Goal: Task Accomplishment & Management: Complete application form

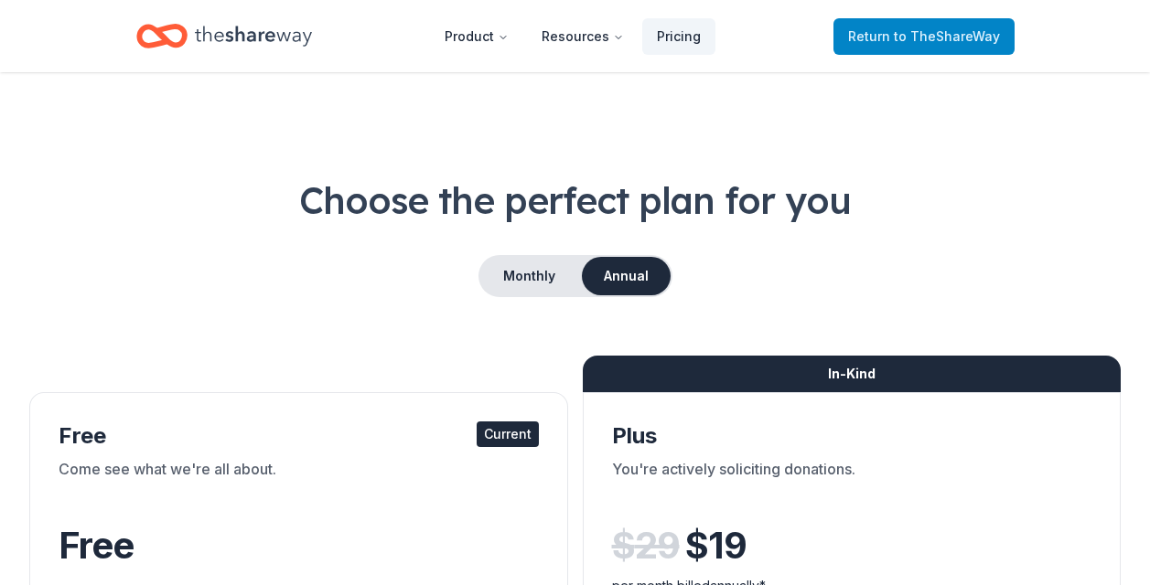
click at [942, 46] on span "Return to TheShareWay" at bounding box center [924, 37] width 152 height 22
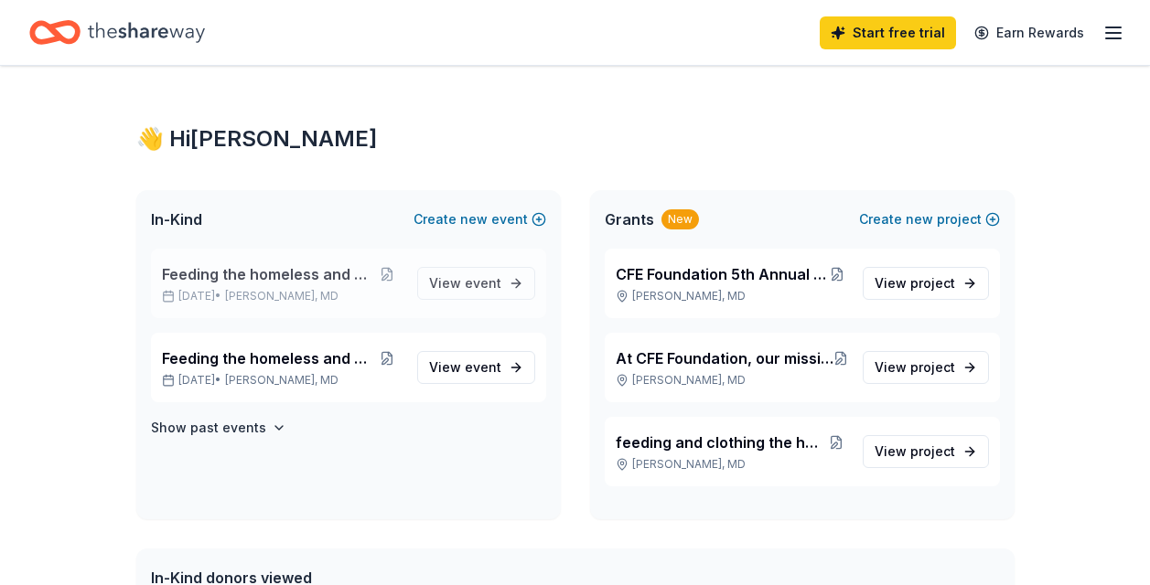
click at [217, 277] on span "Feeding the homeless and children" at bounding box center [267, 274] width 210 height 22
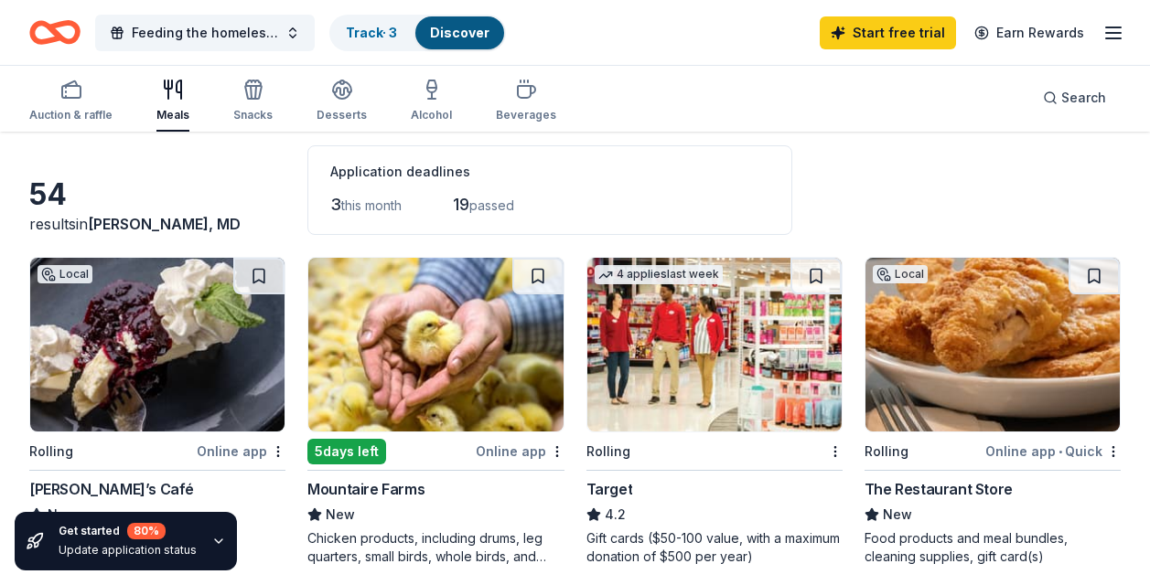
scroll to position [293, 0]
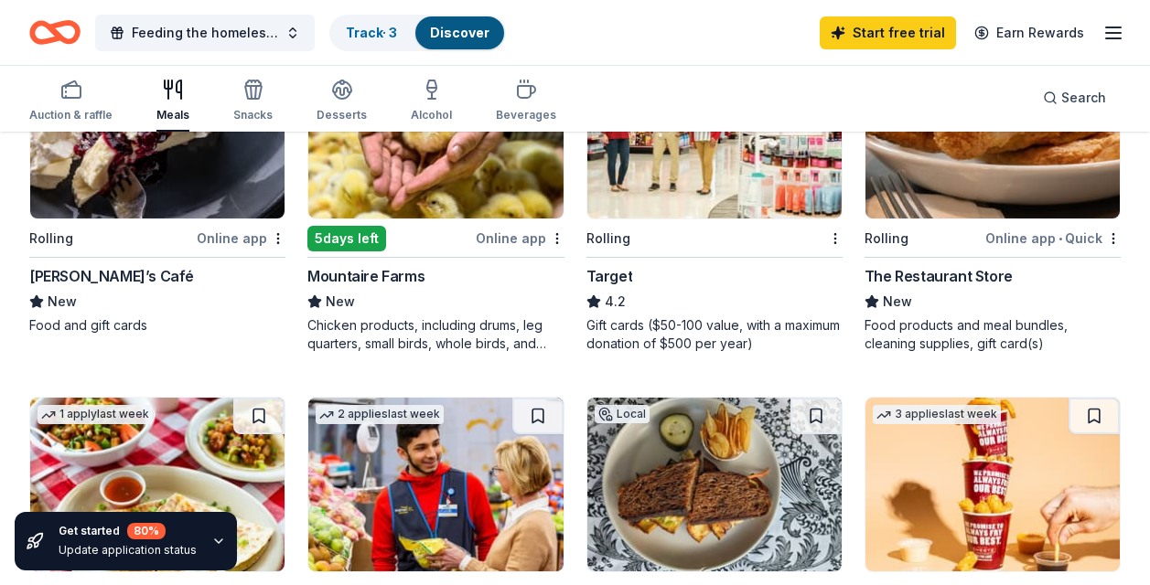
click at [428, 184] on img at bounding box center [435, 132] width 254 height 174
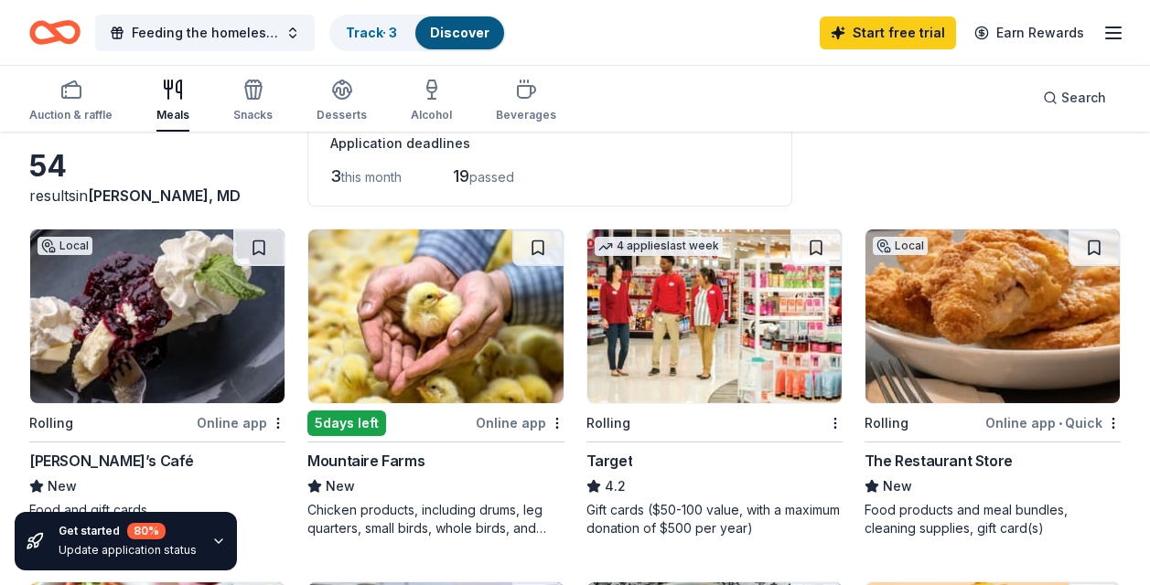
scroll to position [80, 0]
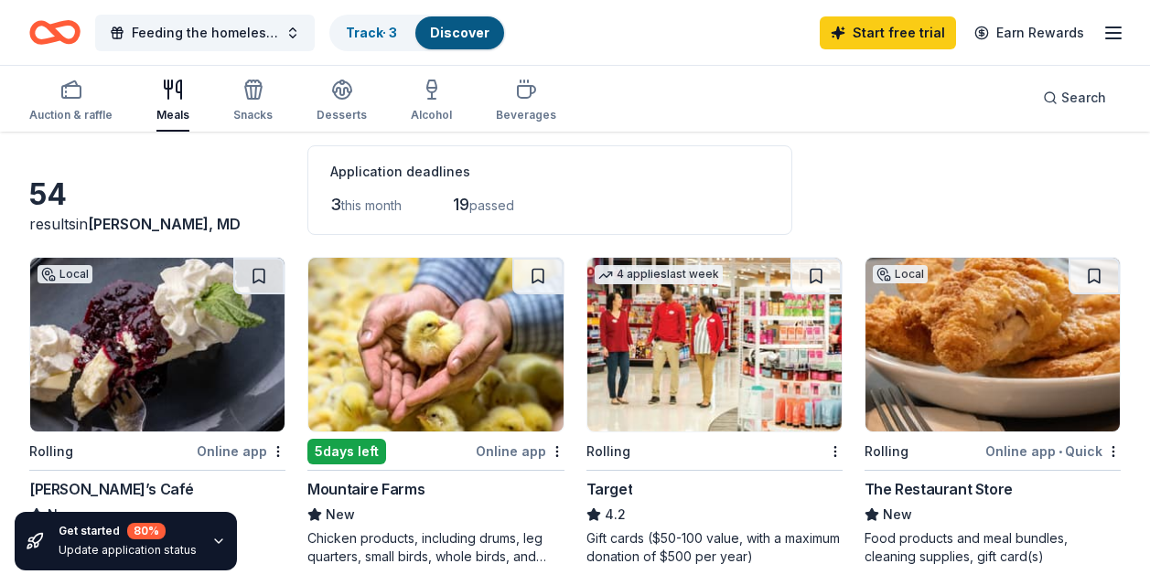
click at [1018, 366] on img at bounding box center [992, 345] width 254 height 174
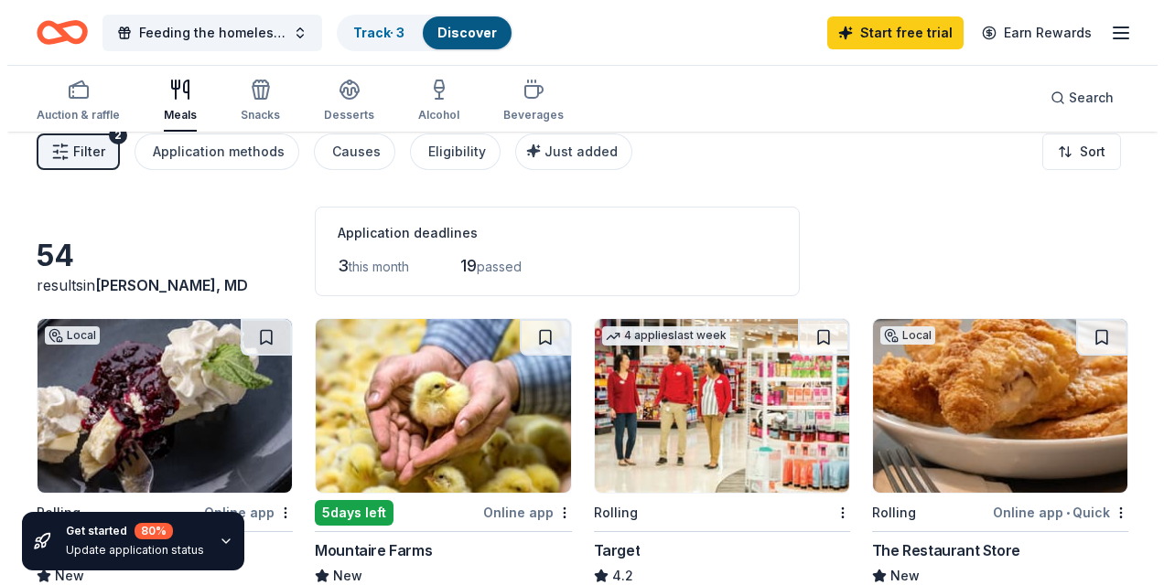
scroll to position [0, 0]
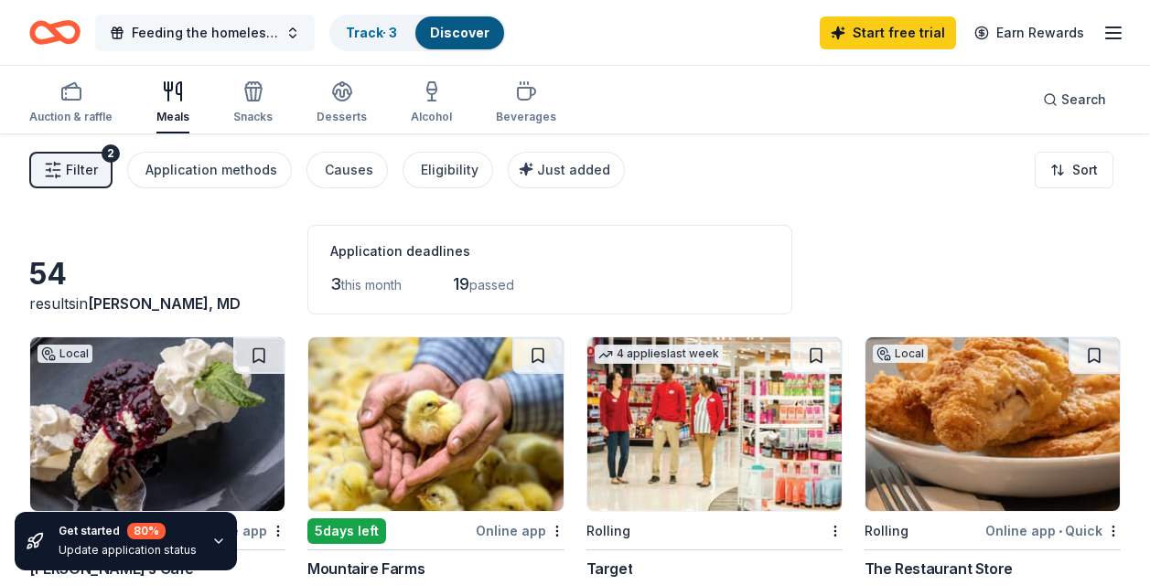
click at [119, 29] on span "button" at bounding box center [117, 33] width 15 height 15
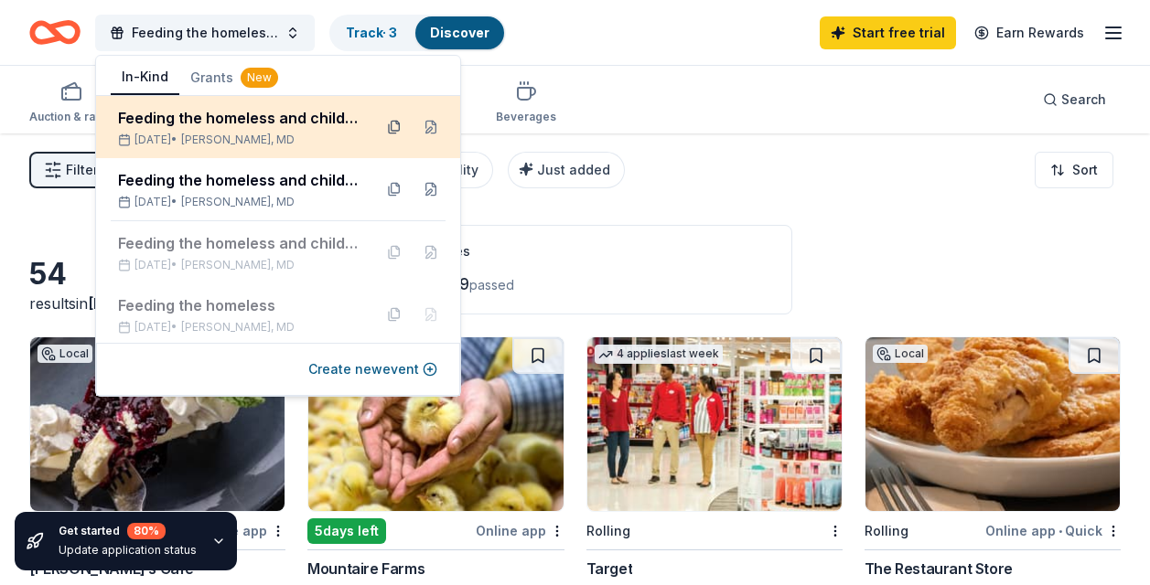
click at [380, 122] on button at bounding box center [394, 127] width 29 height 29
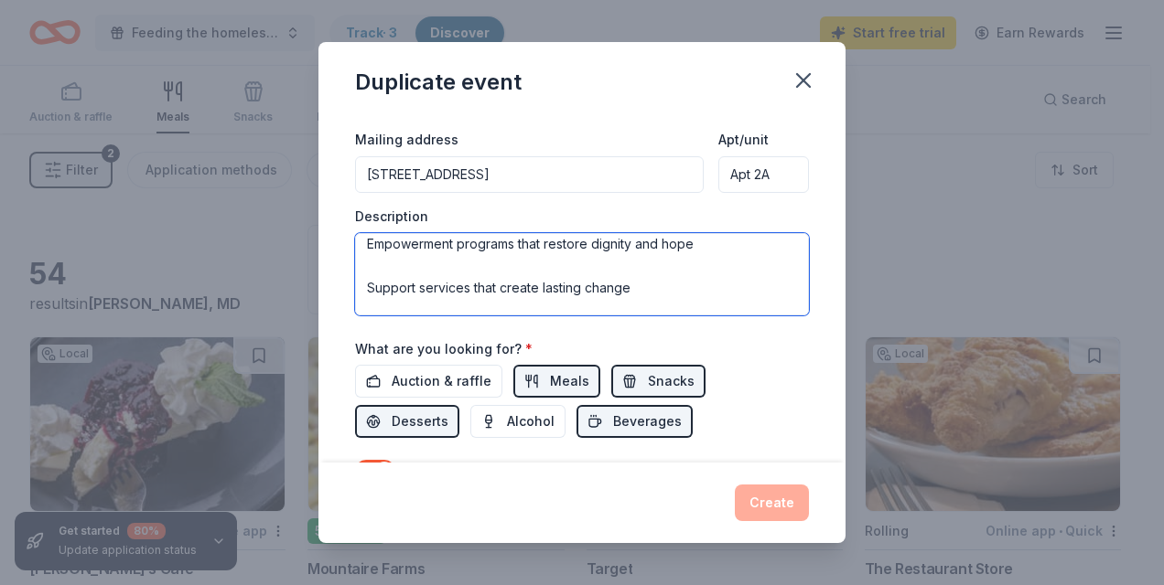
scroll to position [637, 0]
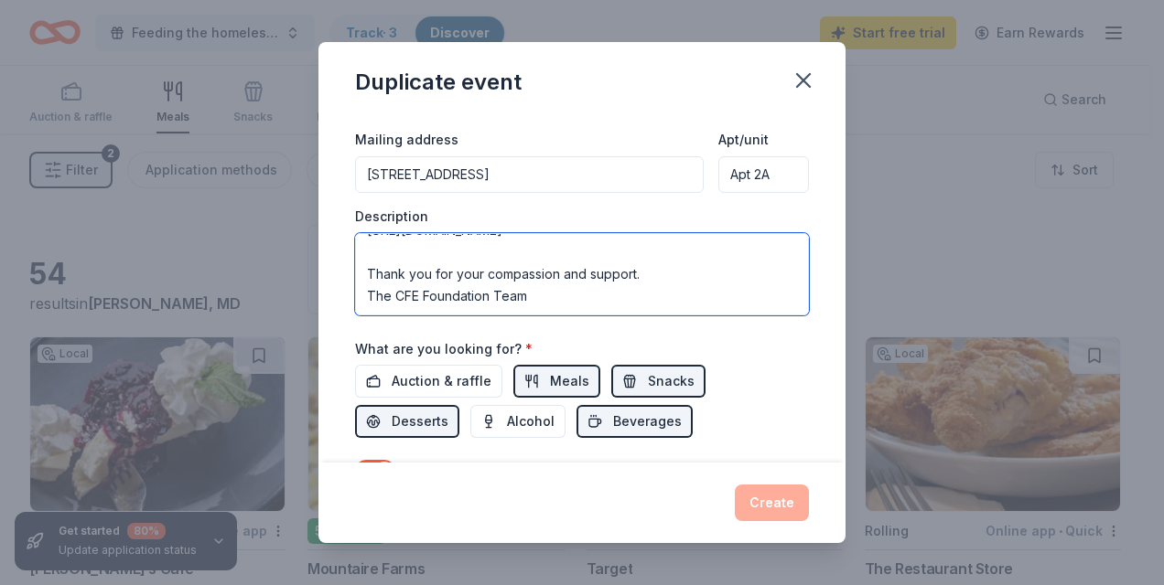
drag, startPoint x: 368, startPoint y: 249, endPoint x: 527, endPoint y: 316, distance: 172.6
click at [527, 317] on div "Event name * Feeding the homeless and children 34 /100 Event website https://ch…" at bounding box center [582, 112] width 454 height 849
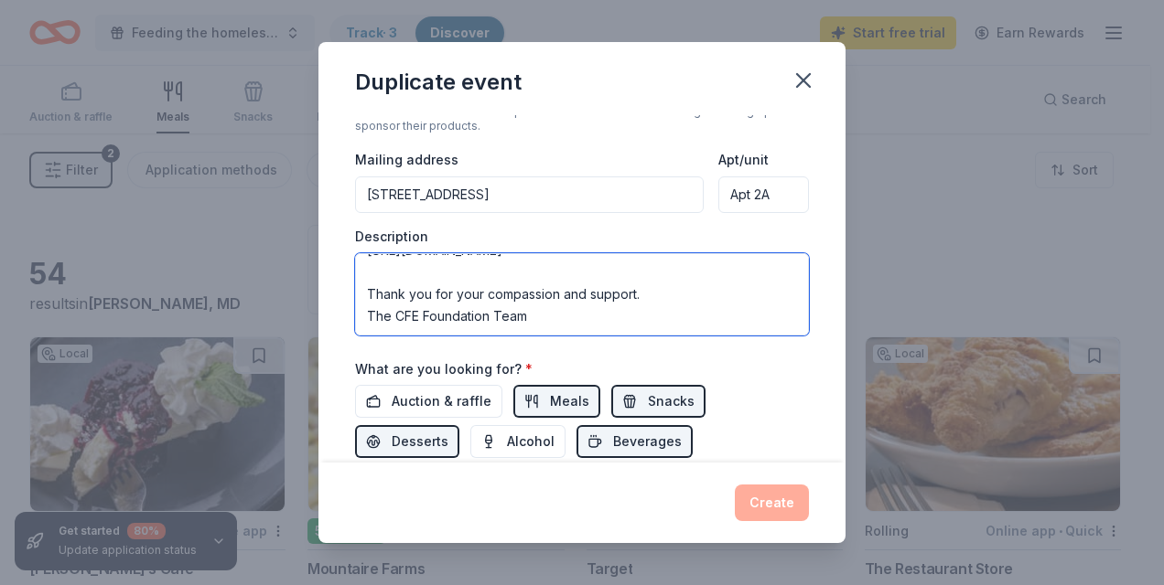
scroll to position [427, 0]
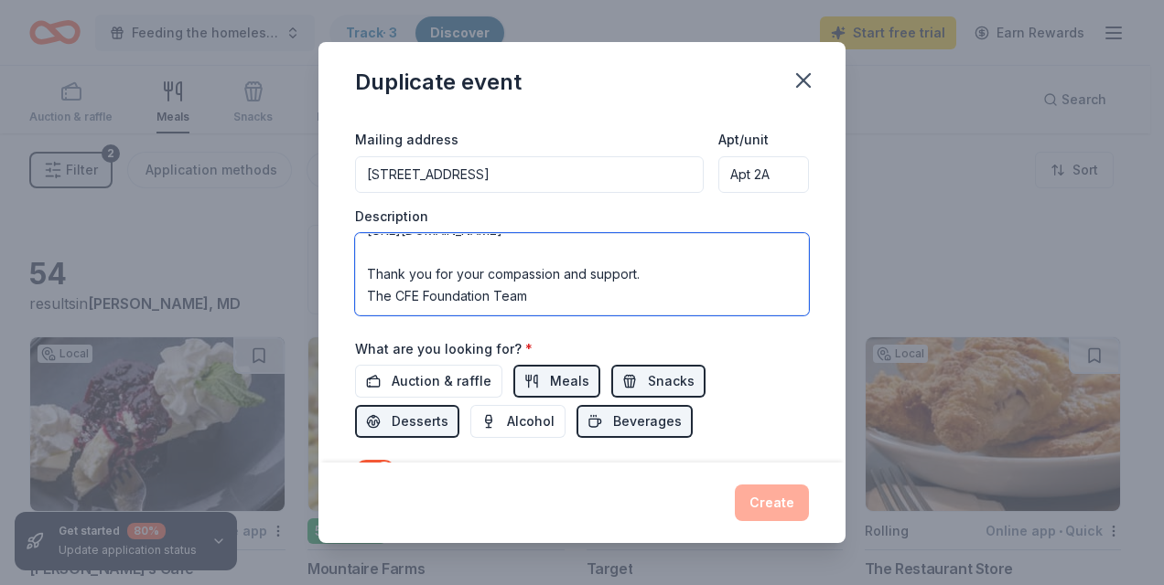
click at [555, 309] on textarea "Help Us Feed and Uplift Baltimore’s Most Vulnerable The [PERSON_NAME] [PERSON_N…" at bounding box center [582, 274] width 454 height 82
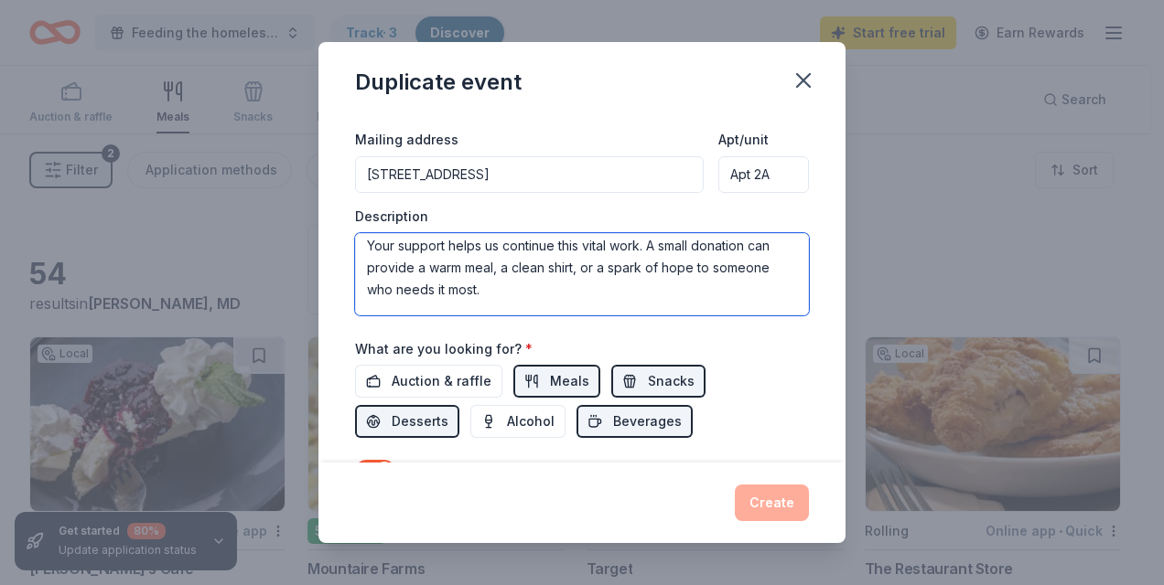
scroll to position [637, 0]
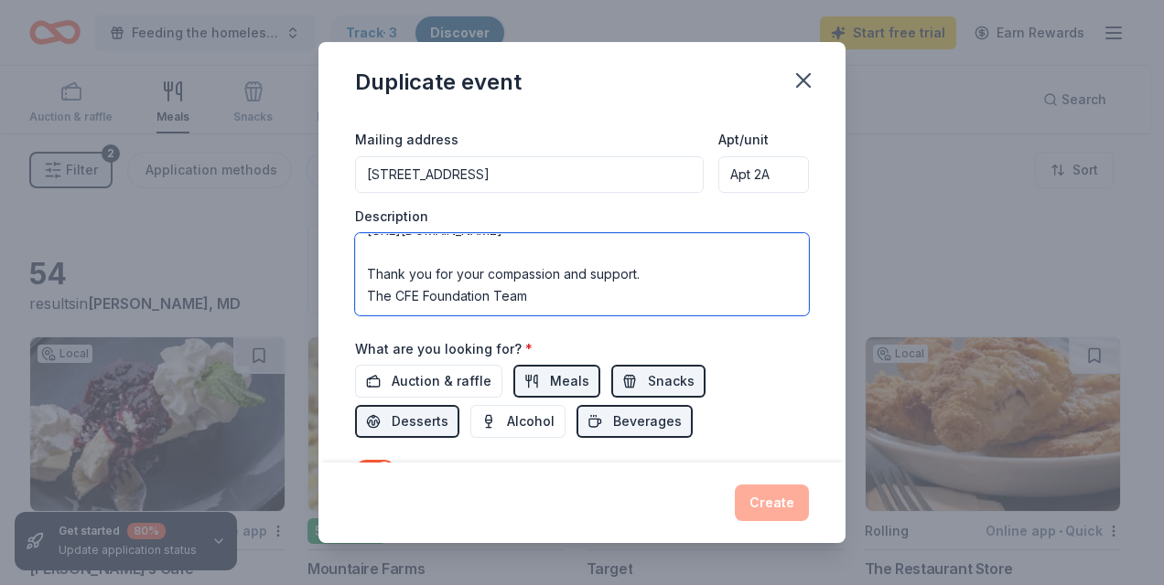
click at [381, 263] on textarea "Help Us Feed and Uplift Baltimore’s Most Vulnerable The [PERSON_NAME] [PERSON_N…" at bounding box center [582, 274] width 454 height 82
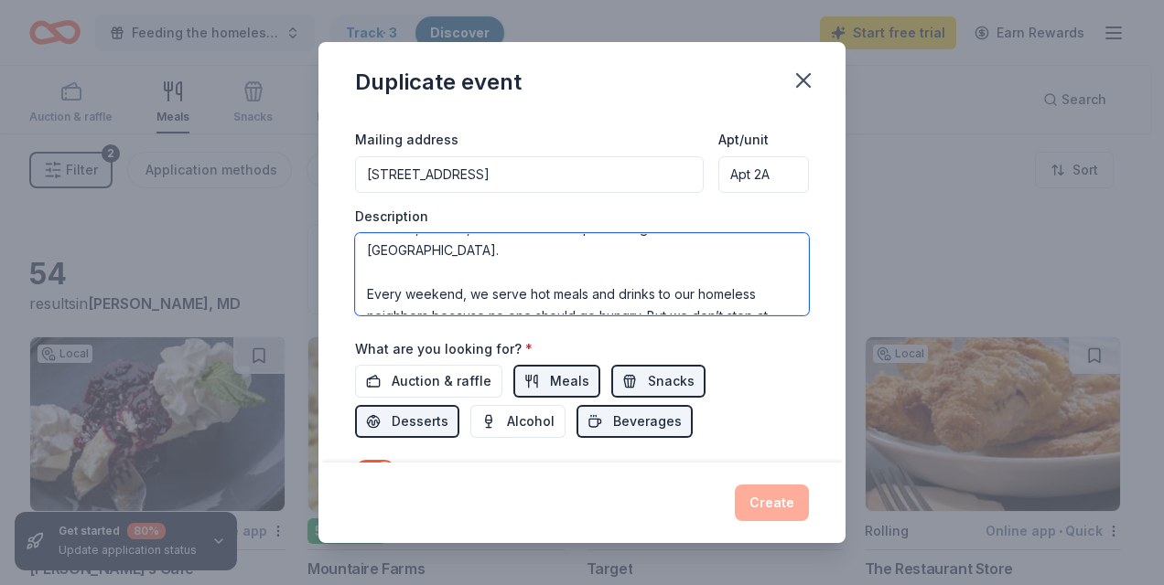
scroll to position [0, 0]
drag, startPoint x: 473, startPoint y: 295, endPoint x: 369, endPoint y: 214, distance: 131.7
click at [369, 214] on div "Description Help Us Feed and Uplift Baltimore’s Most Vulnerable The Chinyere-Fl…" at bounding box center [582, 262] width 454 height 108
paste textarea "Help Us Feed the Homeless in Baltimore City The Chinyere-Florence Emmanuel Foun…"
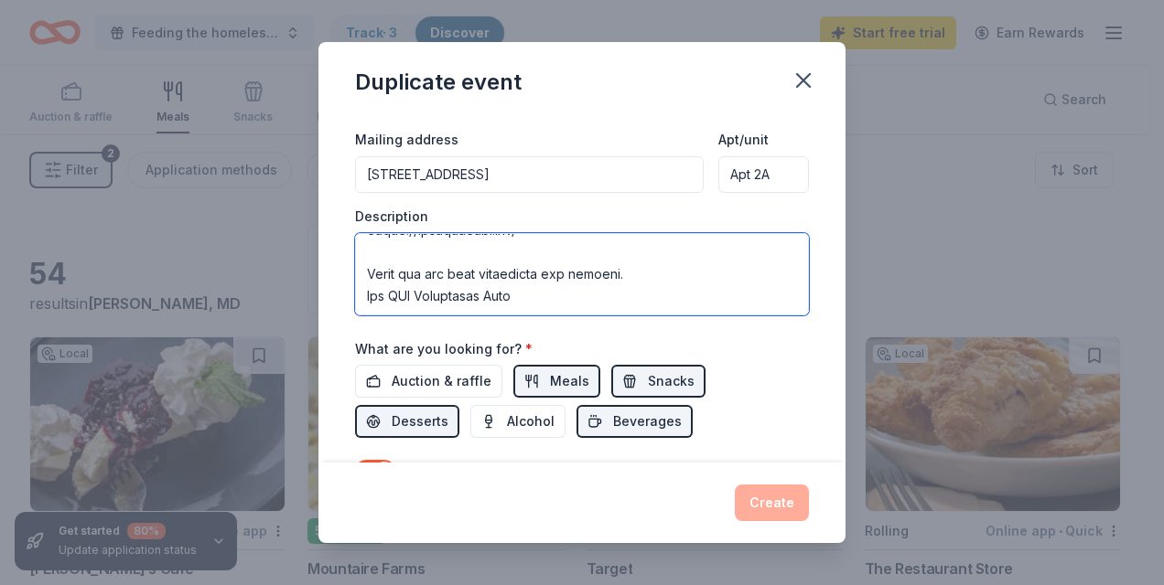
scroll to position [640, 0]
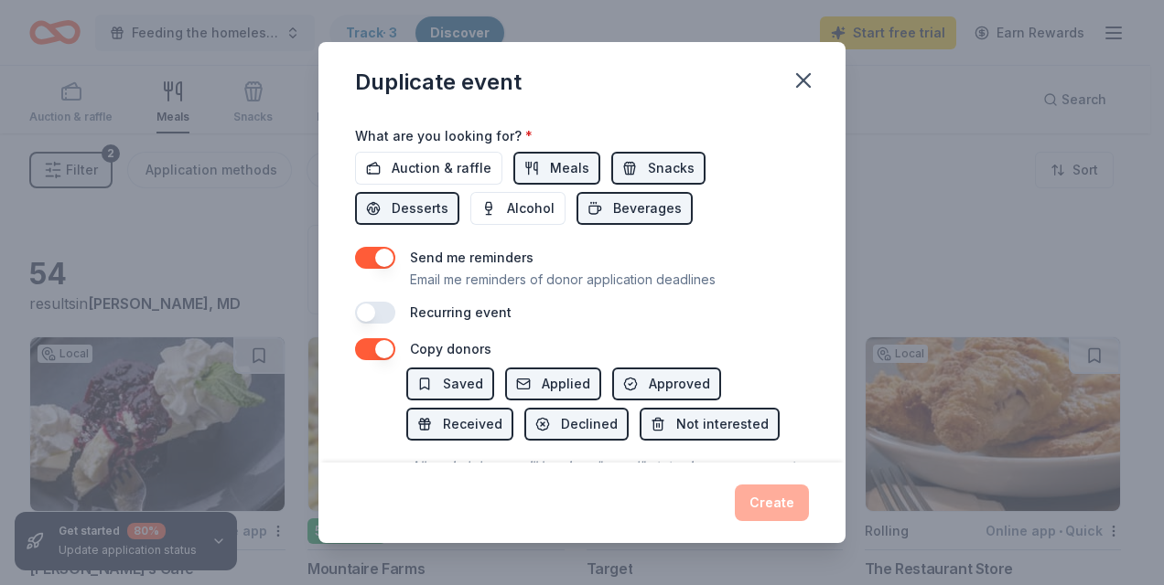
type textarea "Help Us Feed the Homeless in Baltimore City The Chinyere-Florence Emmanuel Foun…"
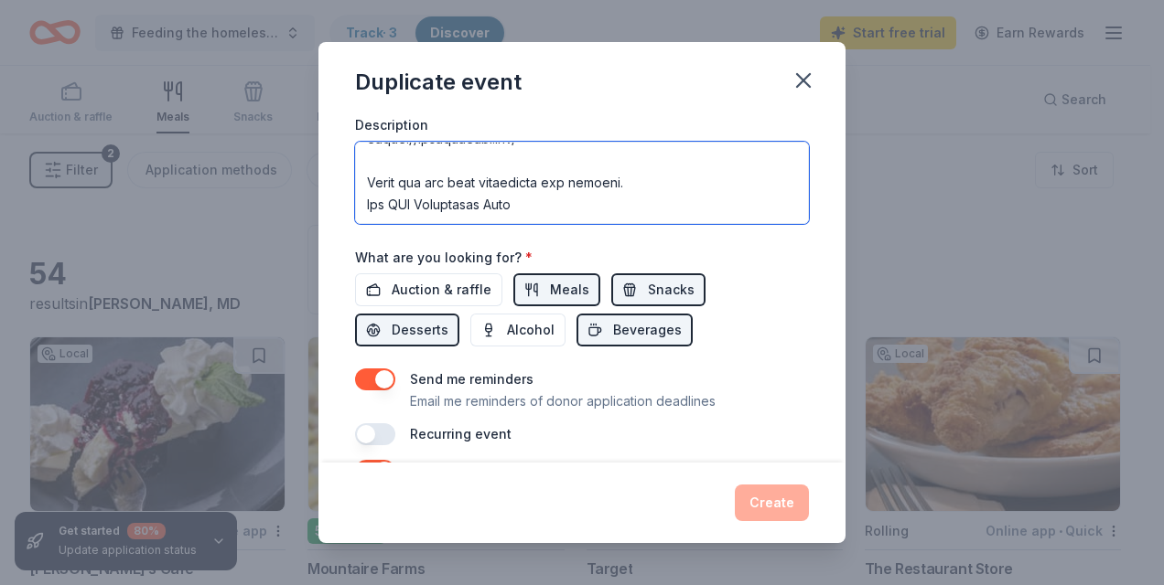
scroll to position [305, 0]
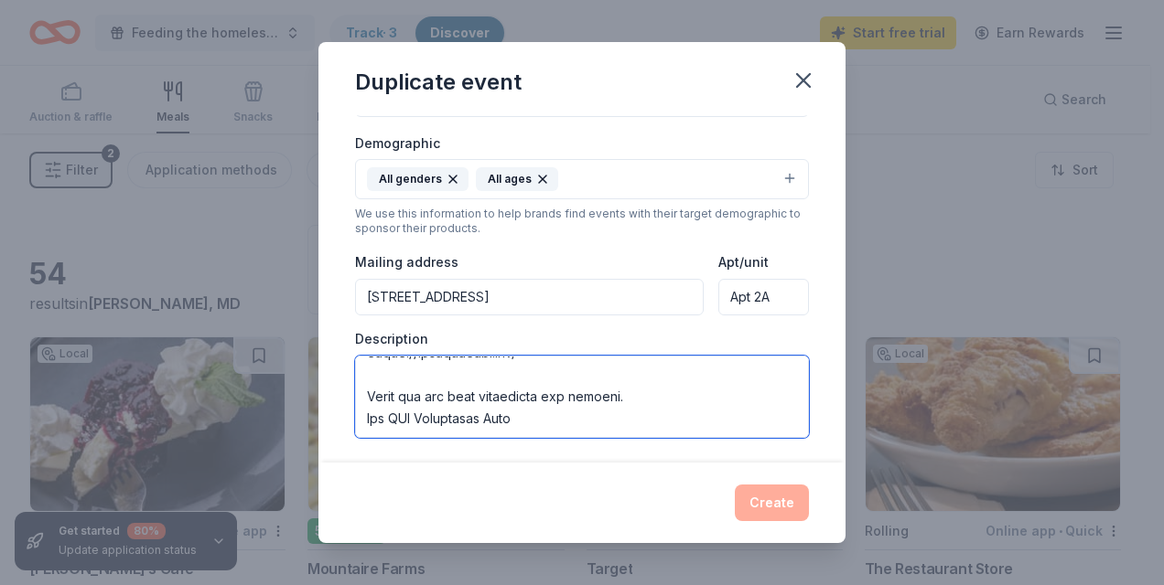
click at [549, 390] on textarea at bounding box center [582, 397] width 454 height 82
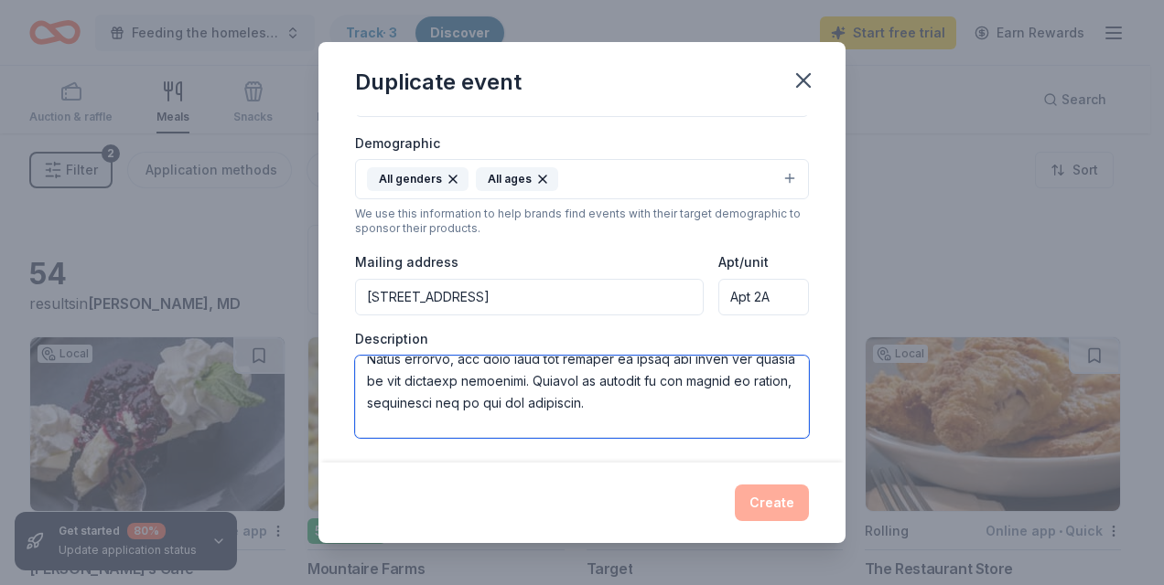
drag, startPoint x: 513, startPoint y: 371, endPoint x: 413, endPoint y: 359, distance: 101.4
click at [413, 359] on textarea at bounding box center [582, 397] width 454 height 82
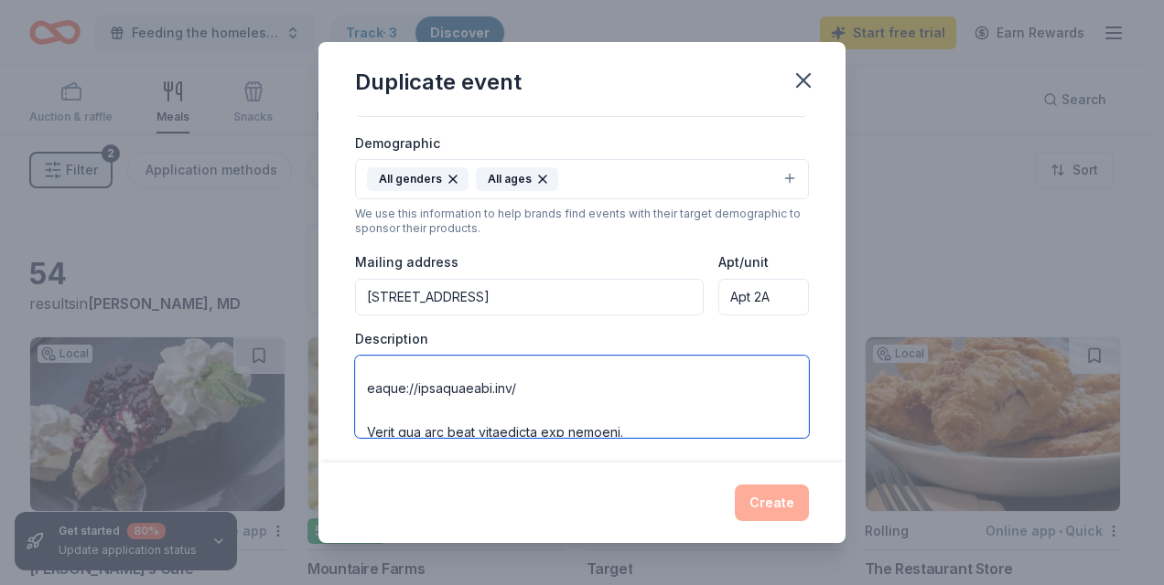
scroll to position [793, 0]
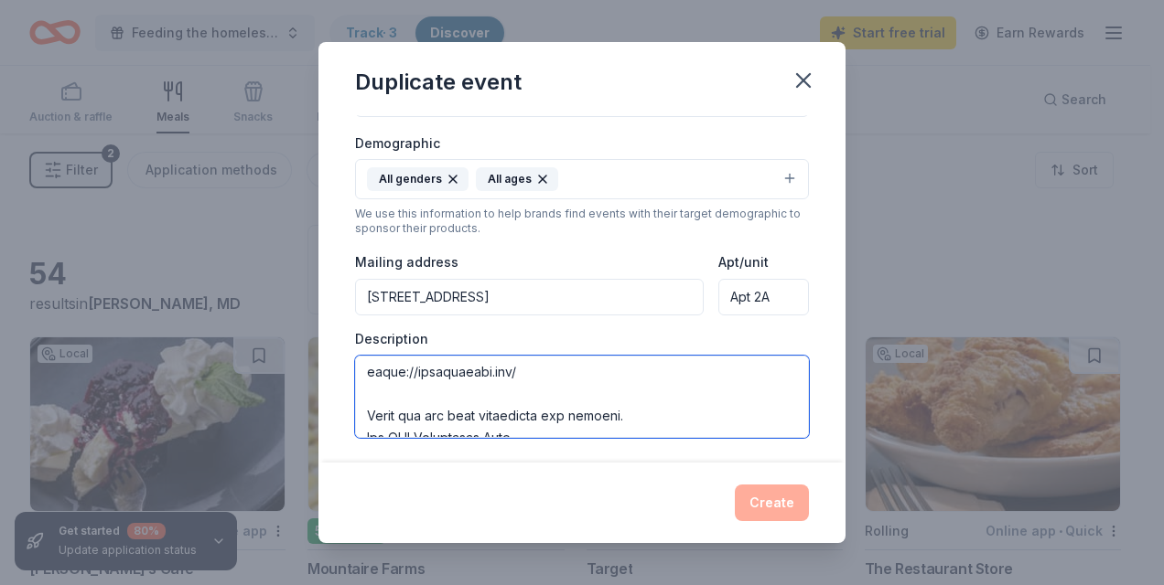
click at [522, 381] on textarea at bounding box center [582, 397] width 454 height 82
click at [367, 373] on textarea at bounding box center [582, 397] width 454 height 82
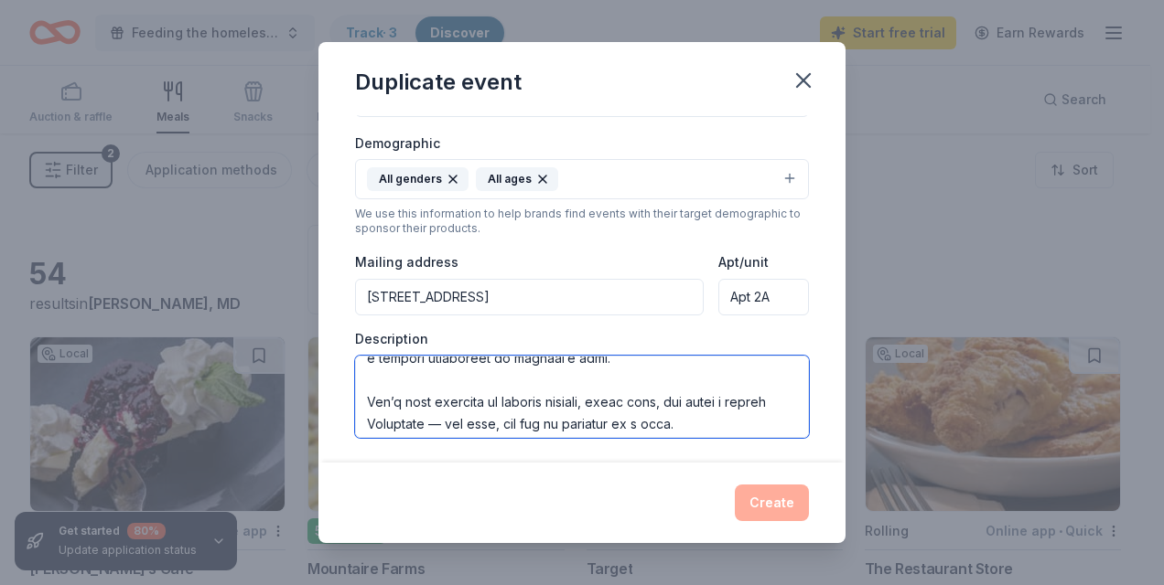
drag, startPoint x: 367, startPoint y: 373, endPoint x: 533, endPoint y: 421, distance: 173.2
click at [533, 421] on textarea at bounding box center [582, 397] width 454 height 82
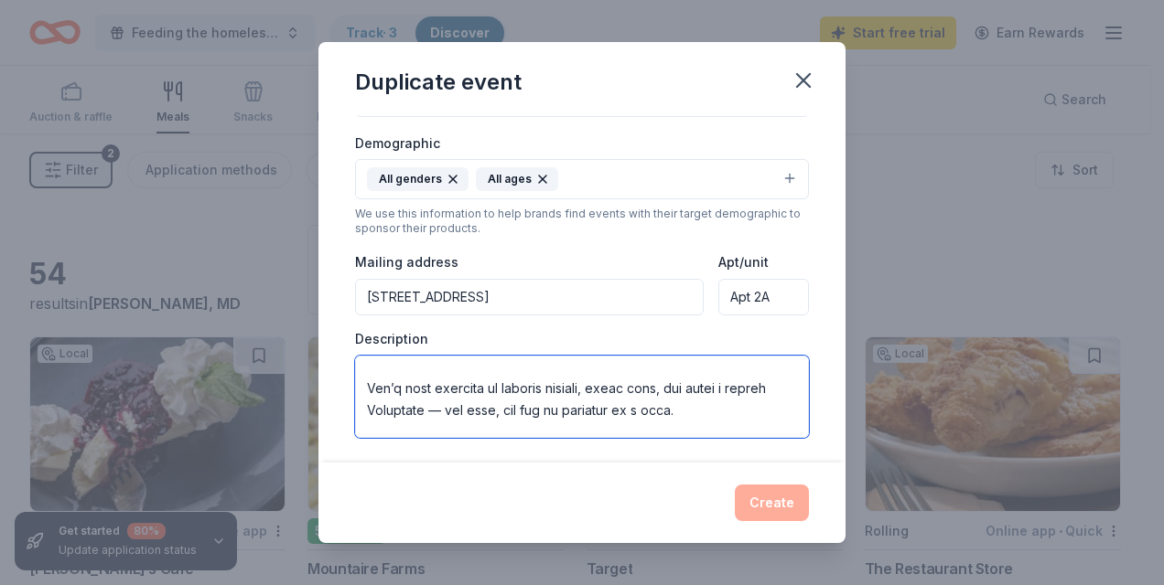
click at [532, 423] on textarea at bounding box center [582, 397] width 454 height 82
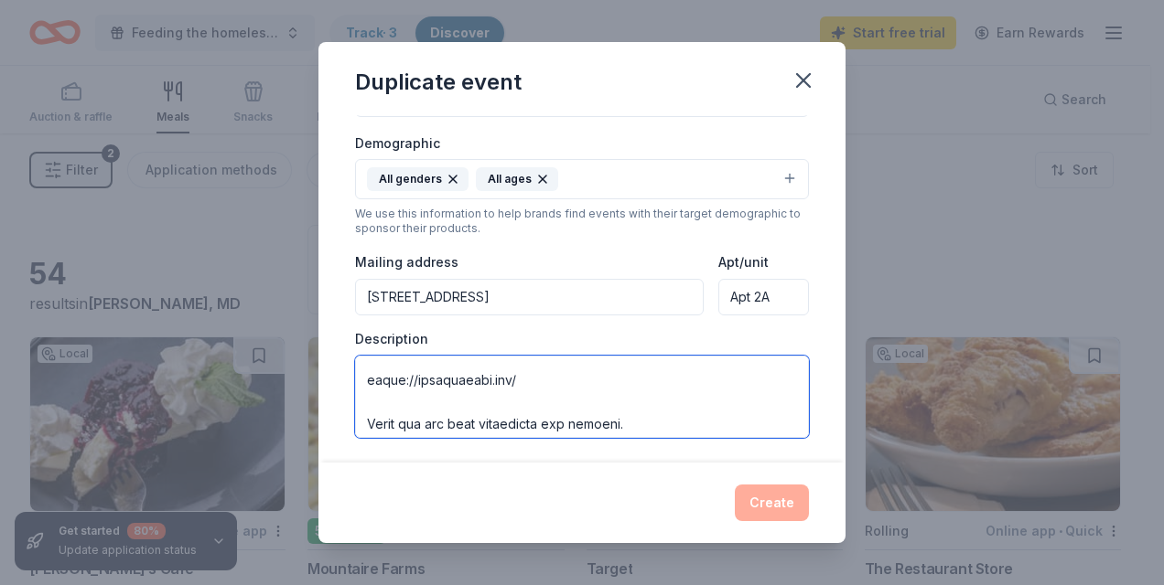
scroll to position [812, 0]
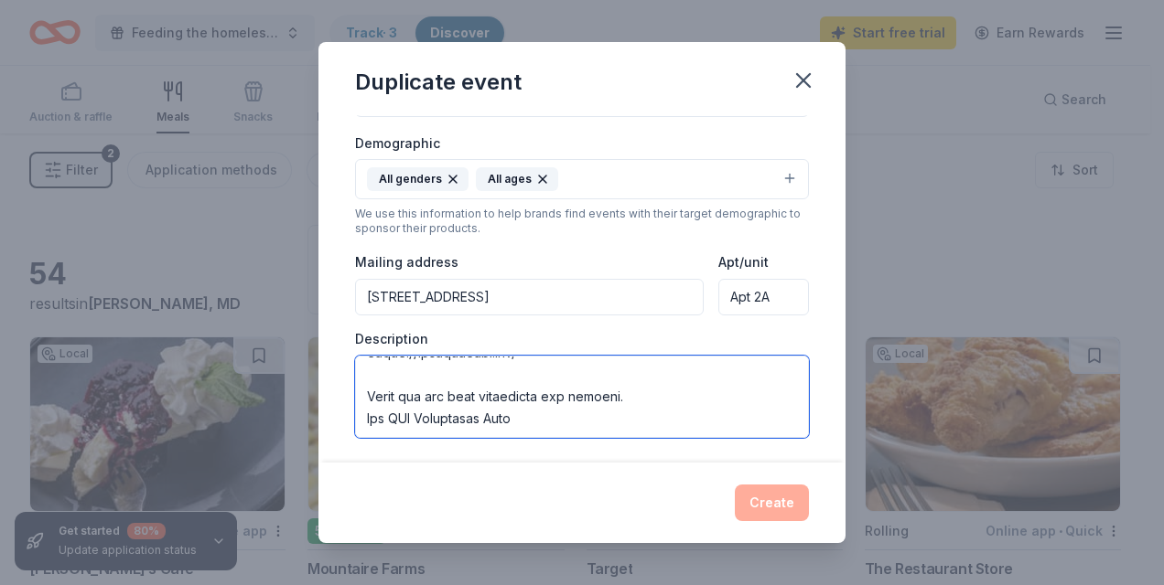
click at [526, 394] on textarea at bounding box center [582, 397] width 454 height 82
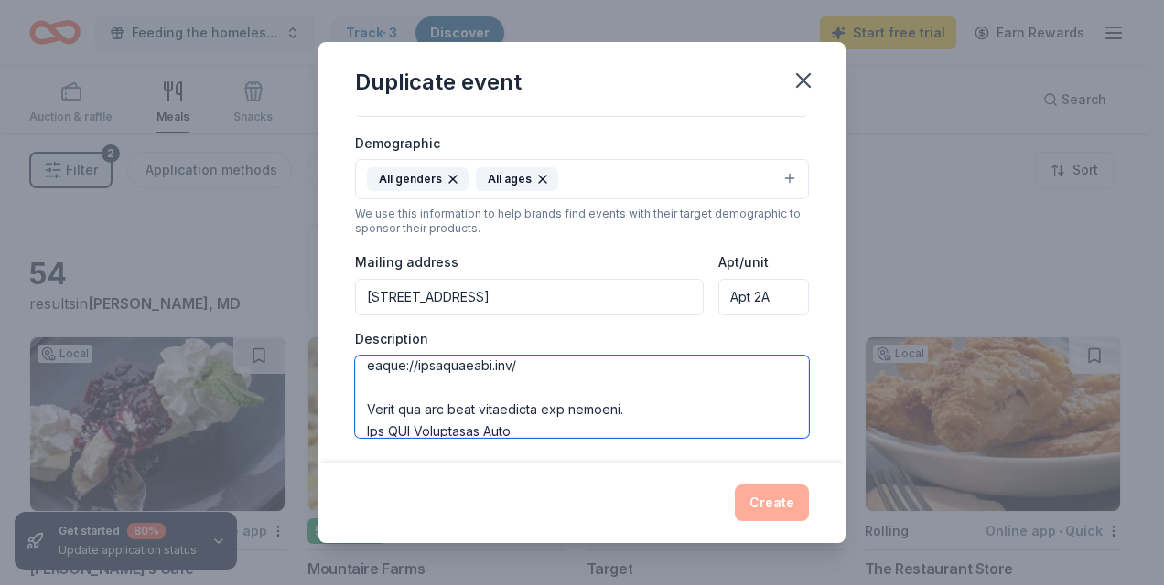
scroll to position [778, 0]
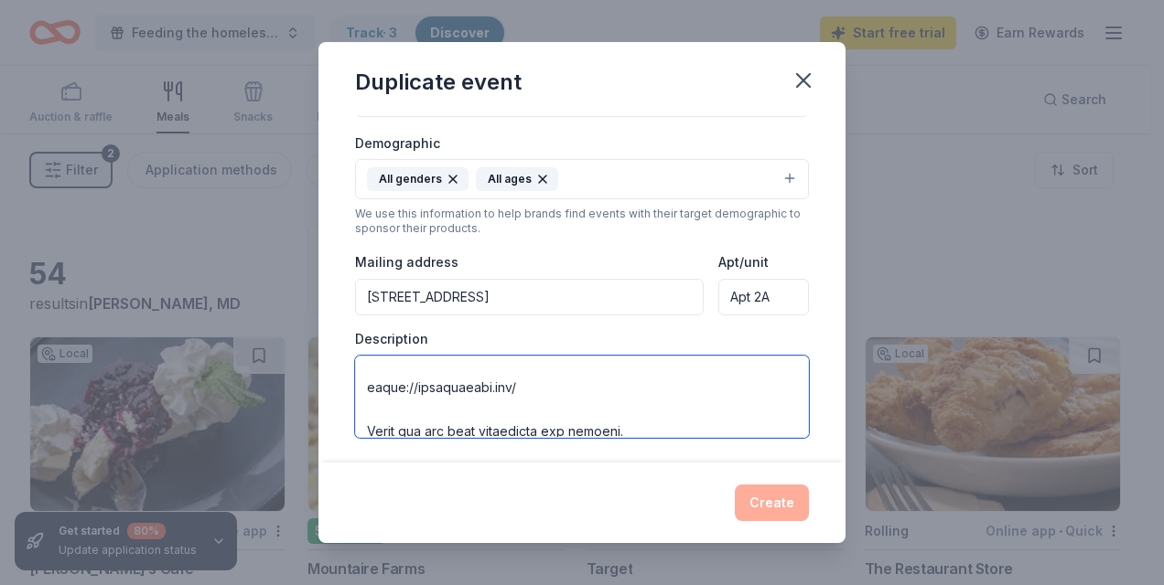
drag, startPoint x: 509, startPoint y: 392, endPoint x: 370, endPoint y: 390, distance: 139.1
click at [370, 390] on textarea at bounding box center [582, 397] width 454 height 82
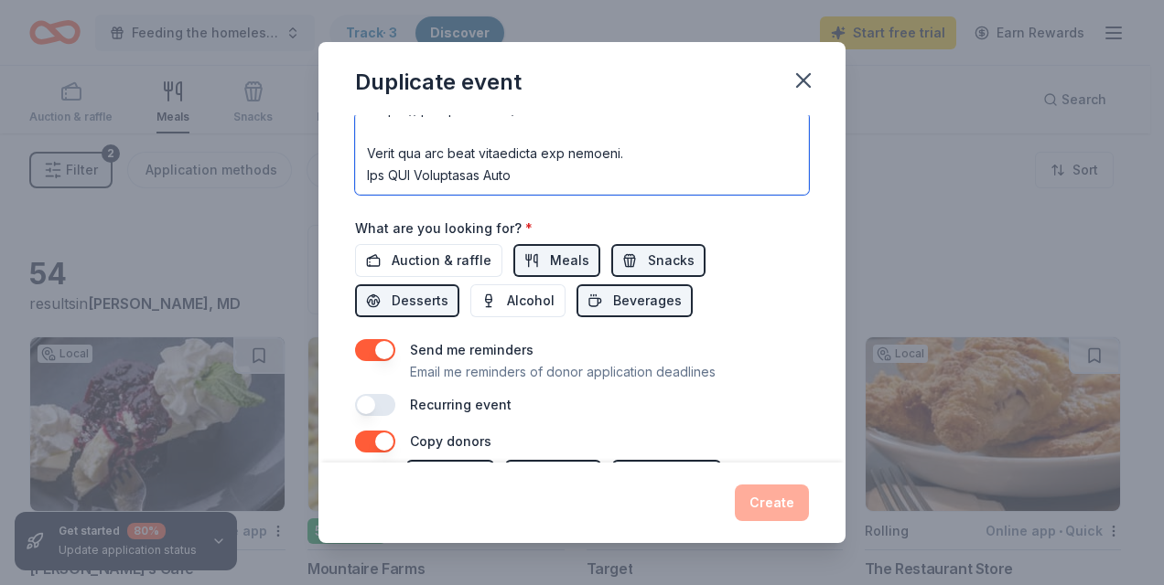
scroll to position [733, 0]
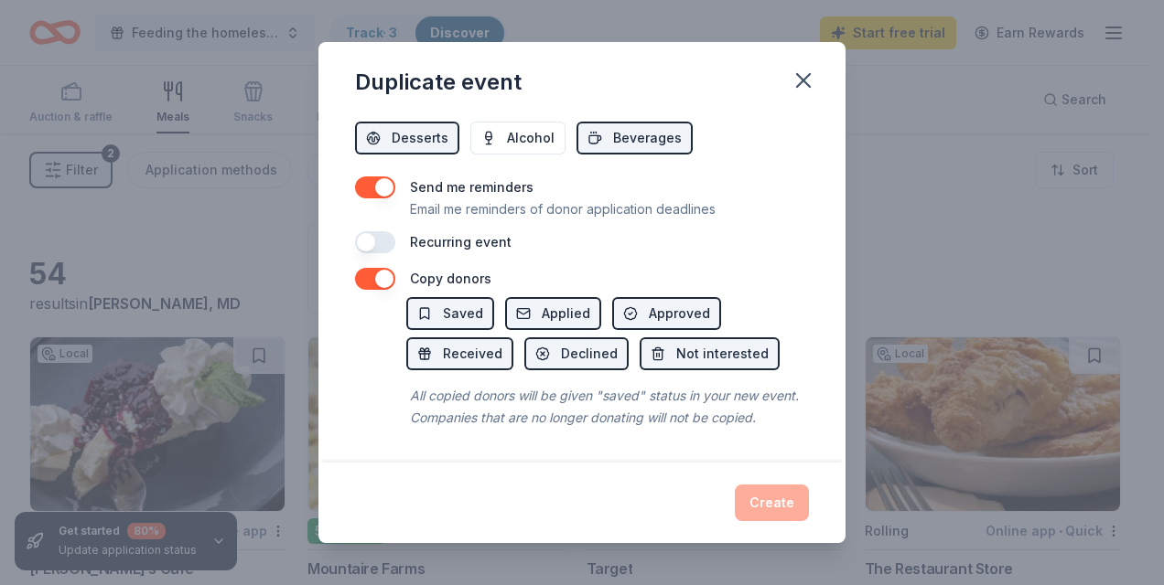
drag, startPoint x: 369, startPoint y: 375, endPoint x: 521, endPoint y: 374, distance: 152.8
click at [521, 374] on div "Event name * Feeding the homeless and children 34 /100 Event website https://ch…" at bounding box center [581, 288] width 527 height 347
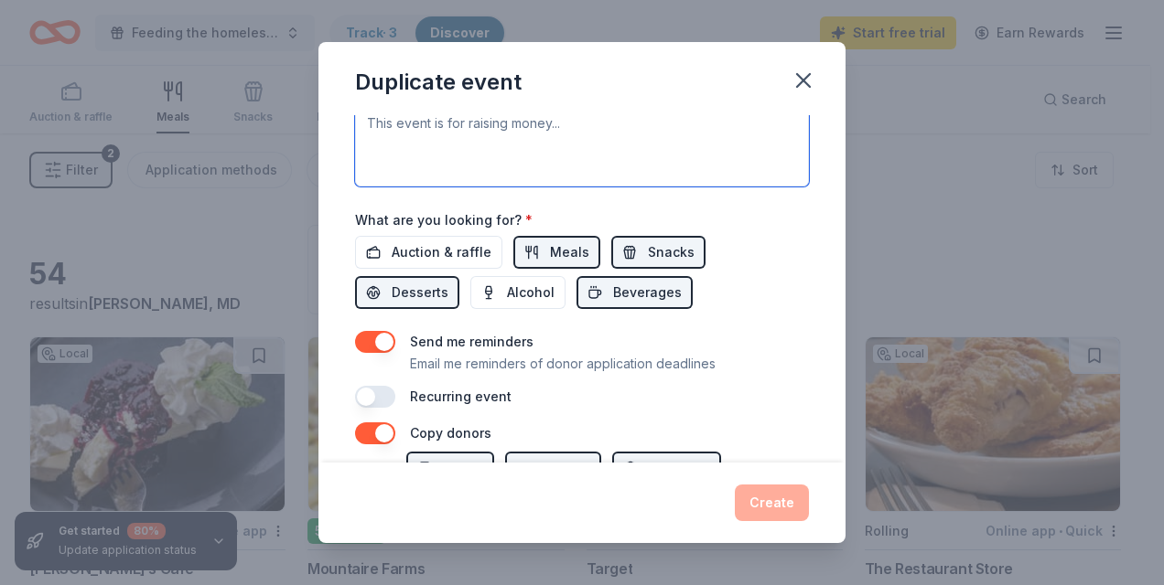
scroll to position [343, 0]
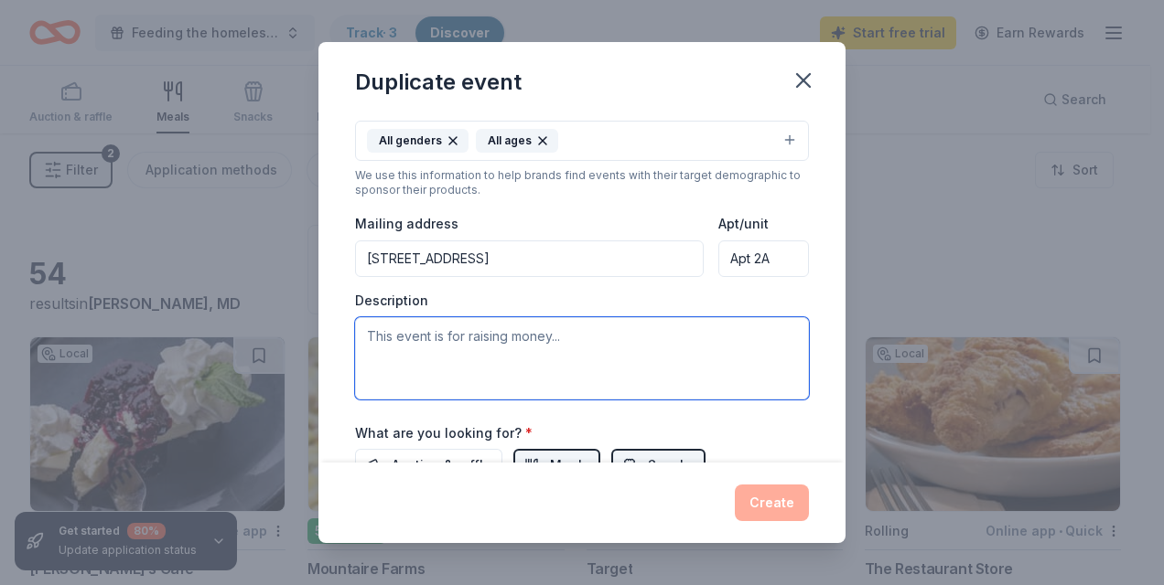
drag, startPoint x: 587, startPoint y: 354, endPoint x: 479, endPoint y: 349, distance: 108.1
click at [479, 349] on textarea at bounding box center [582, 358] width 454 height 82
paste textarea "Help Us Feed the Homeless in Baltimore City The Chinyere-Florence Emmanuel Foun…"
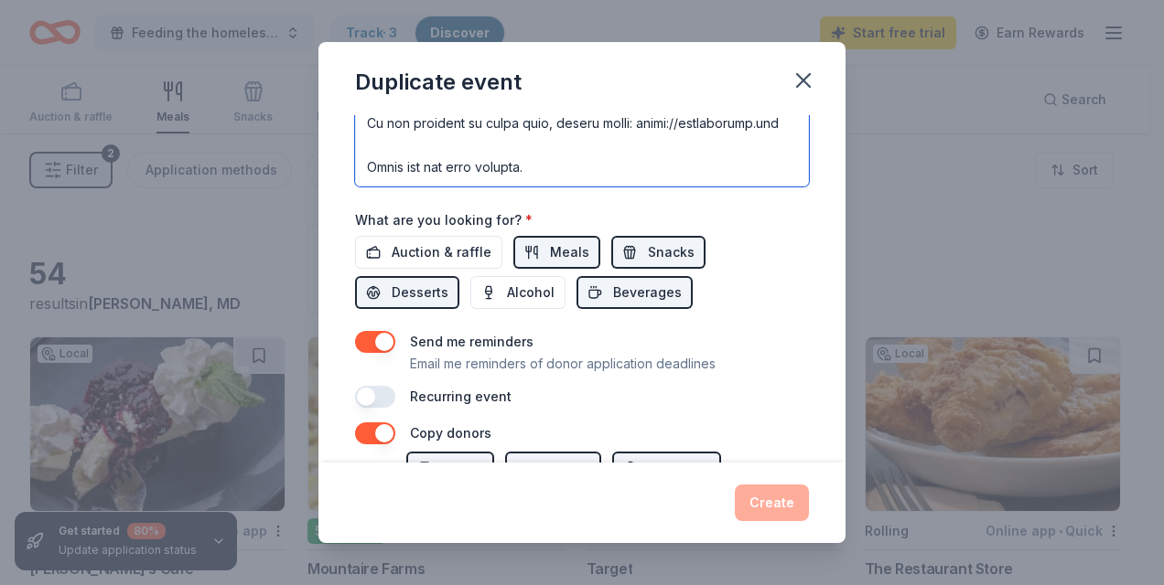
scroll to position [732, 0]
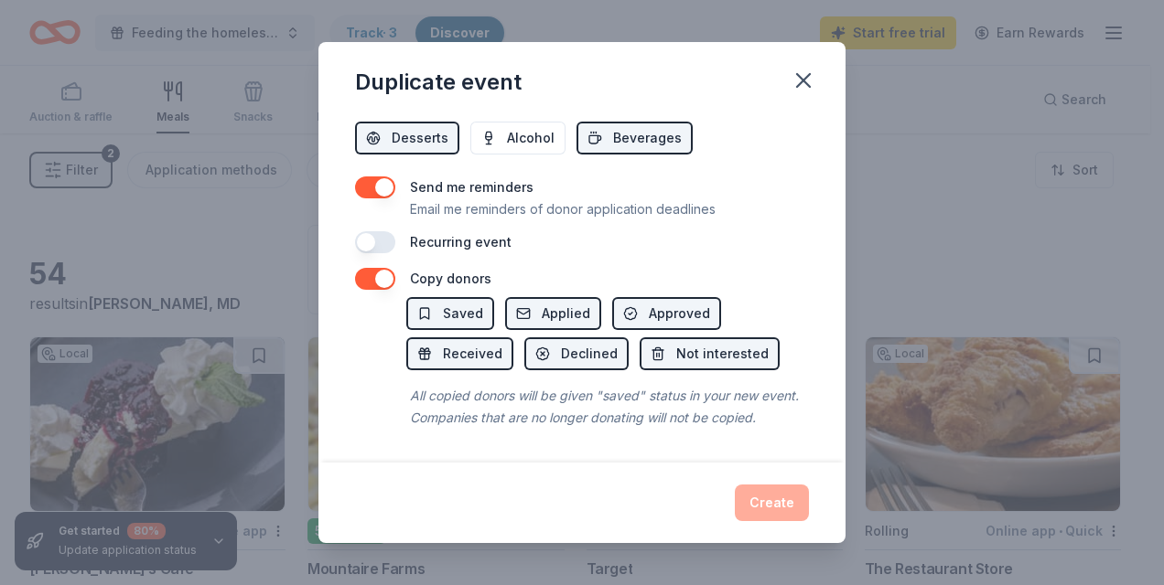
type textarea "Help Us Feed the Homeless in Baltimore City The Chinyere-Florence Emmanuel Foun…"
click at [388, 231] on button "button" at bounding box center [375, 242] width 40 height 22
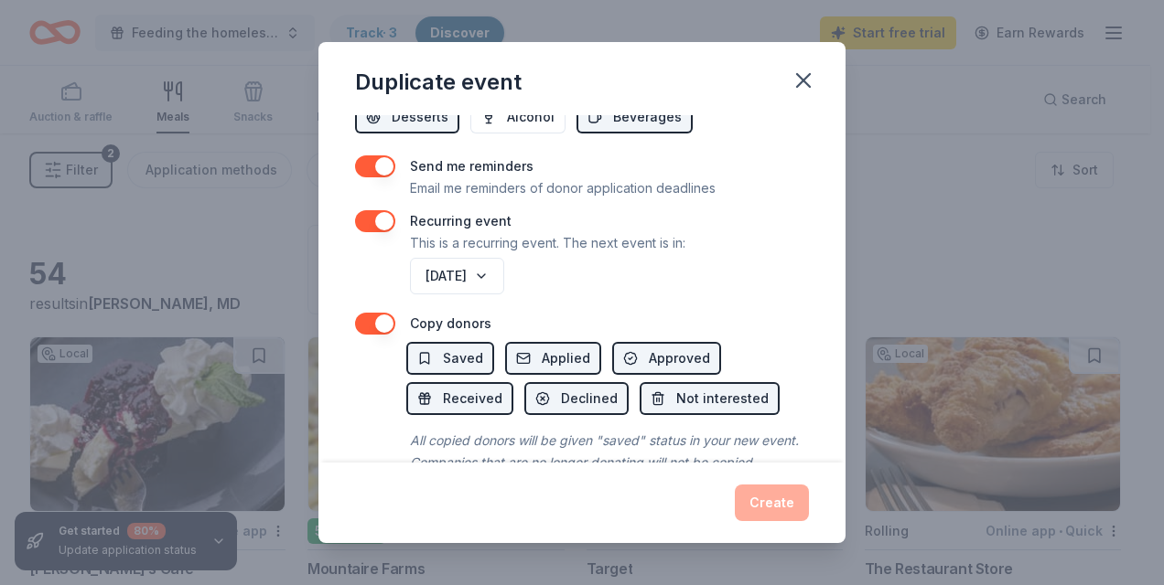
scroll to position [798, 0]
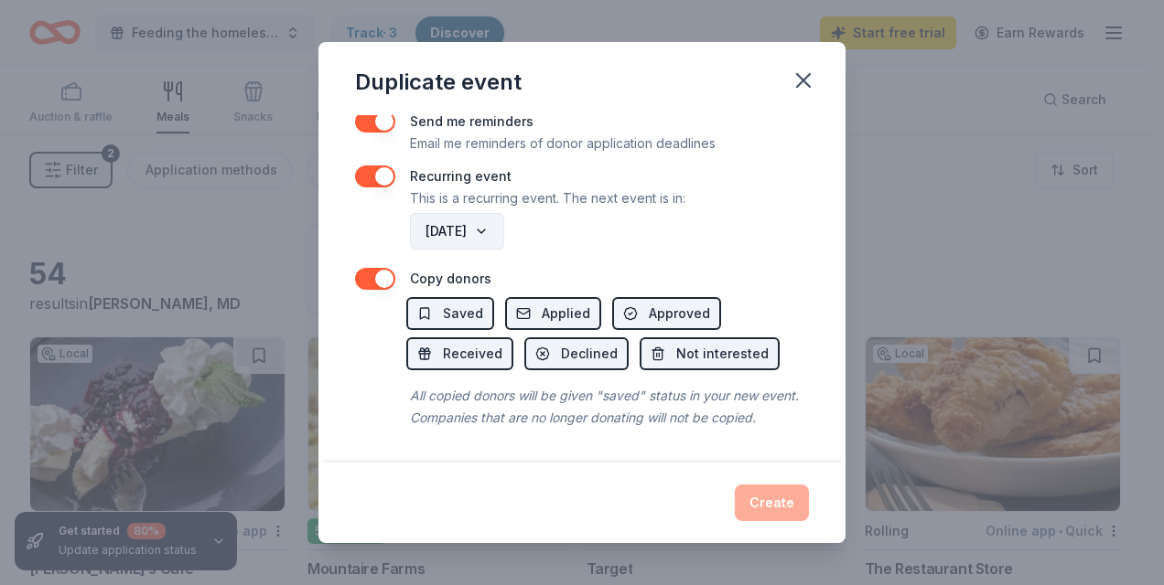
click at [504, 213] on button "September 2026" at bounding box center [457, 231] width 94 height 37
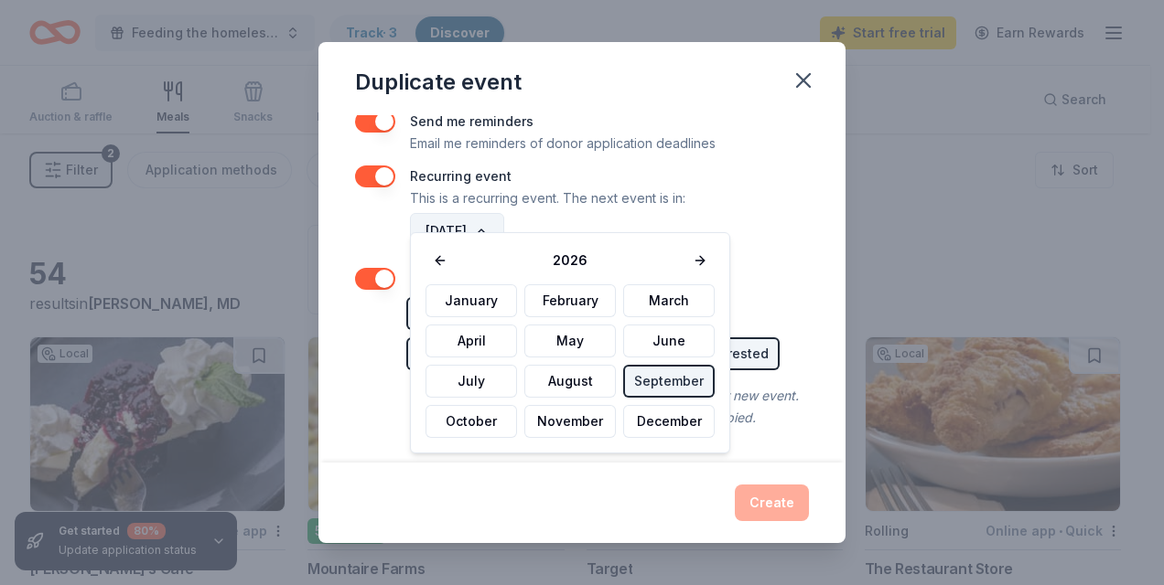
click at [504, 213] on button "September 2026" at bounding box center [457, 231] width 94 height 37
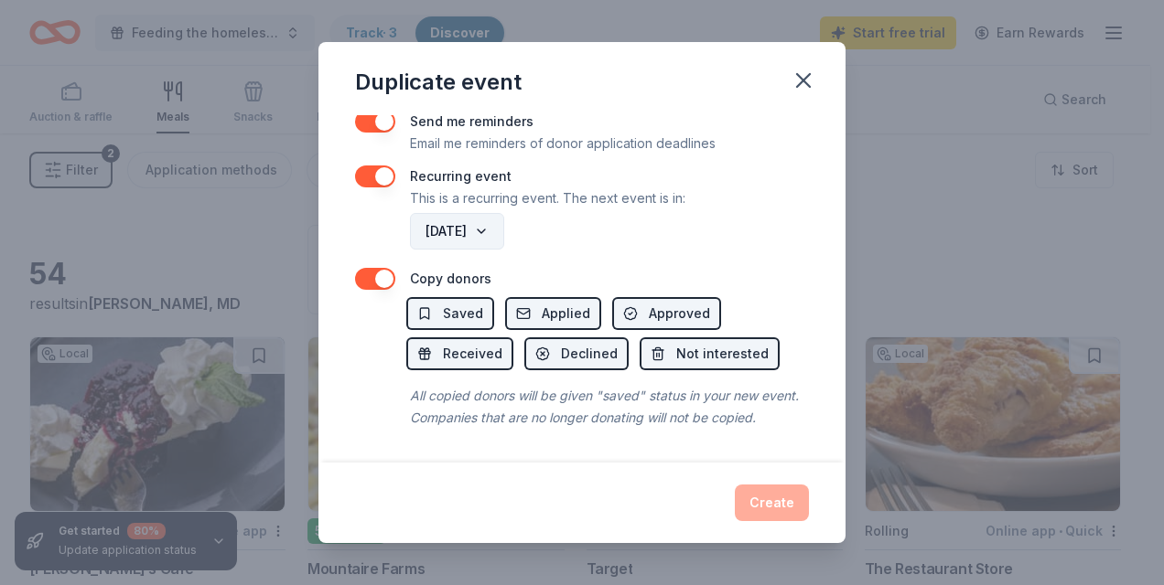
click at [504, 213] on button "September 2026" at bounding box center [457, 231] width 94 height 37
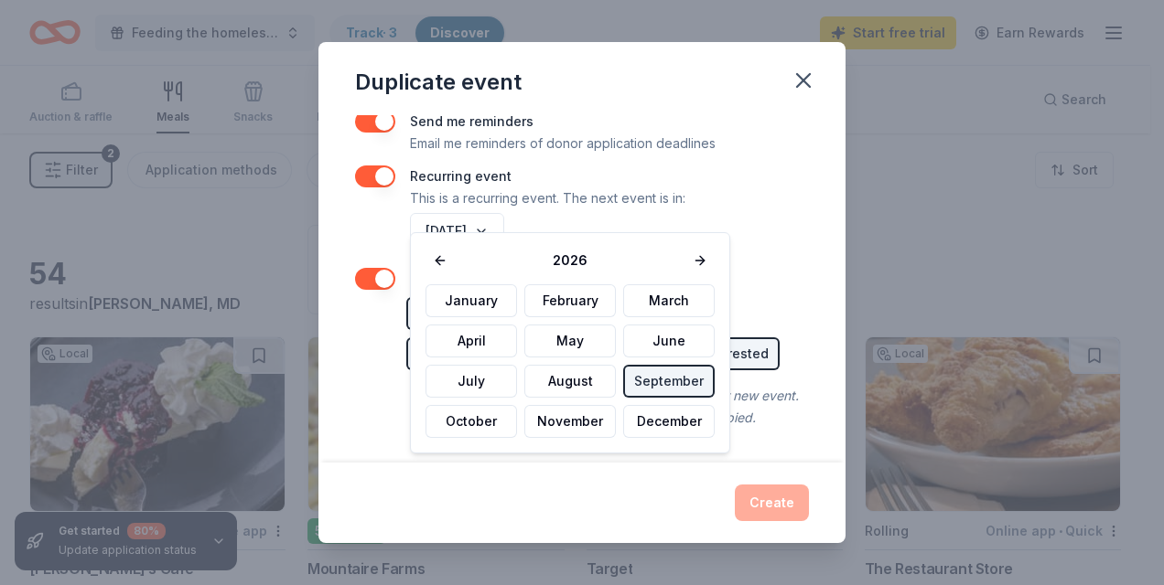
click at [784, 222] on div "September 2026" at bounding box center [607, 231] width 403 height 44
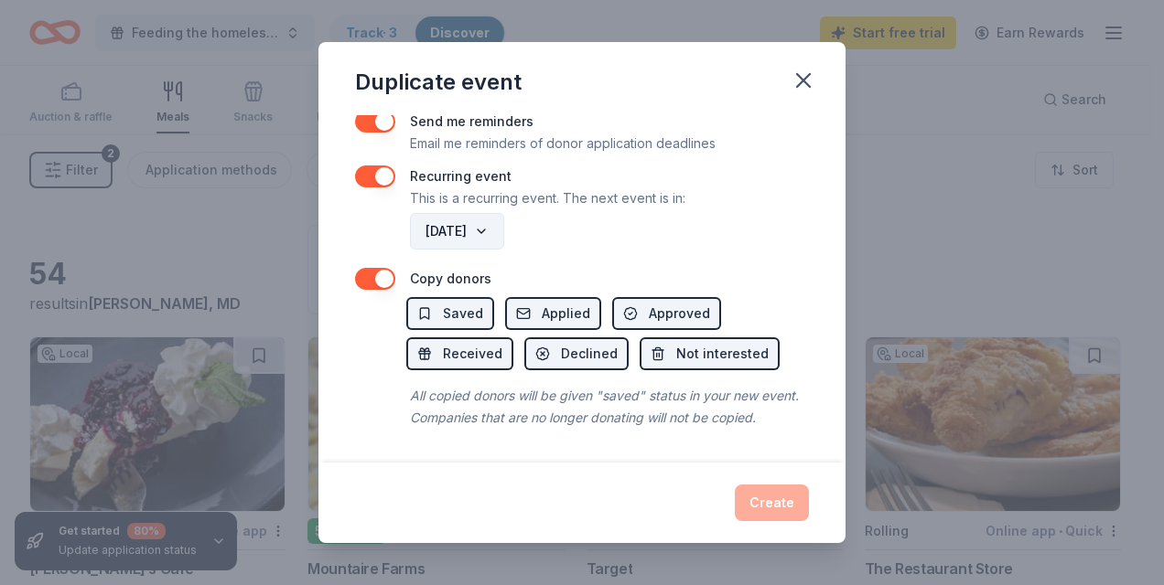
click at [504, 214] on button "September 2026" at bounding box center [457, 231] width 94 height 37
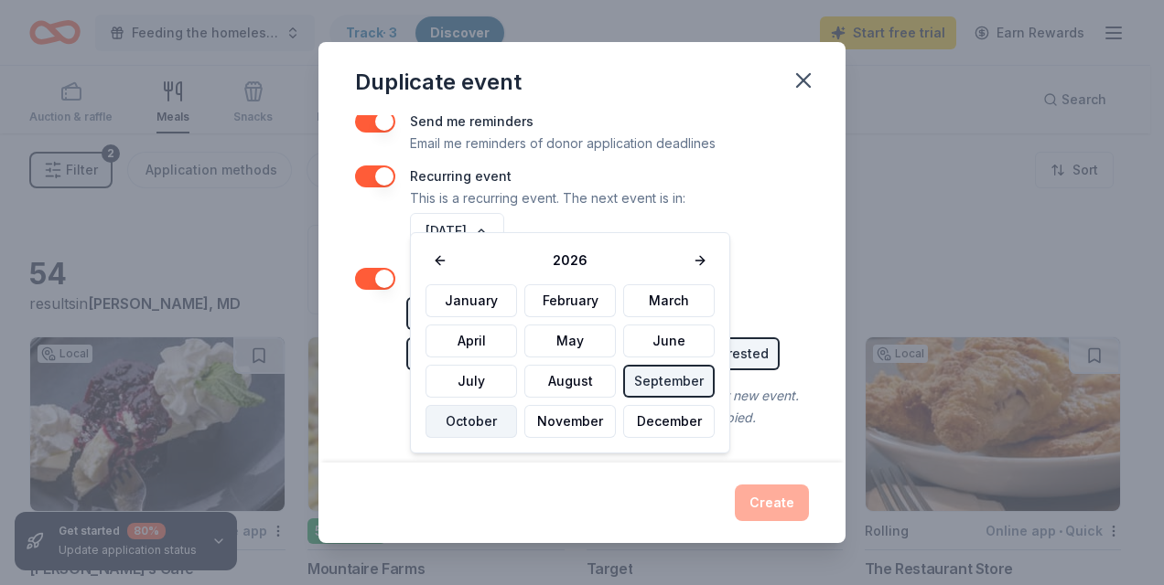
click at [467, 413] on button "October" at bounding box center [470, 421] width 91 height 33
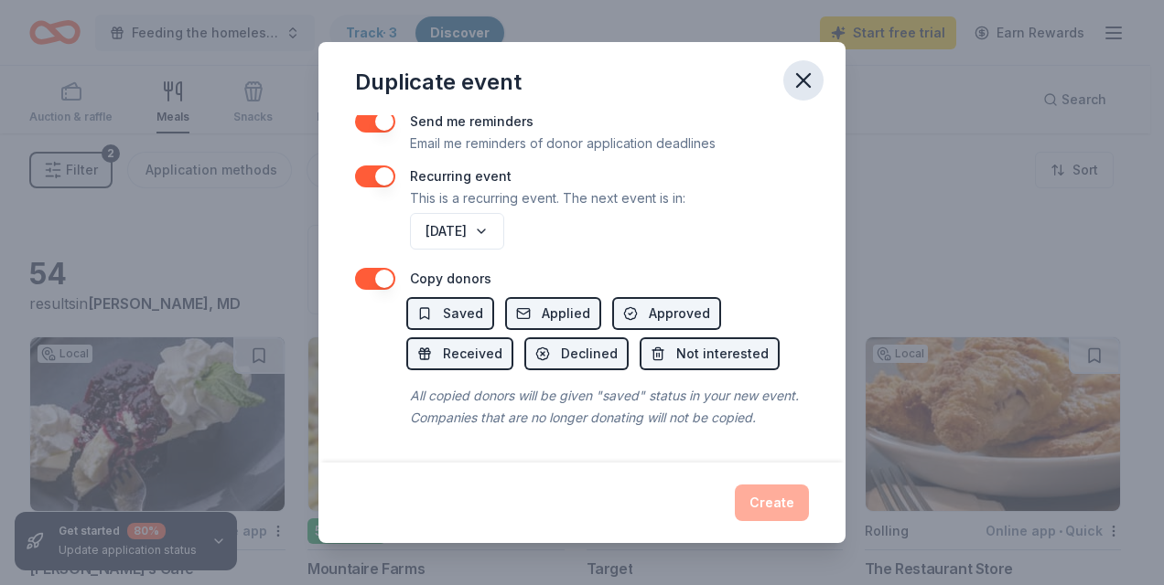
click at [800, 78] on icon "button" at bounding box center [803, 80] width 13 height 13
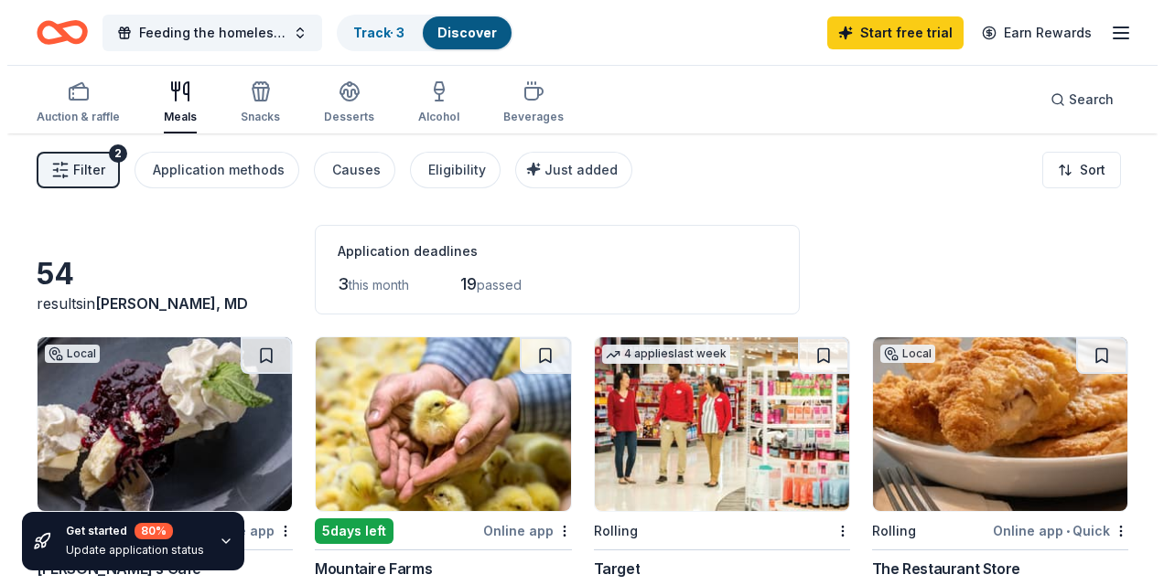
scroll to position [0, 0]
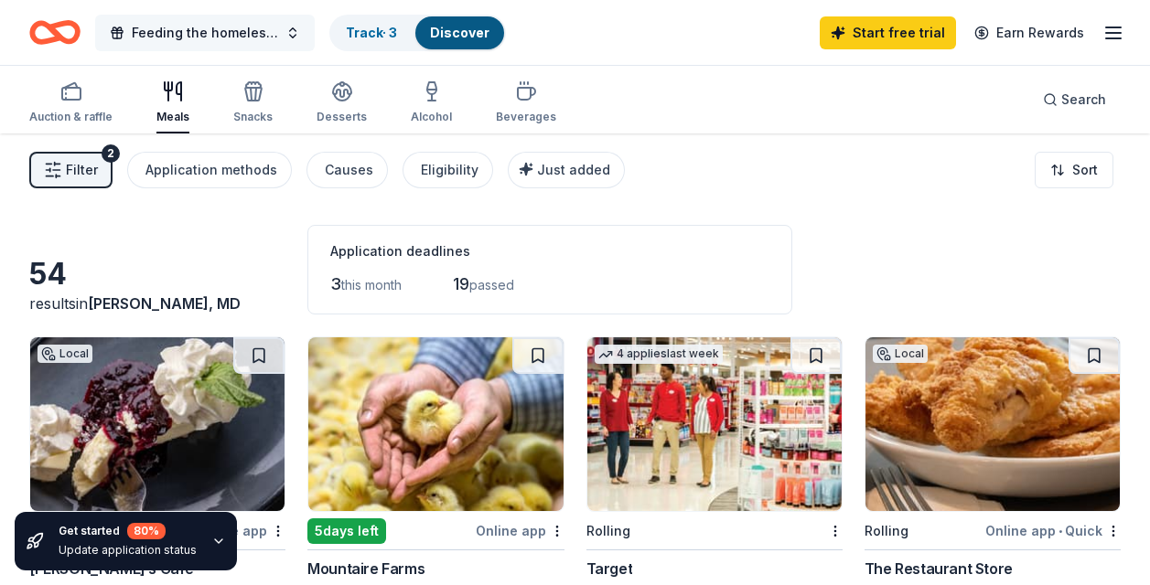
click at [252, 35] on span "Feeding the homeless and children" at bounding box center [205, 33] width 146 height 22
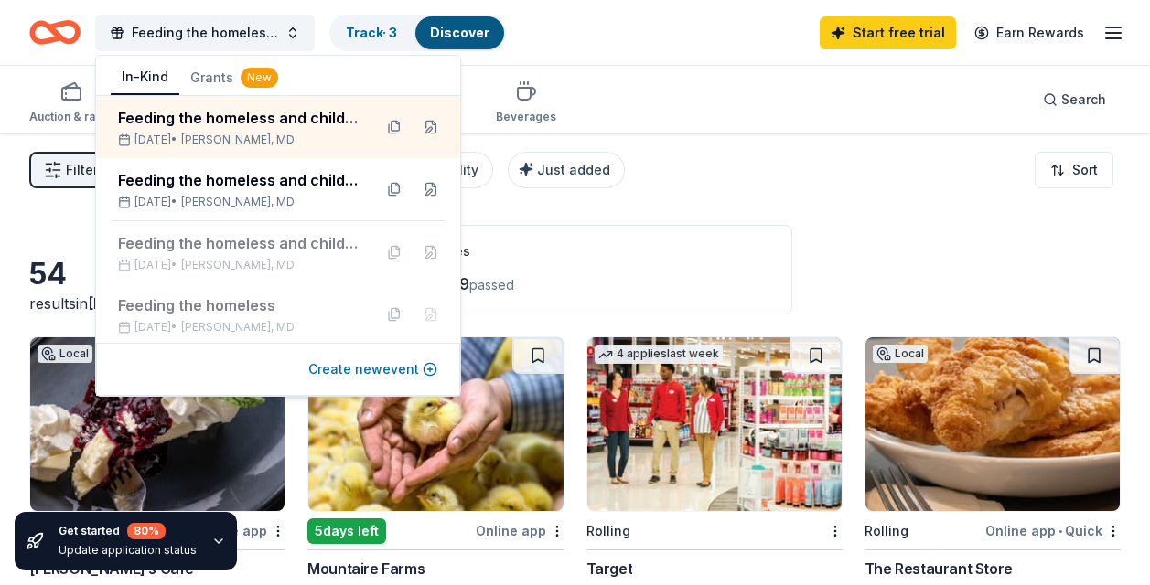
click at [361, 374] on button "Create new event" at bounding box center [372, 370] width 129 height 22
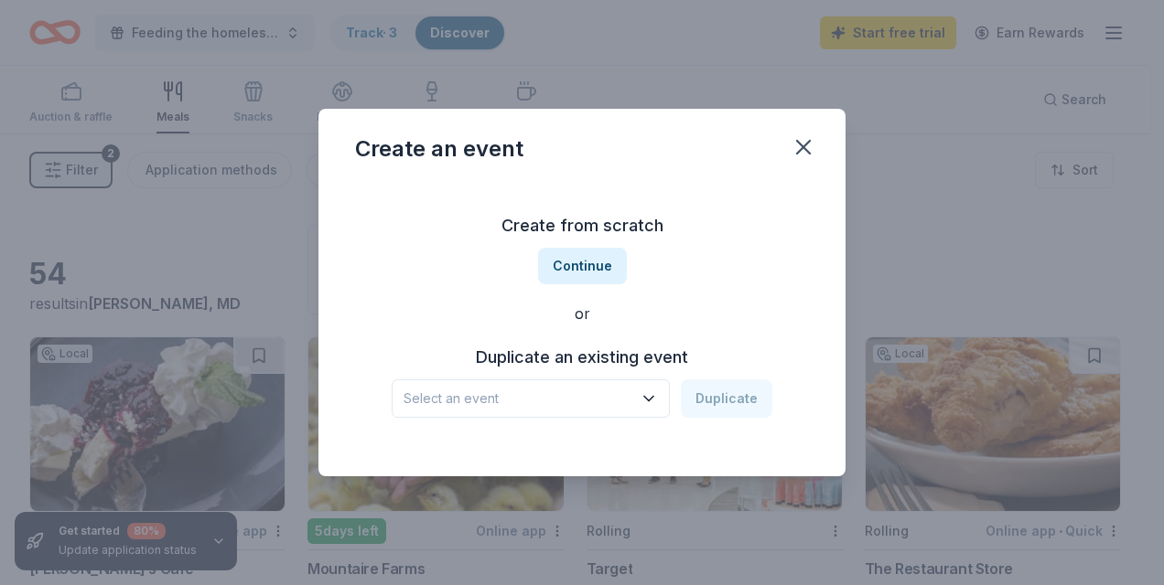
click at [654, 401] on icon "button" at bounding box center [648, 399] width 18 height 18
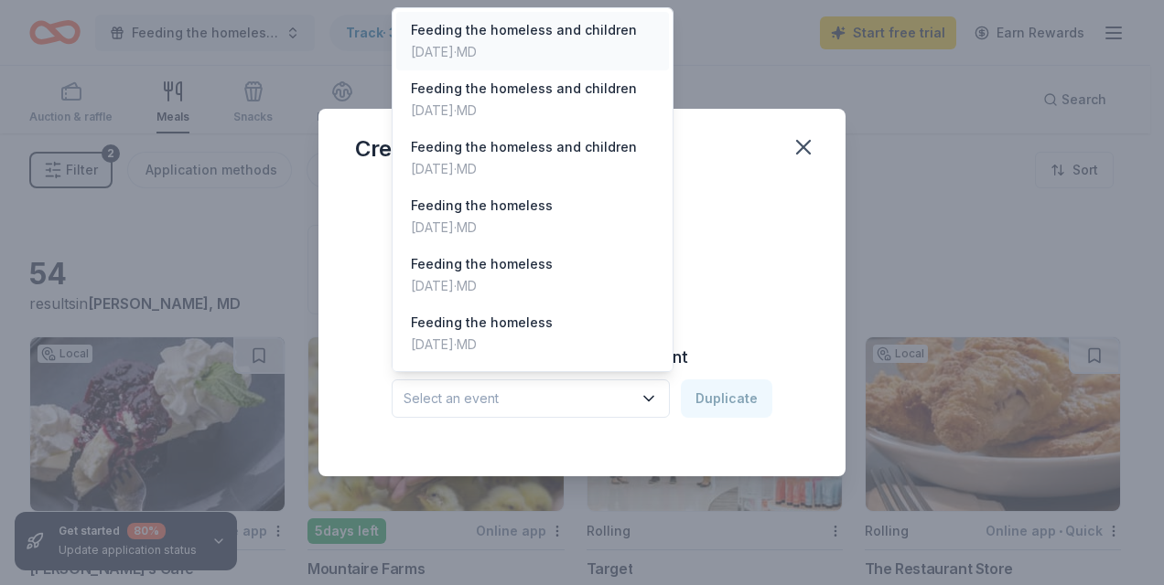
click at [551, 47] on div "Oct 03, 2025 · MD" at bounding box center [524, 52] width 226 height 22
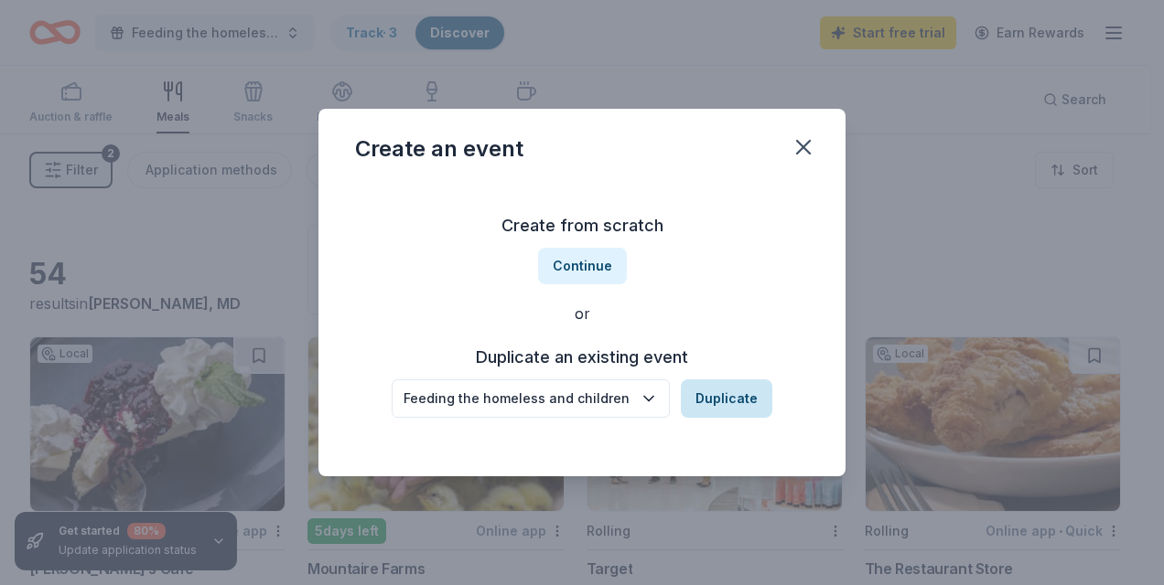
click at [737, 402] on button "Duplicate" at bounding box center [726, 399] width 91 height 38
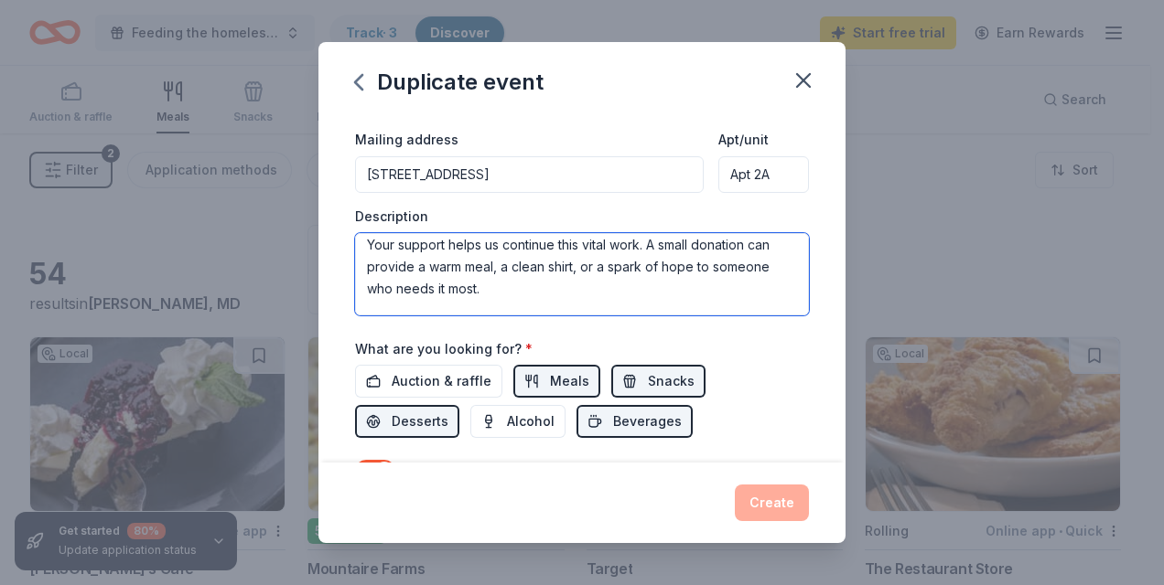
scroll to position [637, 0]
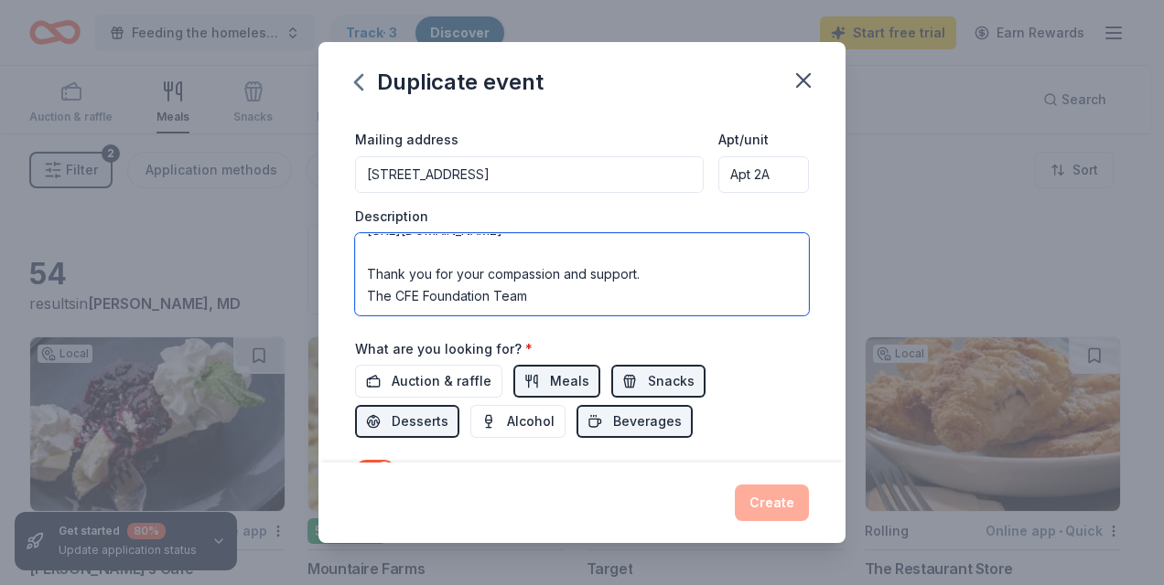
drag, startPoint x: 361, startPoint y: 250, endPoint x: 547, endPoint y: 303, distance: 193.1
click at [547, 303] on textarea "Help Us Feed and Uplift Baltimore’s Most Vulnerable The [PERSON_NAME] [PERSON_N…" at bounding box center [582, 274] width 454 height 82
paste textarea "Help Us Feed the Homeless in Baltimore City The Chinyere-Florence Emmanuel Foun…"
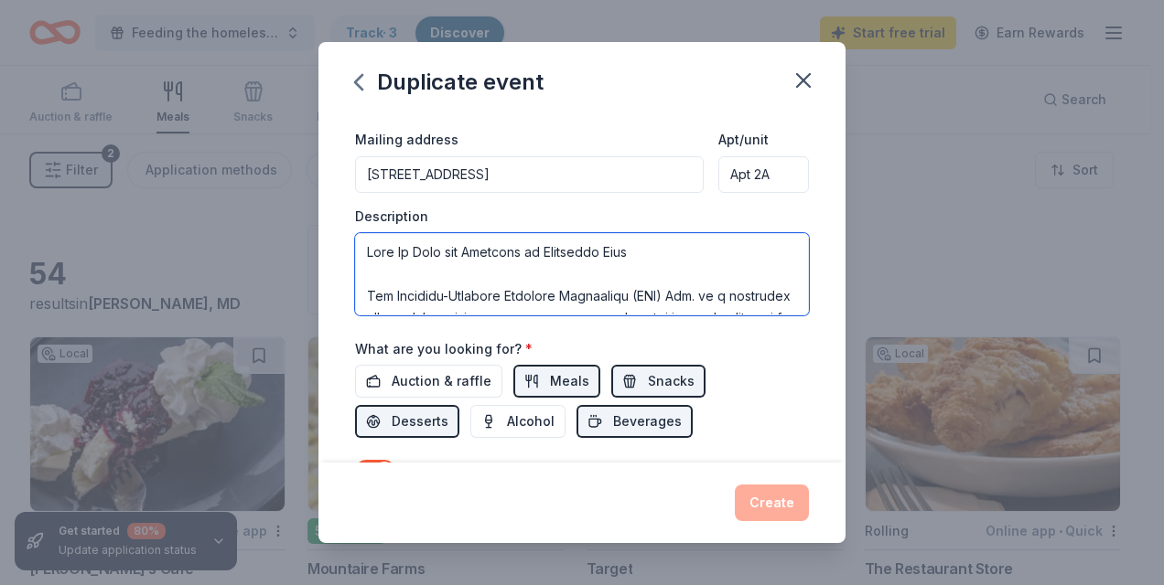
drag, startPoint x: 637, startPoint y: 255, endPoint x: 360, endPoint y: 242, distance: 277.5
click at [360, 242] on textarea at bounding box center [582, 274] width 454 height 82
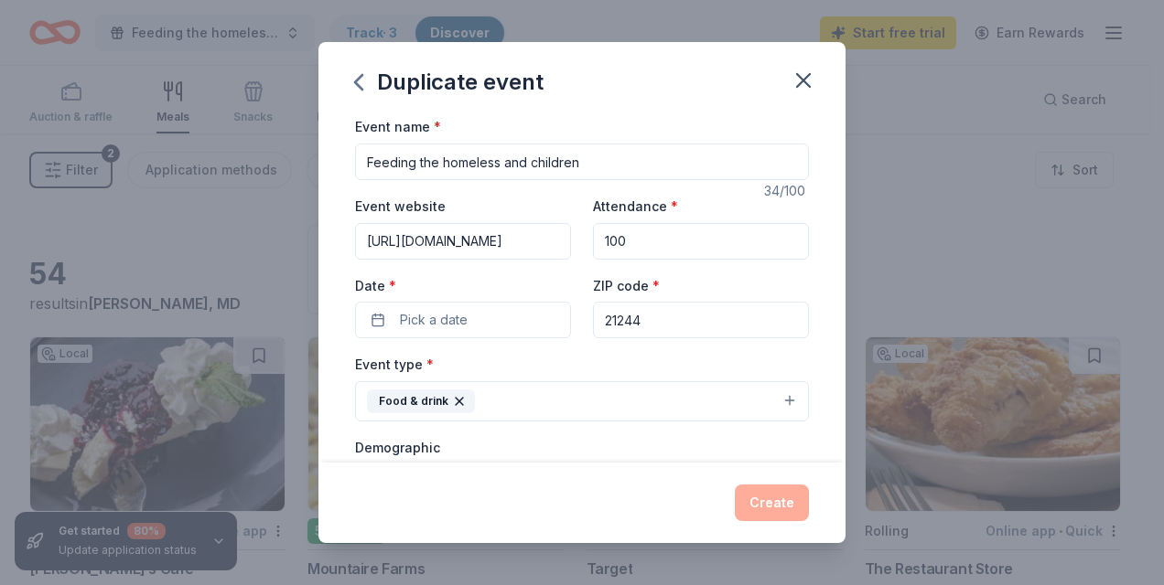
type textarea "Help Us Feed the Homeless in Baltimore City The Chinyere-Florence Emmanuel Foun…"
click at [599, 158] on input "Feeding the homeless and children" at bounding box center [582, 162] width 454 height 37
paste input "Help Us Feed the Homeless in Baltimore City"
drag, startPoint x: 511, startPoint y: 163, endPoint x: 460, endPoint y: 161, distance: 51.3
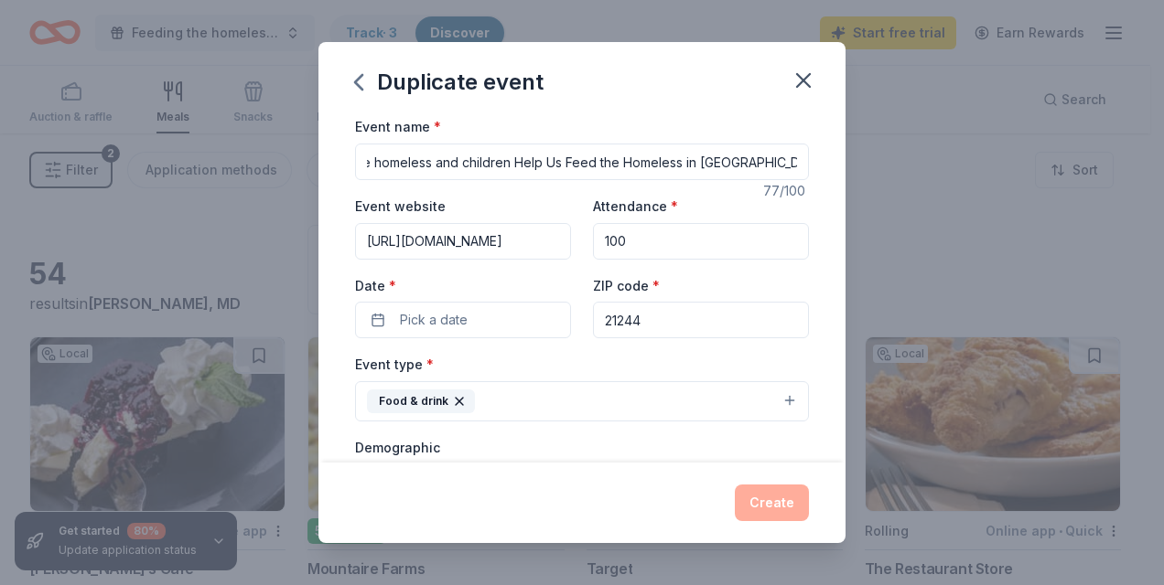
click at [460, 161] on input "Feeding the homeless and children Help Us Feed the Homeless in Baltimore City" at bounding box center [582, 162] width 454 height 37
drag, startPoint x: 517, startPoint y: 165, endPoint x: 316, endPoint y: 169, distance: 201.3
click at [316, 169] on div "Duplicate event Event name * Feeding the homeless and Help Us Feed the Homeless…" at bounding box center [582, 292] width 1164 height 585
click at [536, 165] on input "Help Us Feed the Homeless in Baltimore City" at bounding box center [582, 162] width 454 height 37
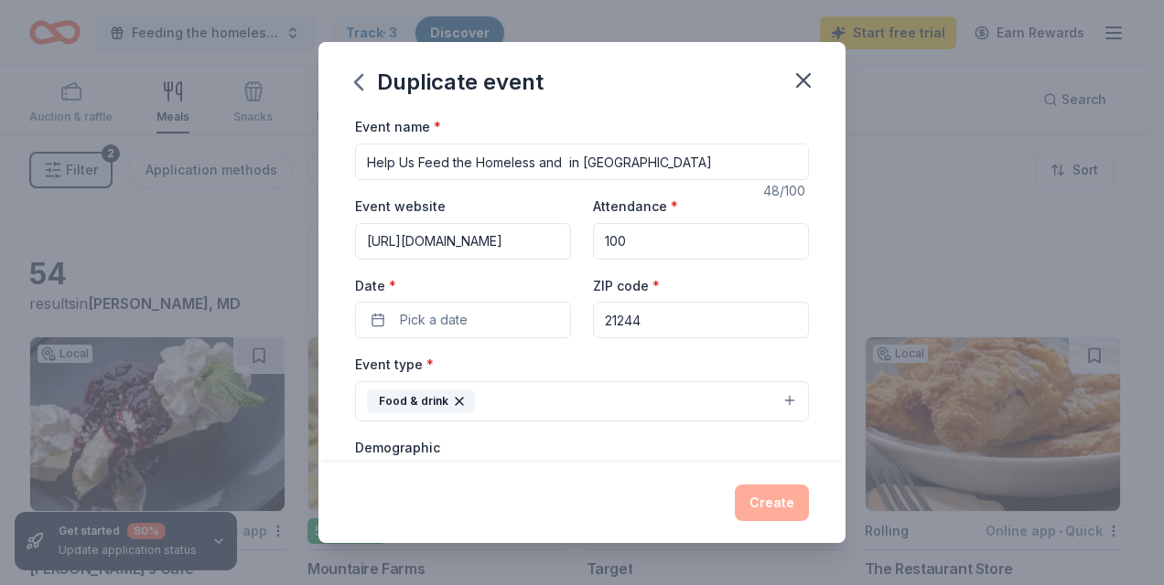
paste input "children"
type input "Help Us Feed the Homeless and children in Baltimore City"
click at [499, 329] on button "Pick a date" at bounding box center [463, 320] width 216 height 37
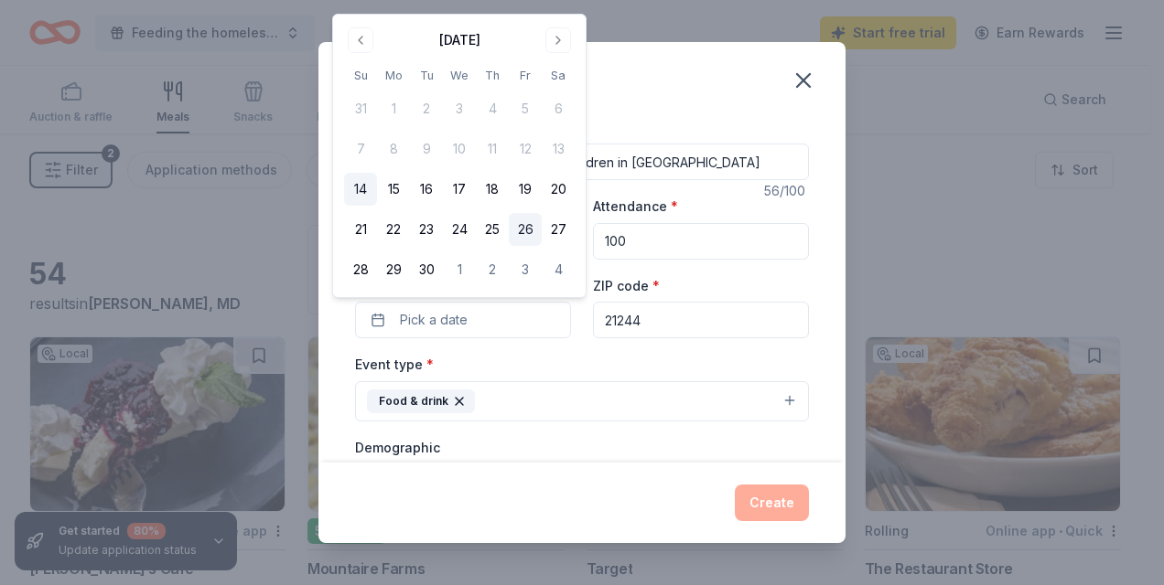
click at [528, 231] on button "26" at bounding box center [525, 229] width 33 height 33
click at [693, 332] on input "21244" at bounding box center [701, 320] width 216 height 37
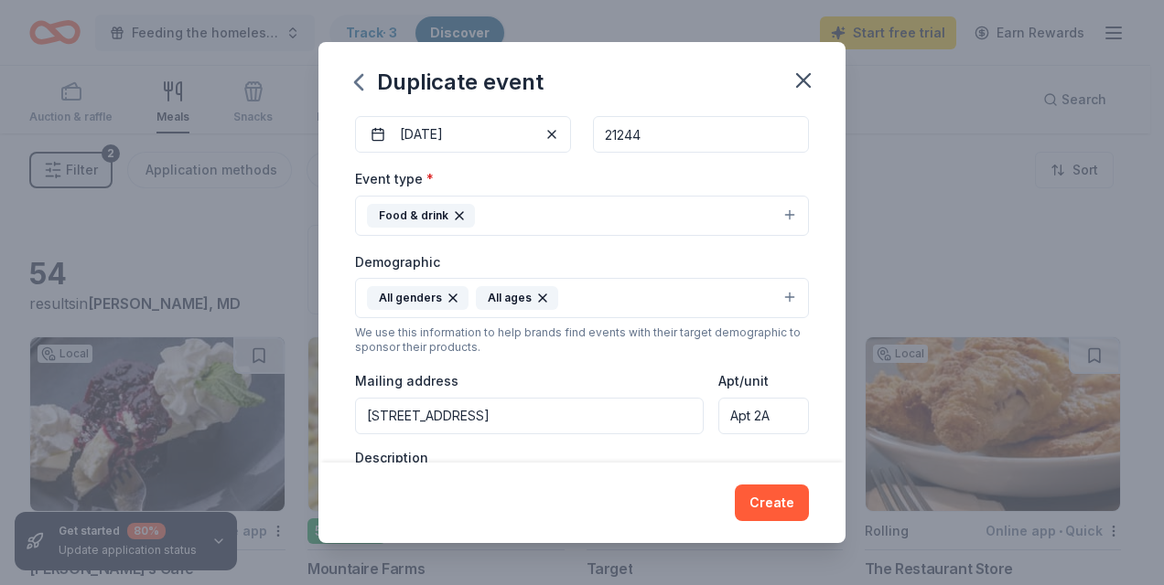
scroll to position [213, 0]
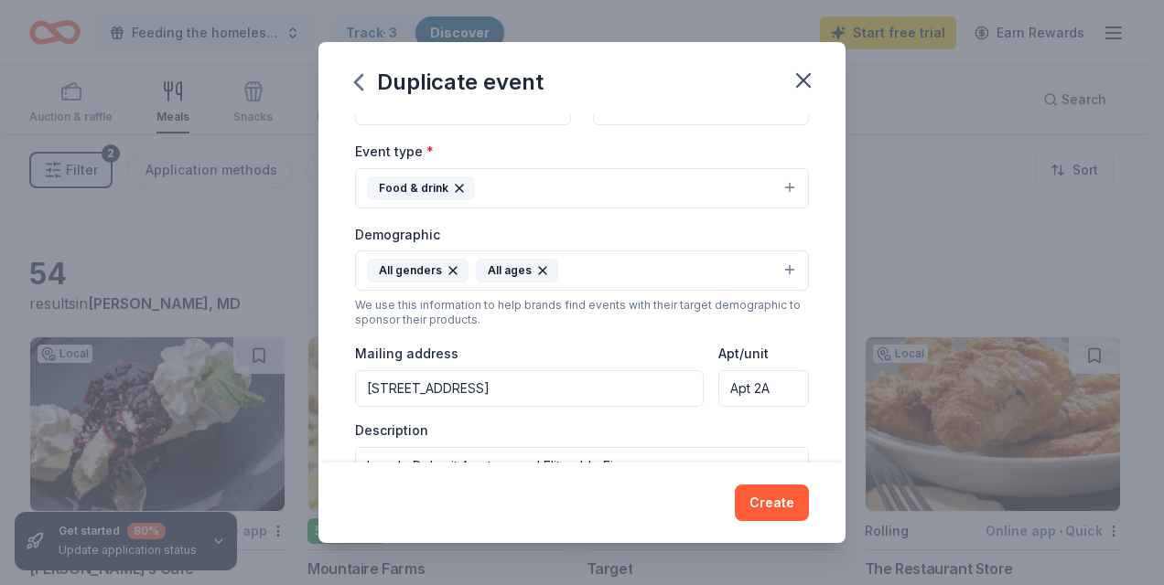
click at [547, 390] on input "104 Green Pine Court, Milford Mill, MD, 21244" at bounding box center [529, 388] width 349 height 37
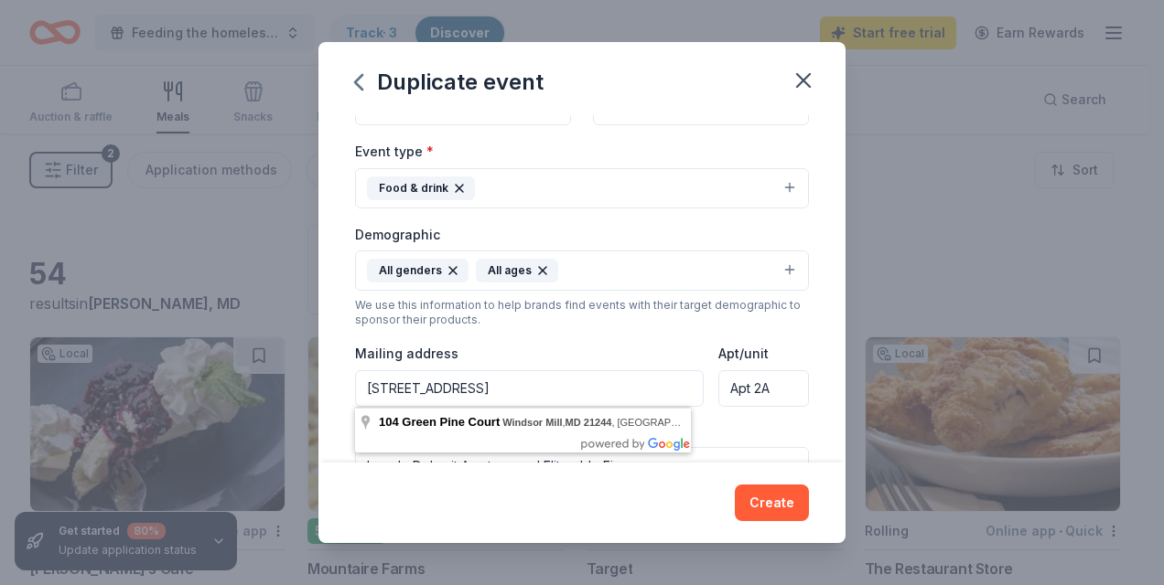
click at [653, 384] on input "104 Green Pine Court, Windsor Mill, MD, 21244" at bounding box center [529, 388] width 349 height 37
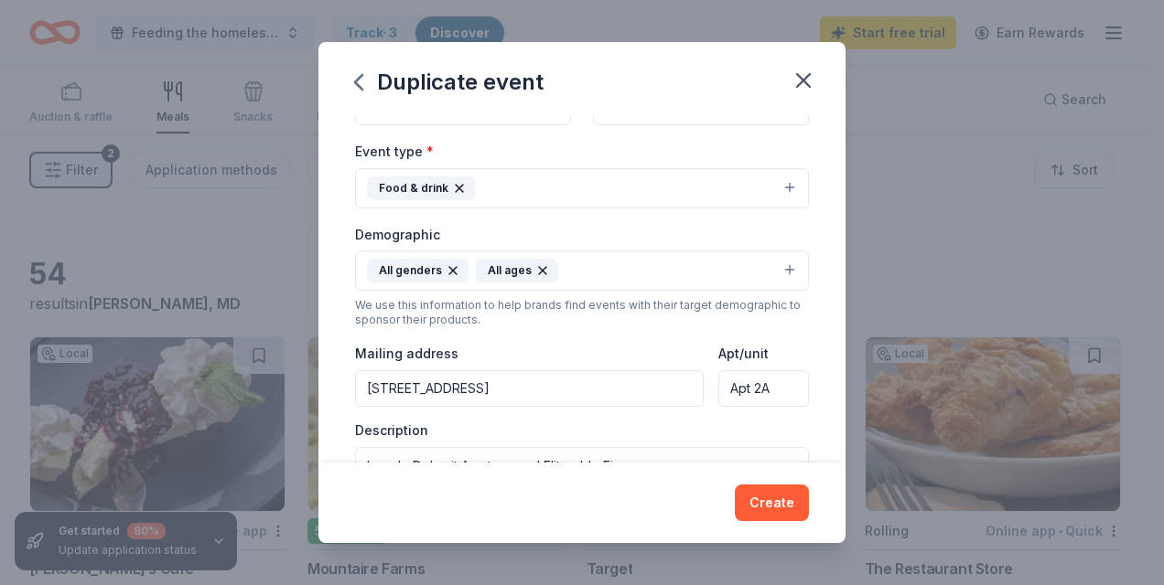
click at [548, 390] on input "104 Green Pine Court, Milford Mill, MD, 21244" at bounding box center [529, 388] width 349 height 37
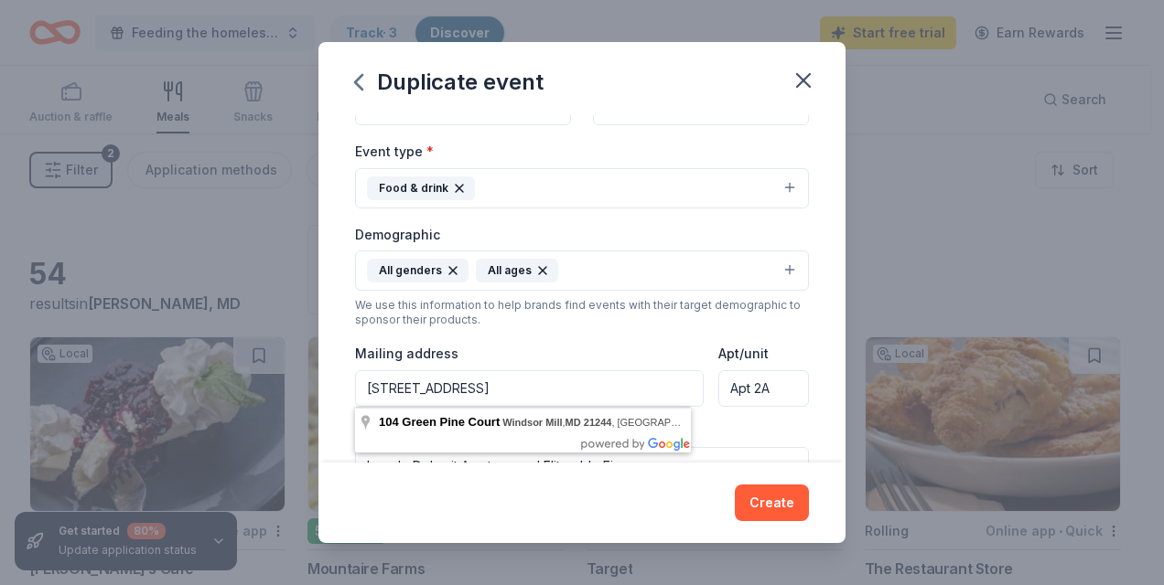
type input "104 Green Pine Court, Windsor Mill, MD, 21244"
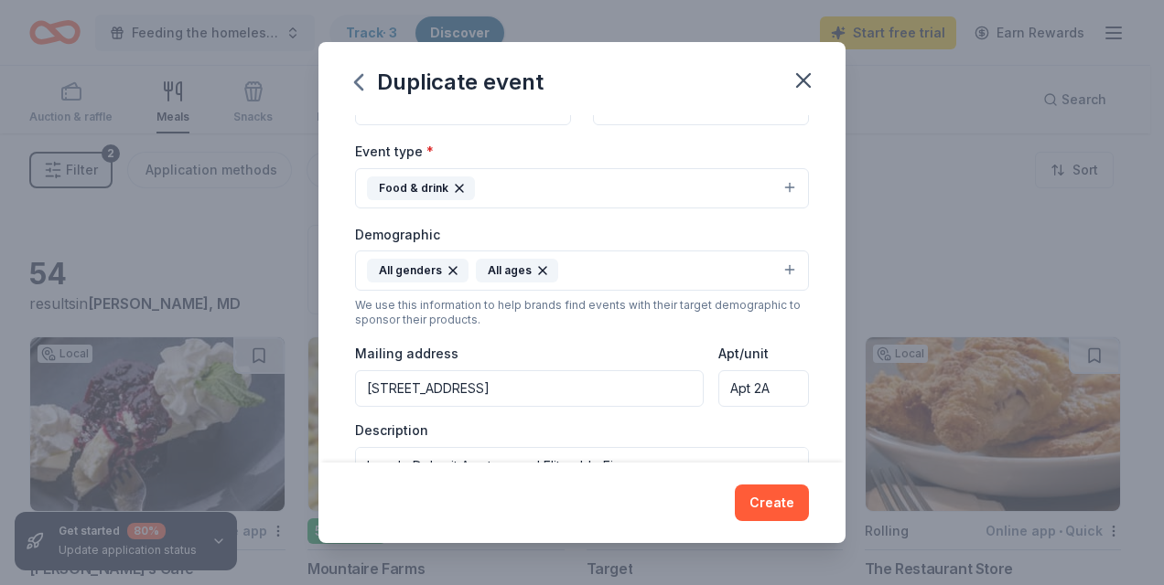
click at [643, 325] on div "We use this information to help brands find events with their target demographi…" at bounding box center [582, 312] width 454 height 29
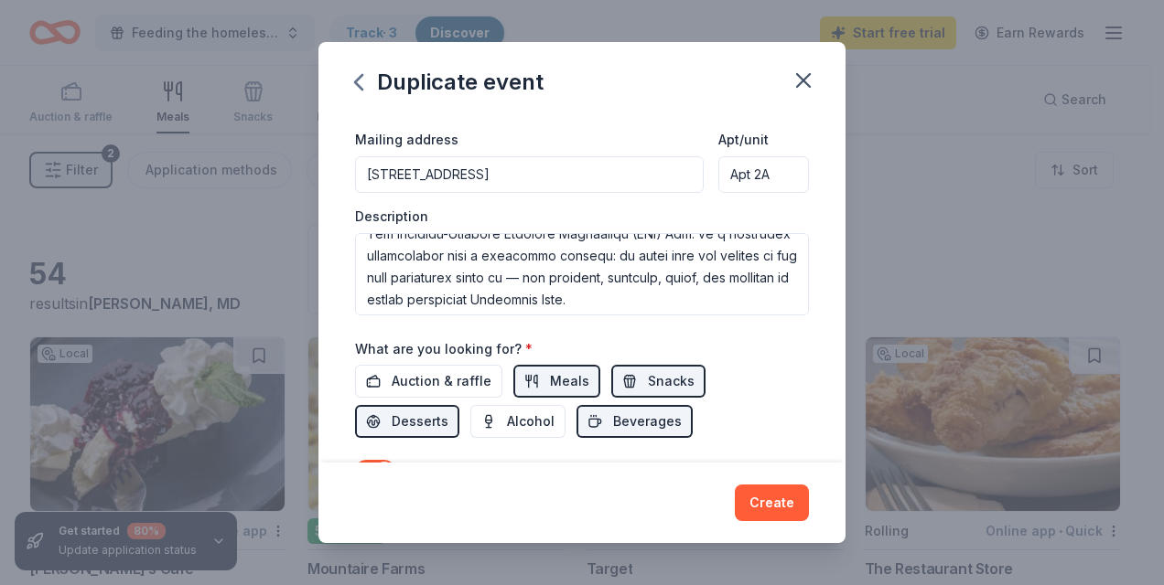
scroll to position [0, 0]
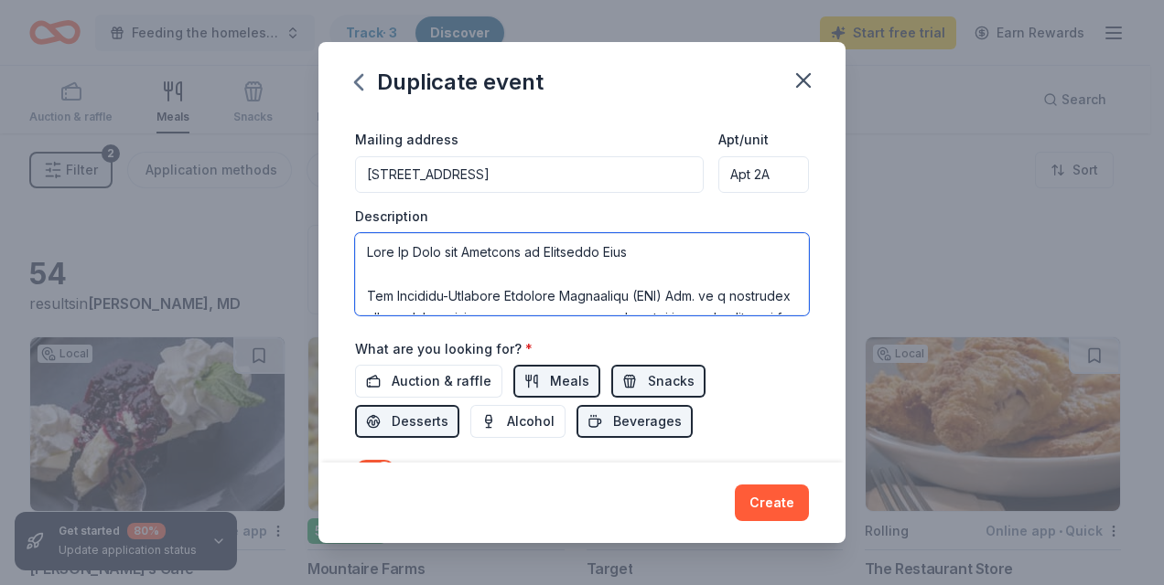
click at [670, 253] on textarea at bounding box center [582, 274] width 454 height 82
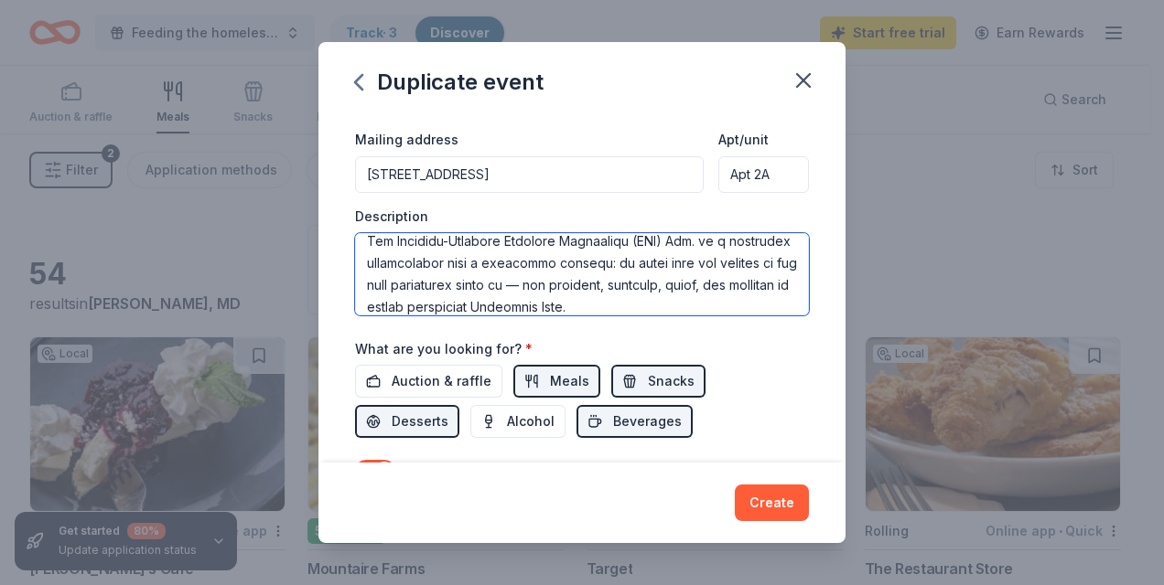
scroll to position [77, 0]
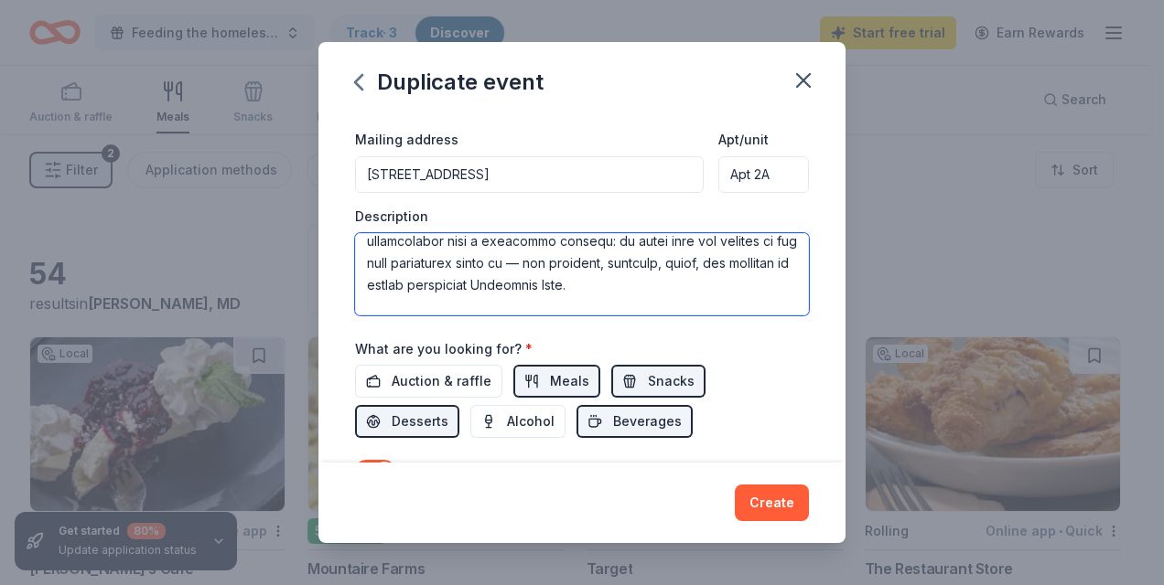
click at [634, 262] on textarea at bounding box center [582, 274] width 454 height 82
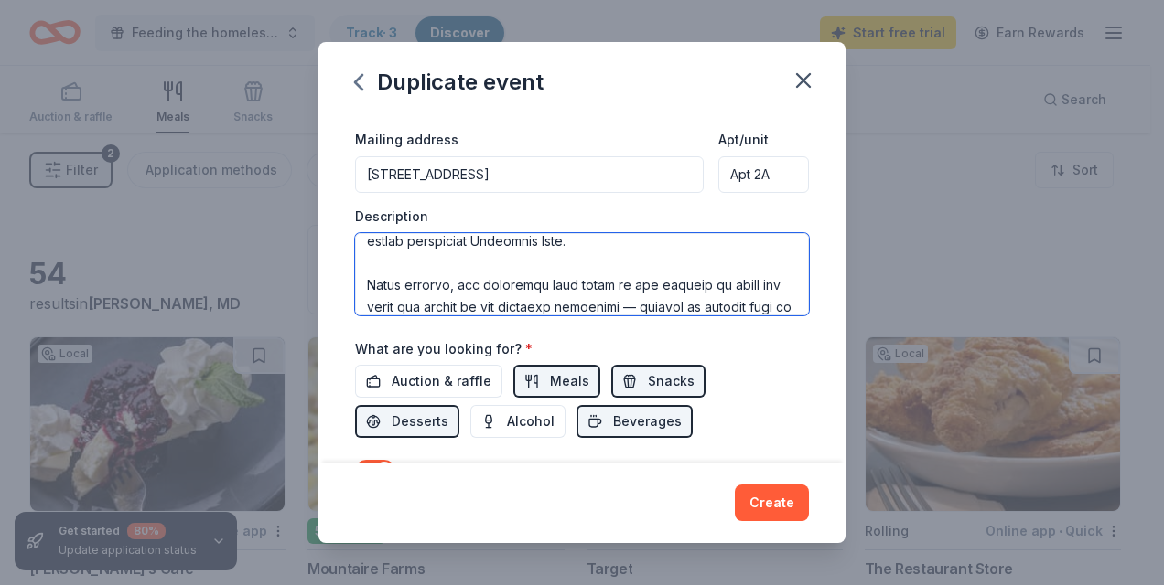
scroll to position [143, 0]
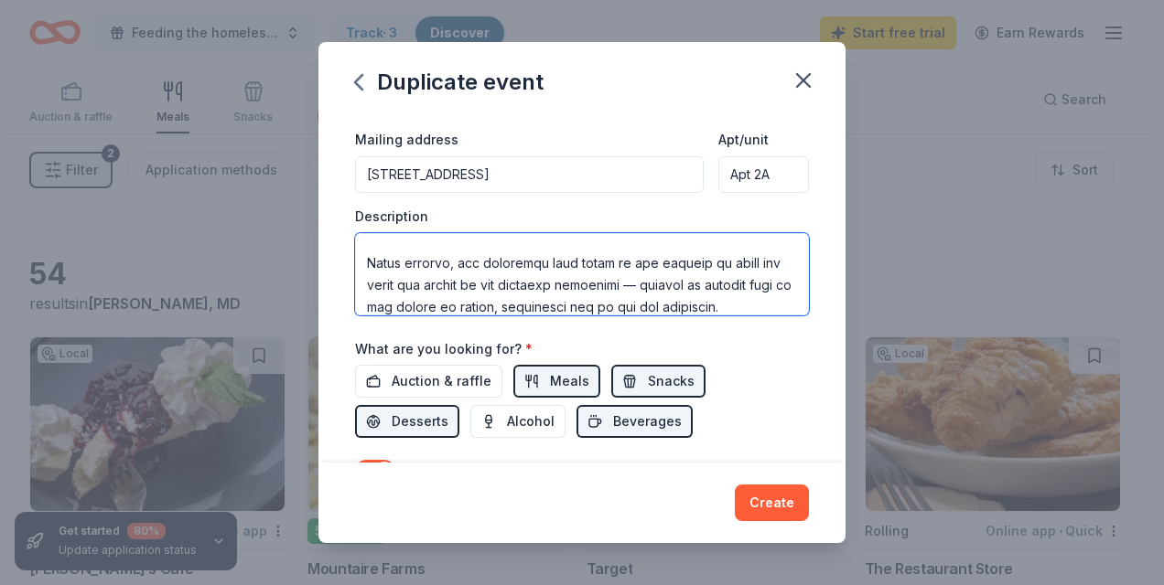
click at [672, 292] on textarea at bounding box center [582, 274] width 454 height 82
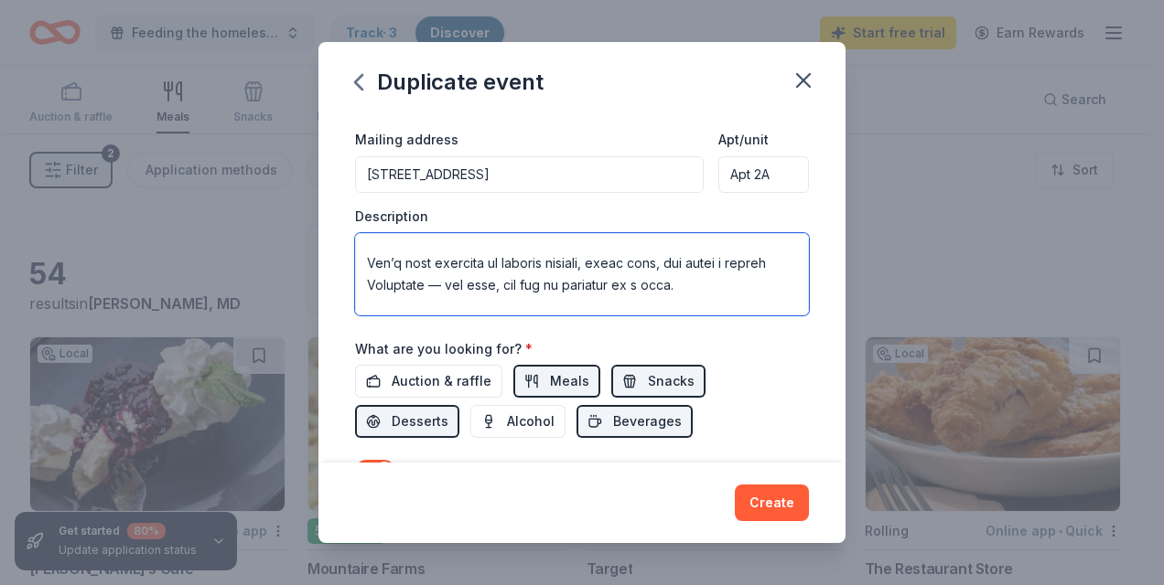
scroll to position [626, 0]
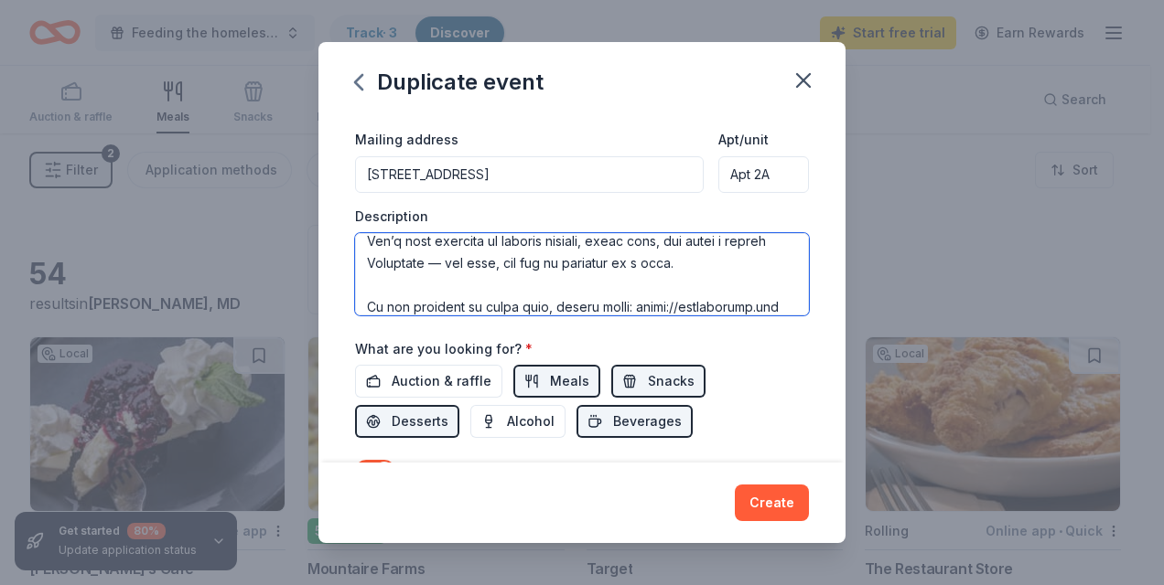
click at [478, 289] on textarea at bounding box center [582, 274] width 454 height 82
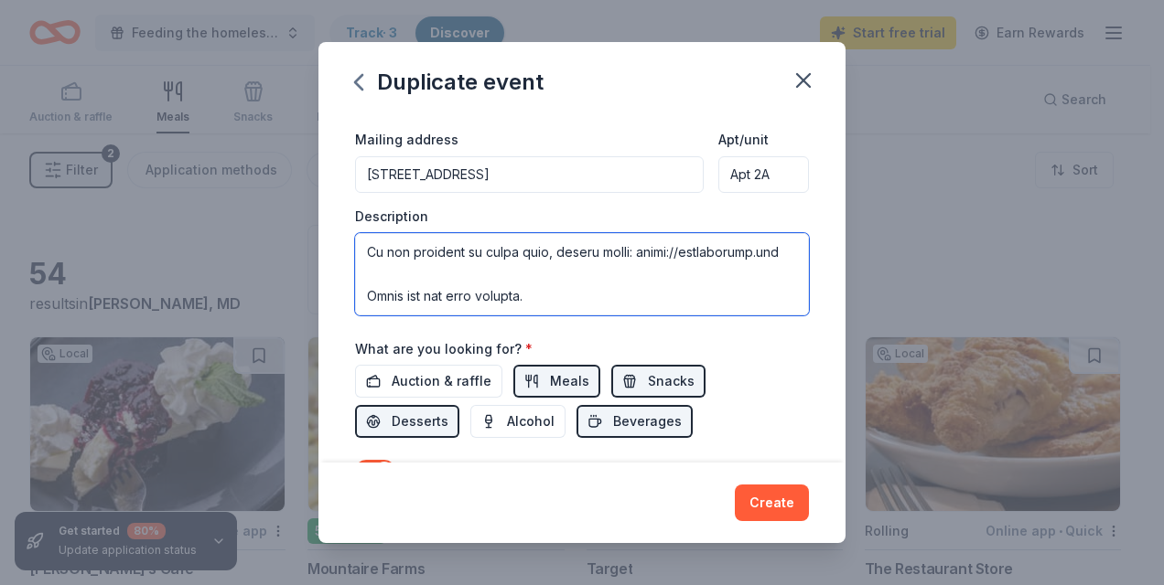
scroll to position [640, 0]
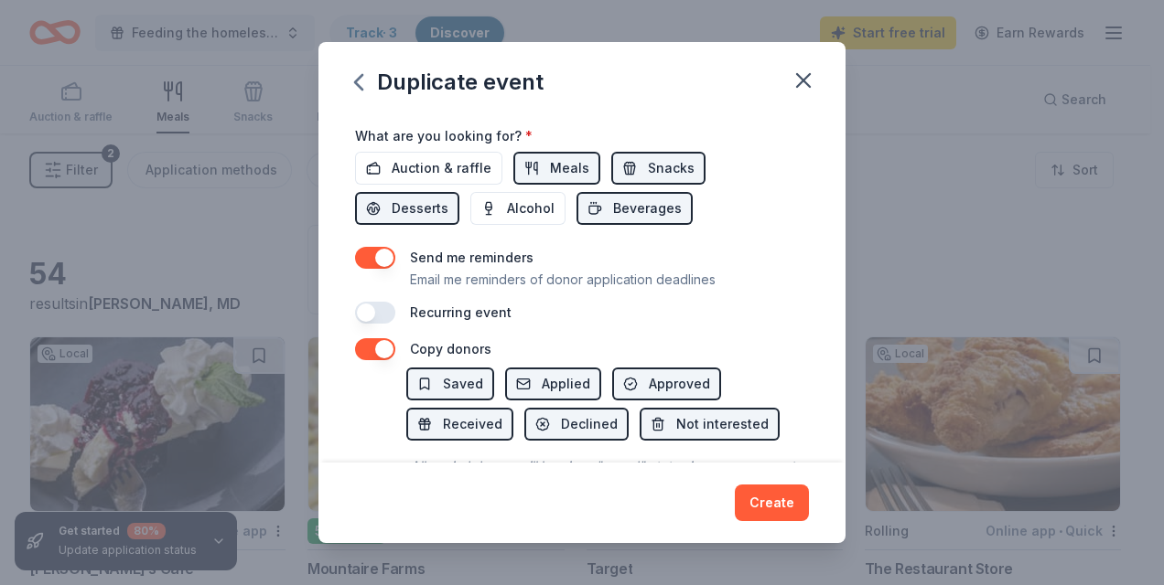
type textarea "Help Us Feed the Homeless in Baltimore City The Chinyere-Florence Emmanuel Foun…"
click at [372, 317] on button "button" at bounding box center [375, 313] width 40 height 22
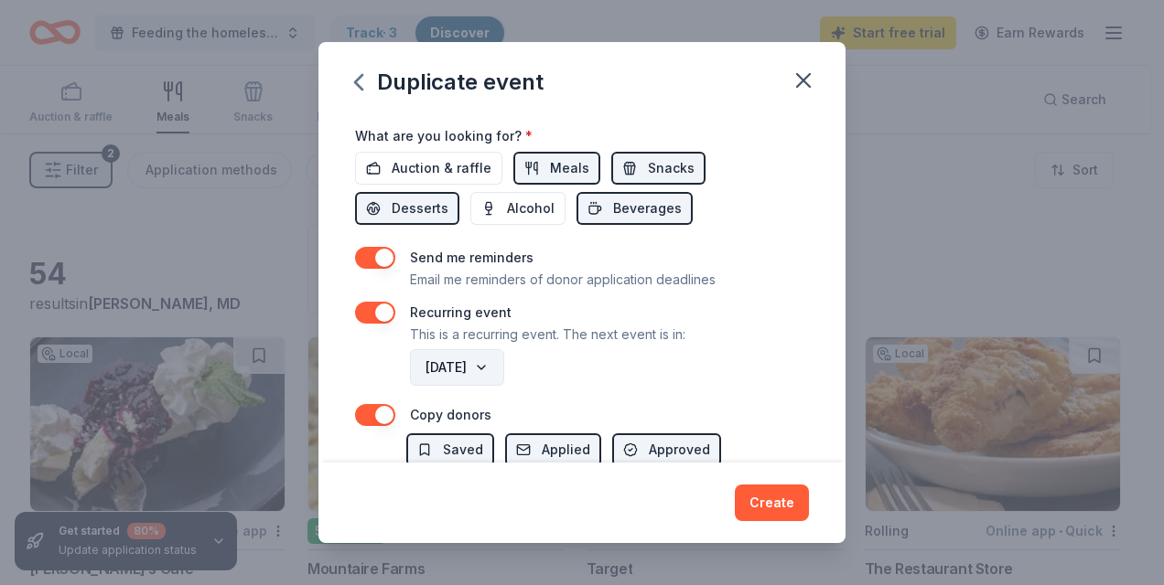
click at [504, 374] on button "September 2026" at bounding box center [457, 367] width 94 height 37
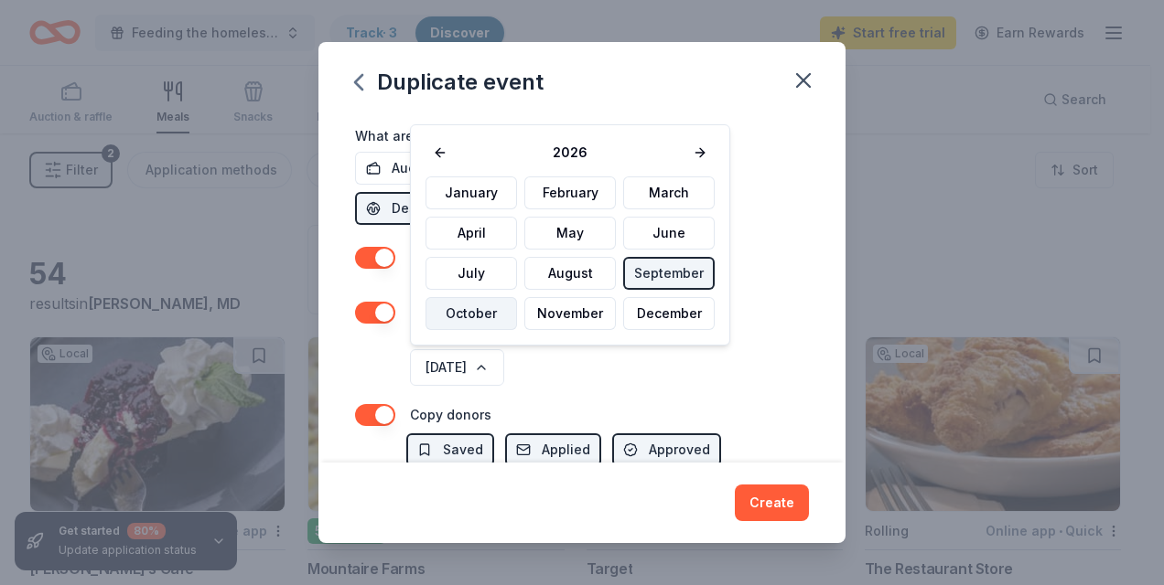
click at [476, 321] on button "October" at bounding box center [470, 313] width 91 height 33
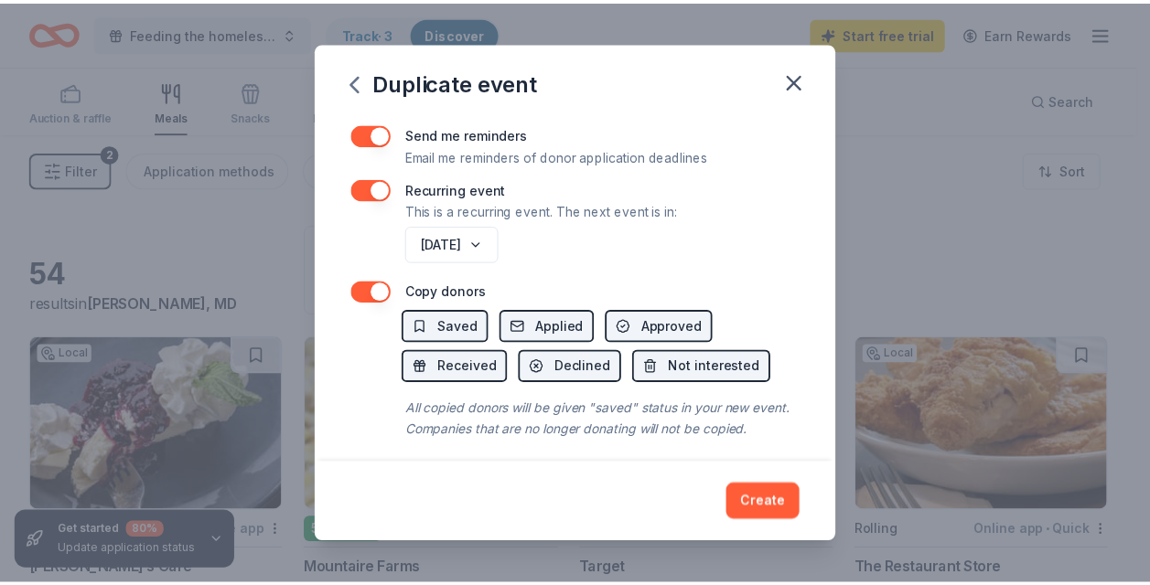
scroll to position [798, 0]
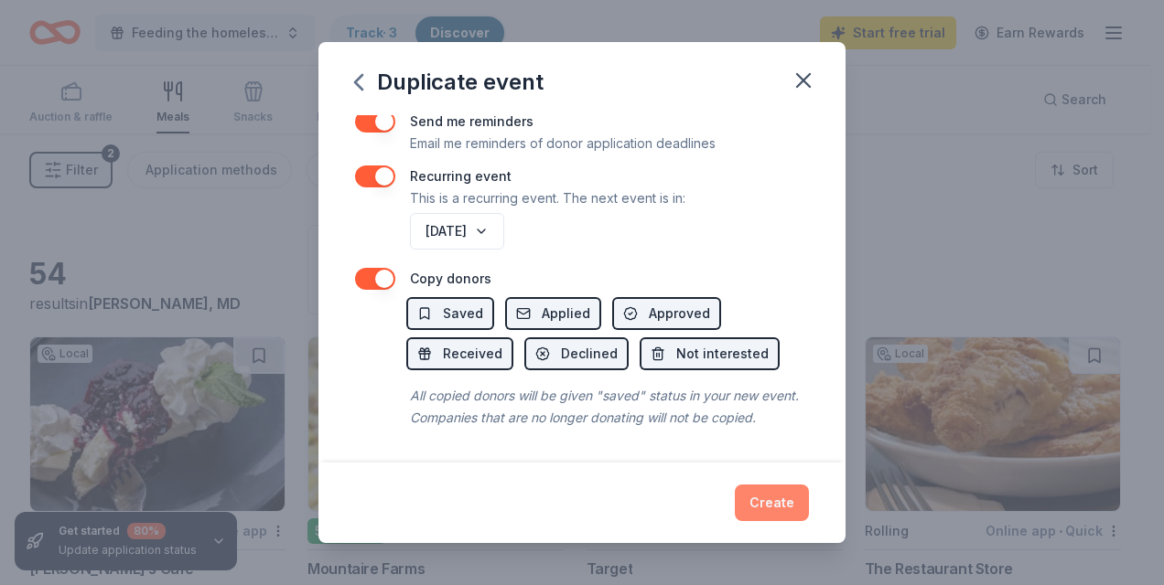
click at [768, 496] on button "Create" at bounding box center [772, 503] width 74 height 37
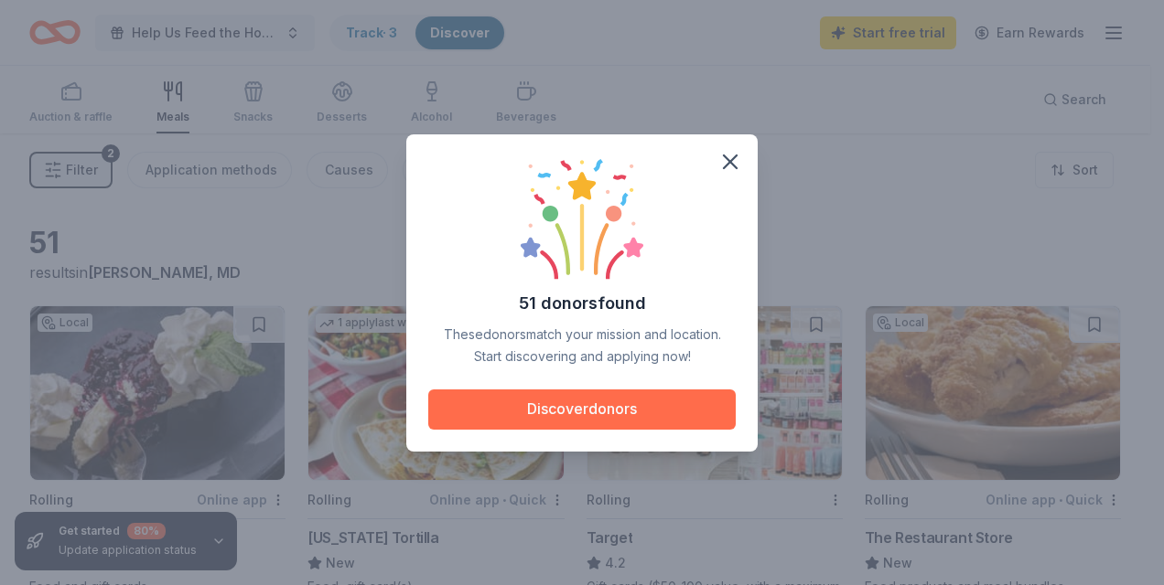
click at [607, 406] on button "Discover donors" at bounding box center [581, 410] width 307 height 40
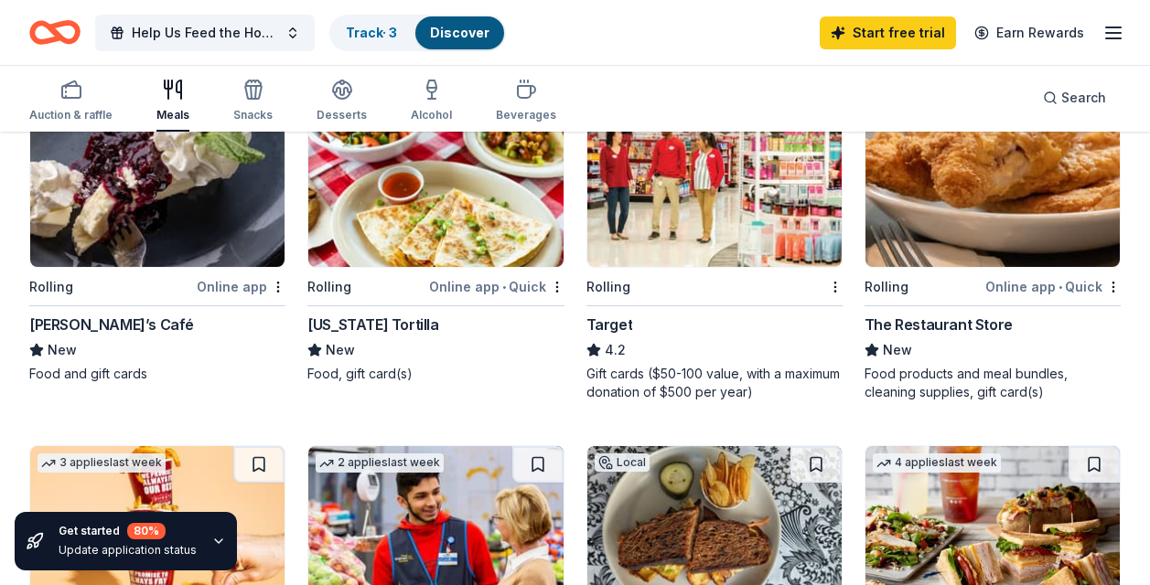
scroll to position [427, 0]
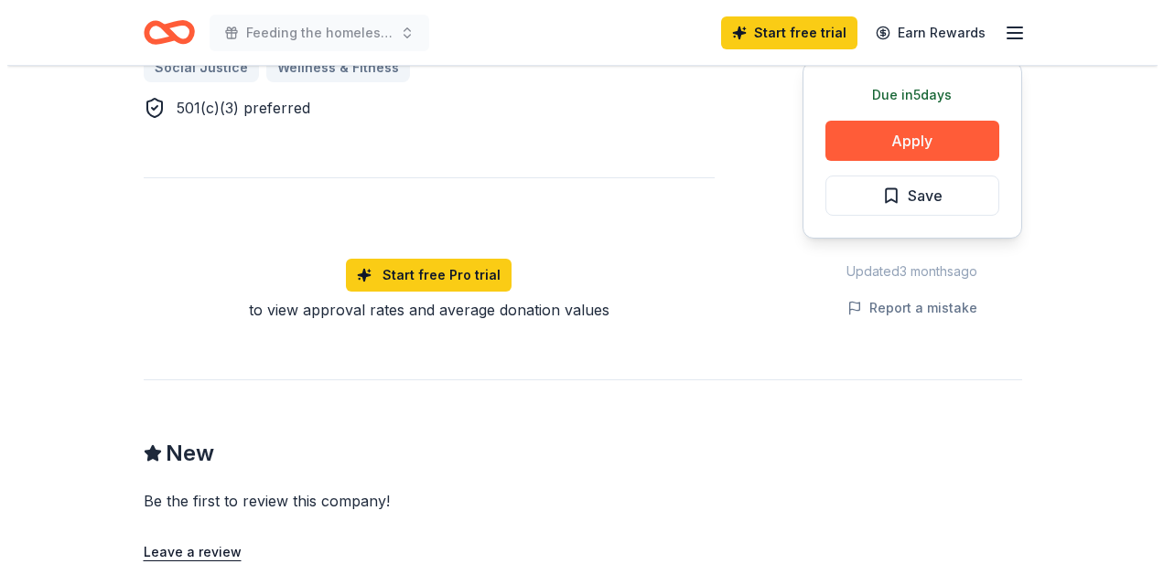
scroll to position [1068, 0]
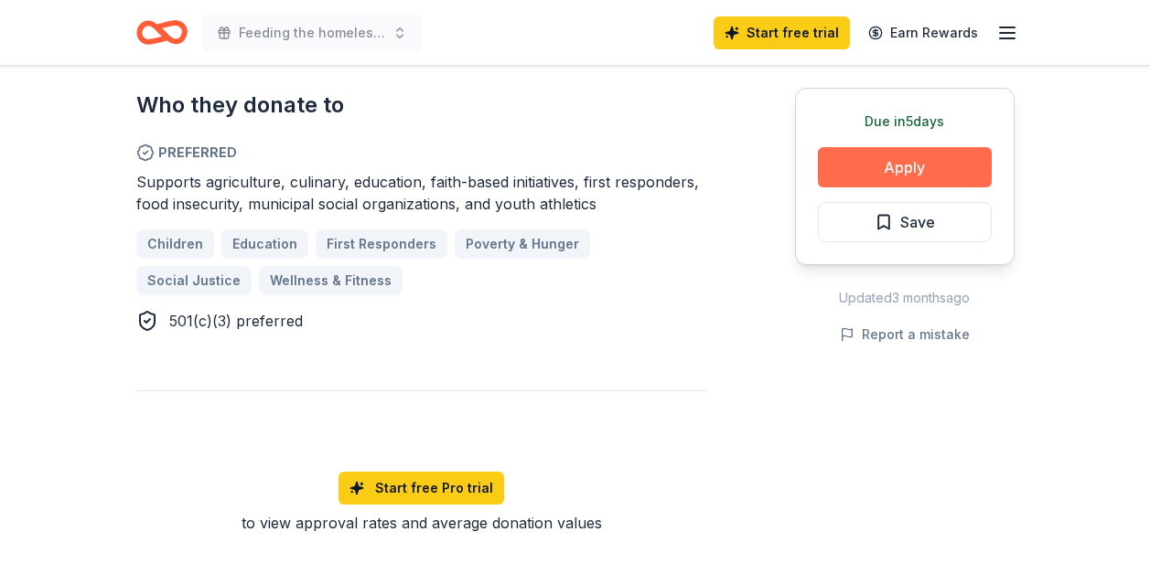
click at [889, 165] on button "Apply" at bounding box center [905, 167] width 174 height 40
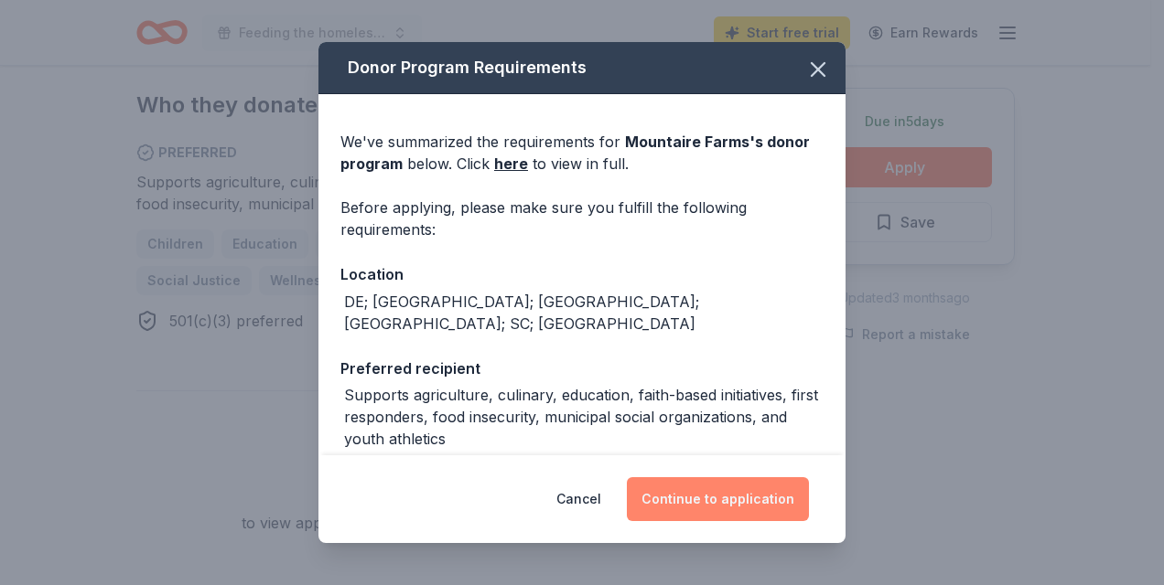
click at [724, 496] on button "Continue to application" at bounding box center [718, 500] width 182 height 44
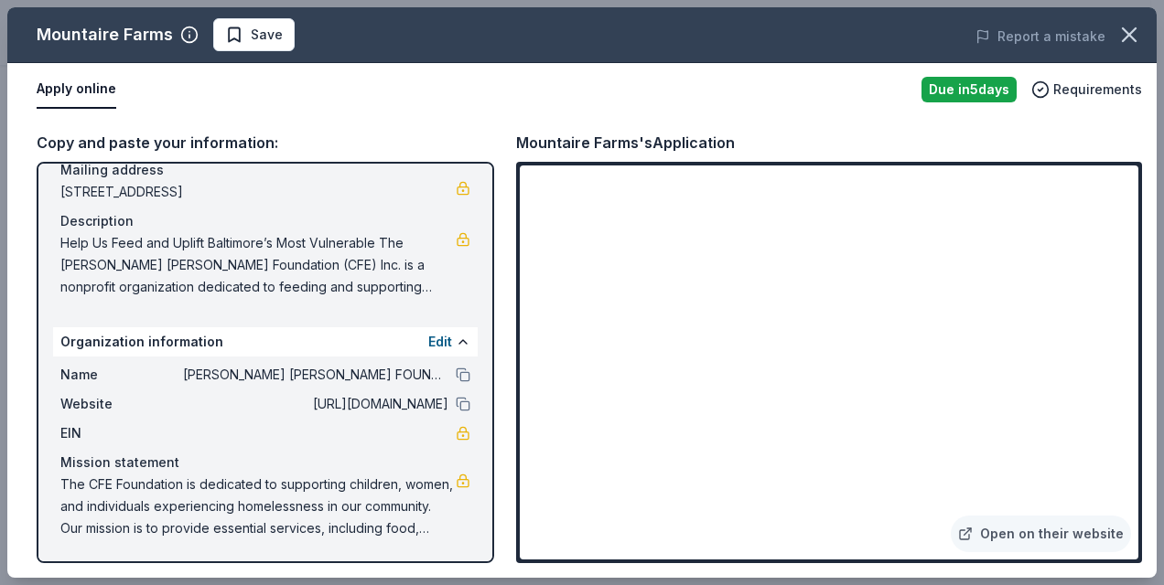
scroll to position [0, 0]
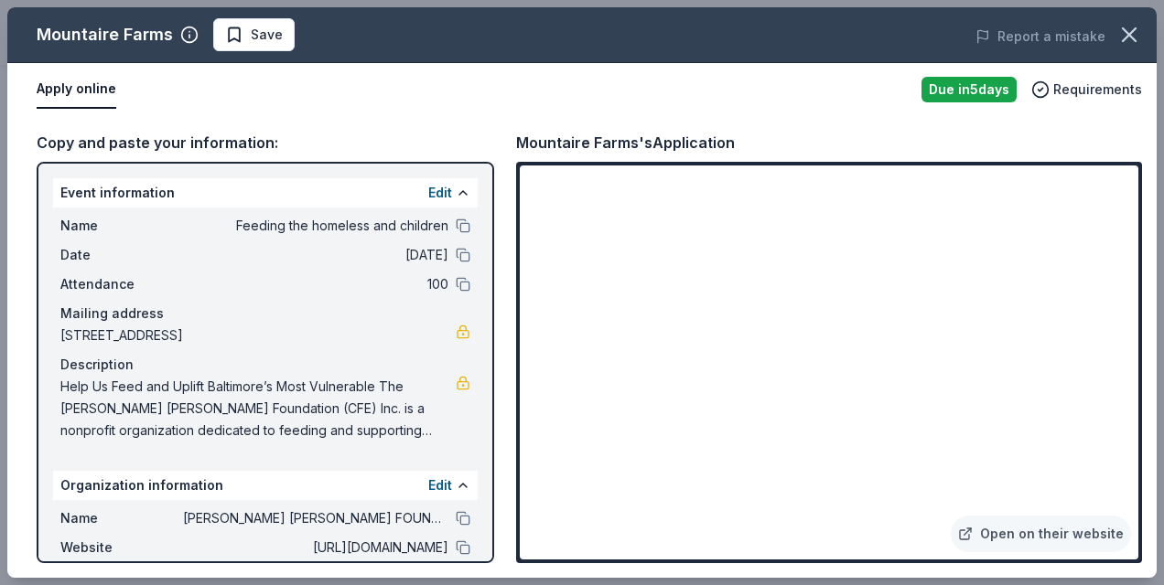
drag, startPoint x: 732, startPoint y: 140, endPoint x: 686, endPoint y: 146, distance: 46.2
click at [686, 146] on div "Mountaire Farms's Application" at bounding box center [829, 143] width 626 height 24
drag, startPoint x: 639, startPoint y: 156, endPoint x: 594, endPoint y: 140, distance: 47.4
click at [594, 140] on div "Mountaire Farms's Application Open on their website" at bounding box center [829, 347] width 626 height 433
drag, startPoint x: 518, startPoint y: 144, endPoint x: 569, endPoint y: 146, distance: 51.3
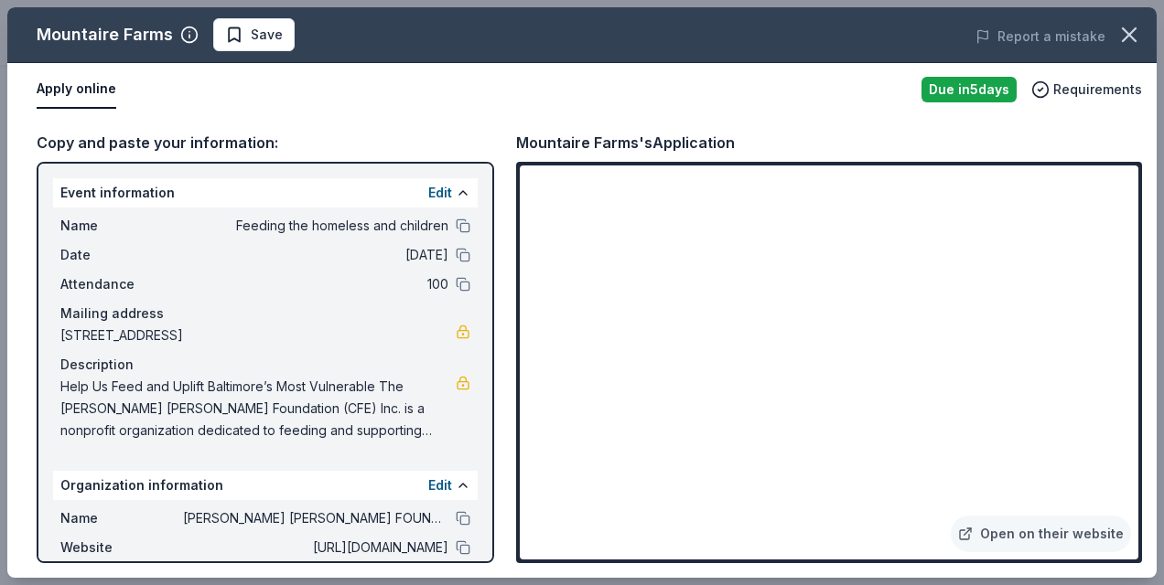
click at [569, 146] on div "Mountaire Farms's Application" at bounding box center [625, 143] width 219 height 24
drag, startPoint x: 167, startPoint y: 35, endPoint x: 142, endPoint y: 34, distance: 25.6
click at [142, 34] on div "Mountaire Farms" at bounding box center [105, 34] width 136 height 29
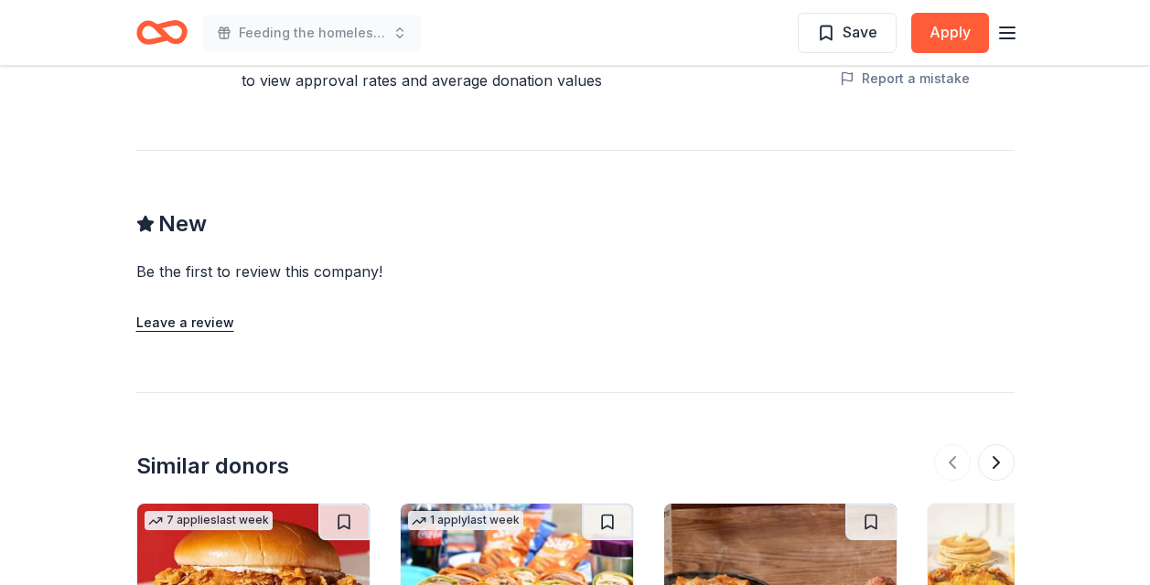
scroll to position [1494, 0]
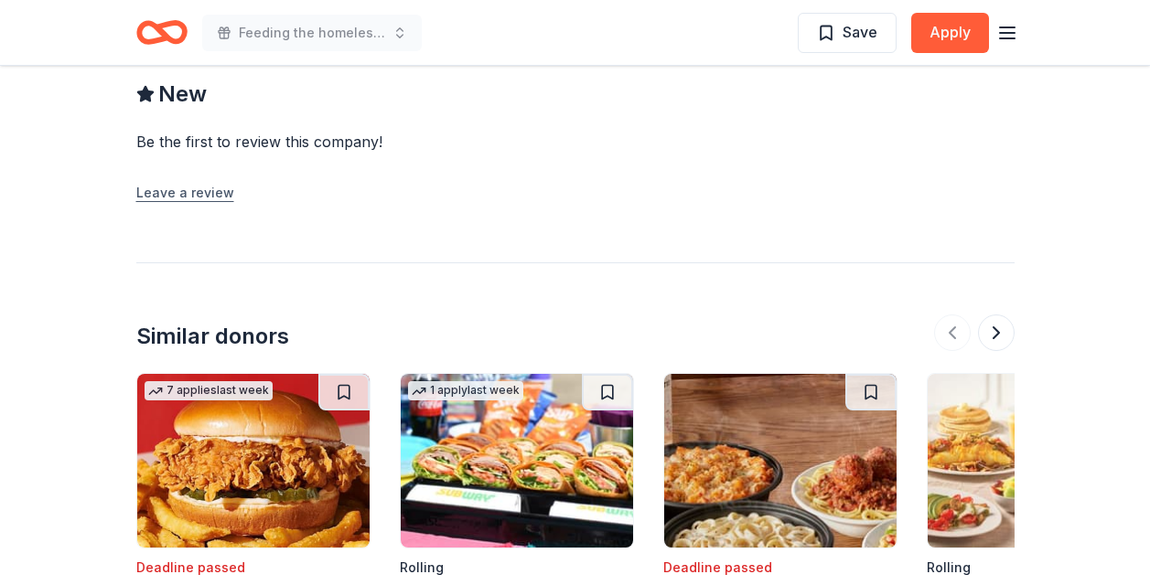
click at [208, 202] on button "Leave a review" at bounding box center [185, 193] width 98 height 22
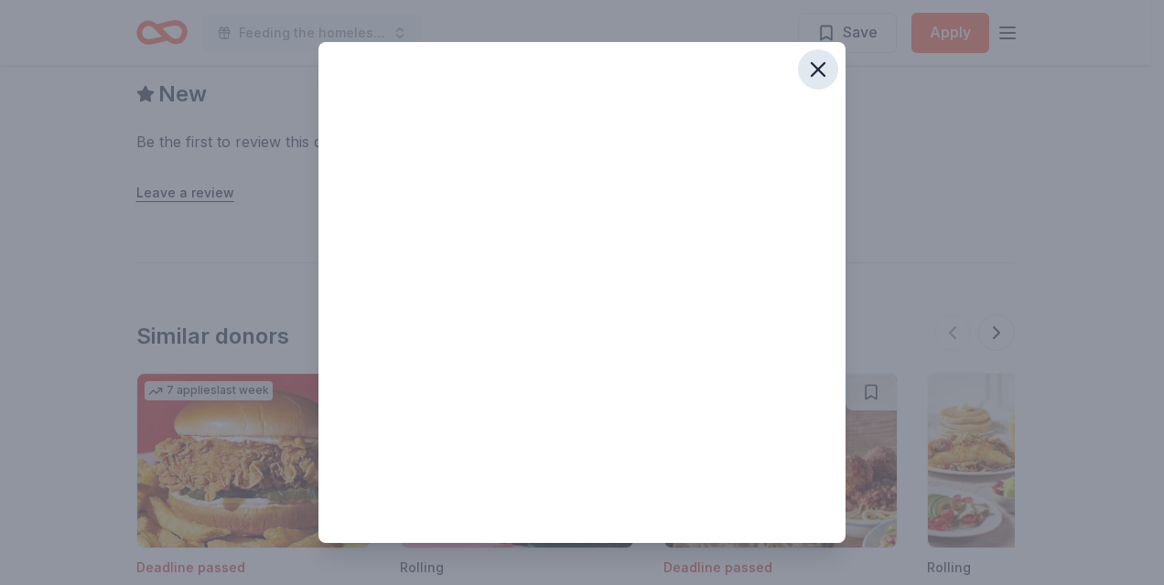
click at [811, 70] on icon "button" at bounding box center [817, 69] width 13 height 13
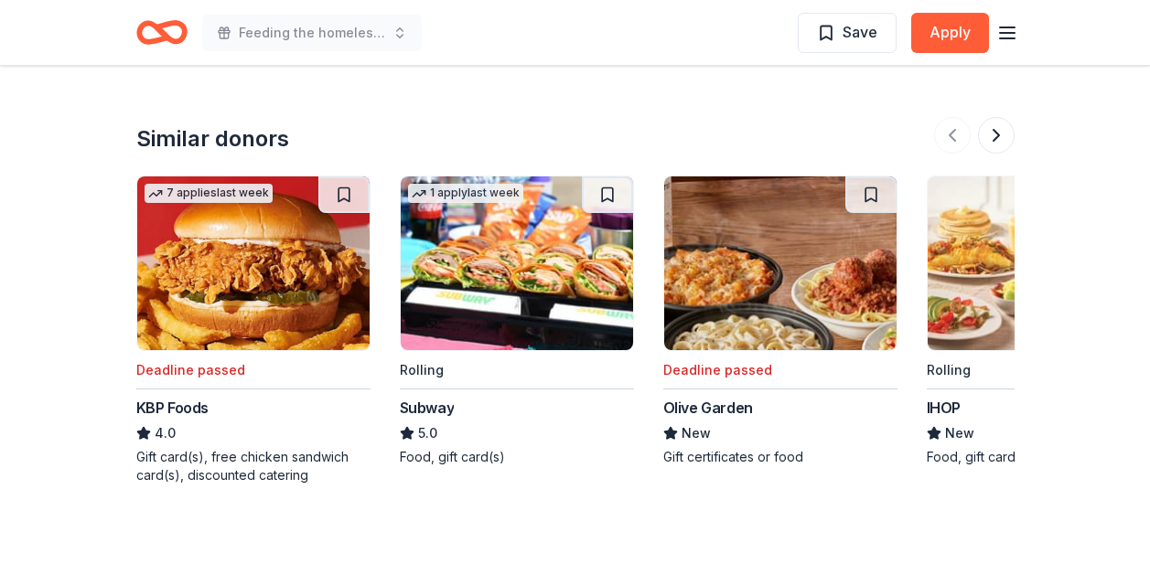
scroll to position [1708, 0]
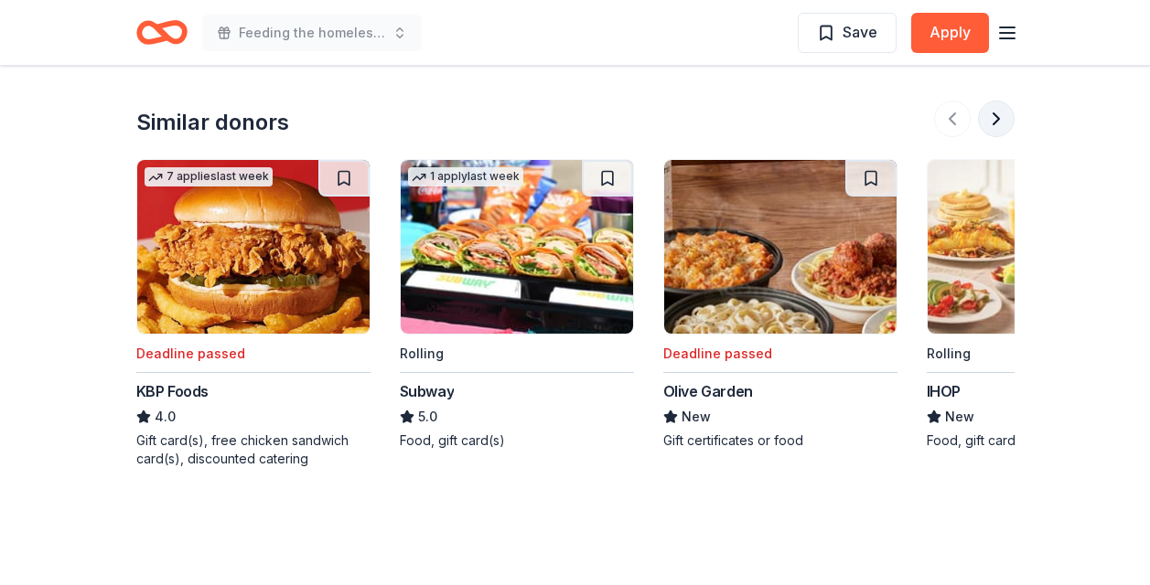
click at [980, 115] on button at bounding box center [996, 119] width 37 height 37
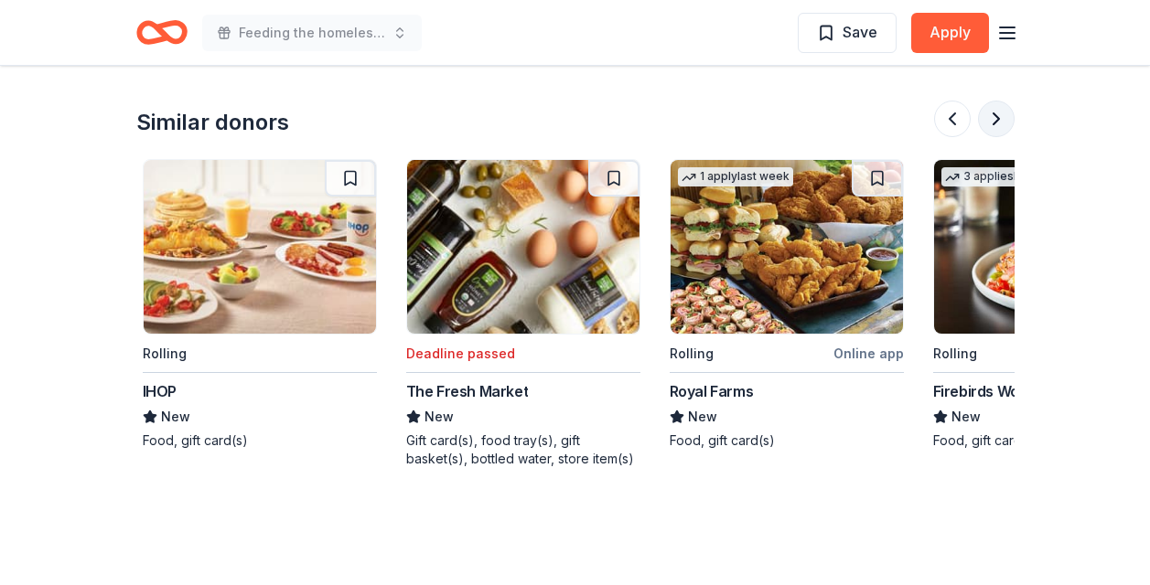
scroll to position [0, 790]
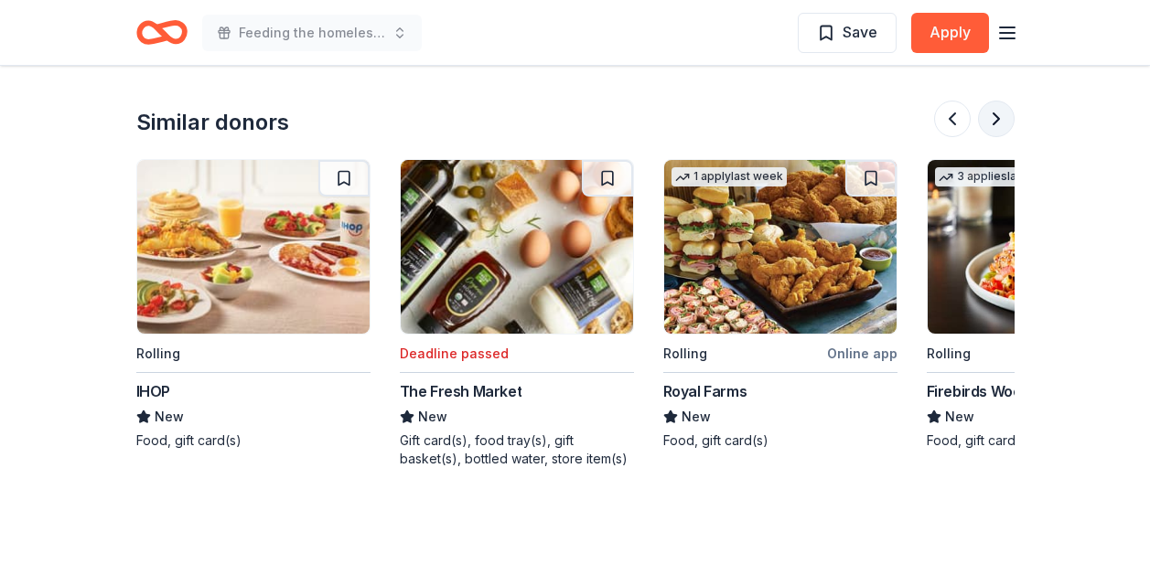
click at [993, 126] on button at bounding box center [996, 119] width 37 height 37
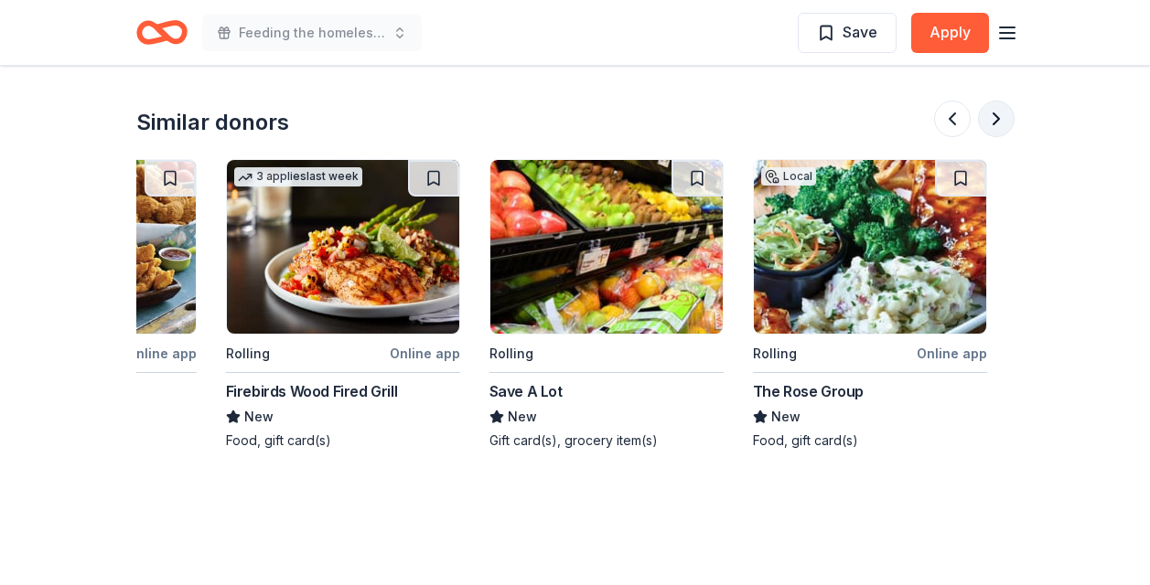
scroll to position [0, 1581]
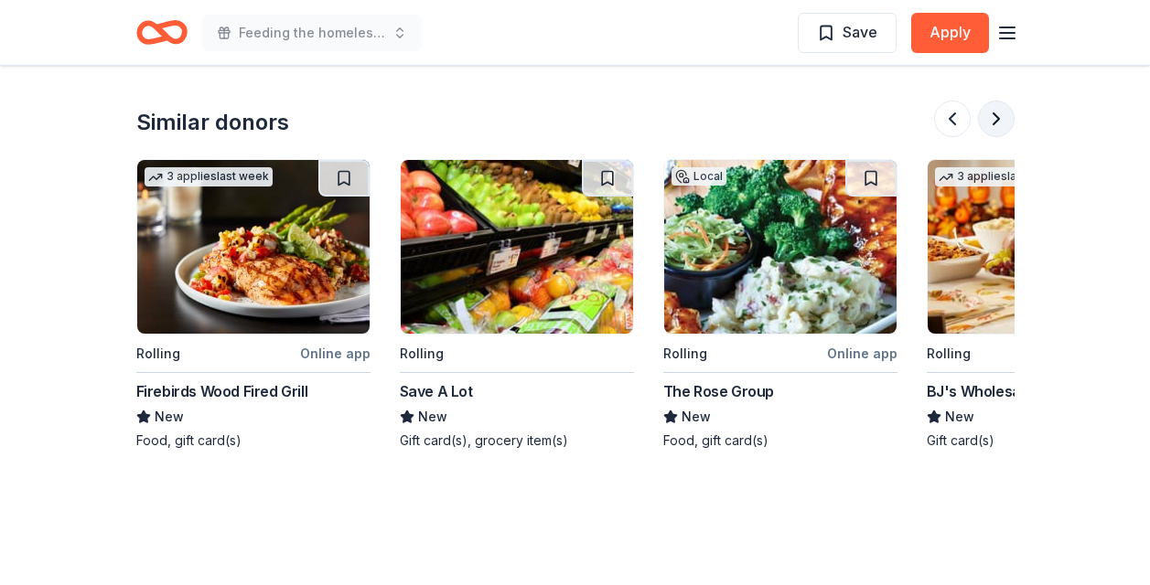
click at [1003, 117] on button at bounding box center [996, 119] width 37 height 37
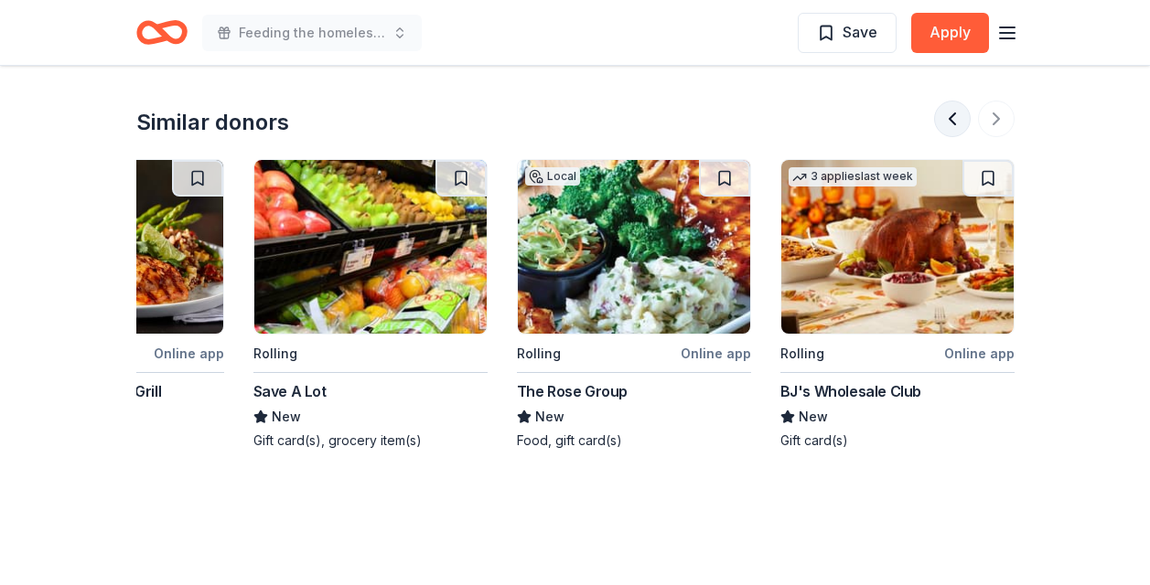
click at [947, 119] on button at bounding box center [952, 119] width 37 height 37
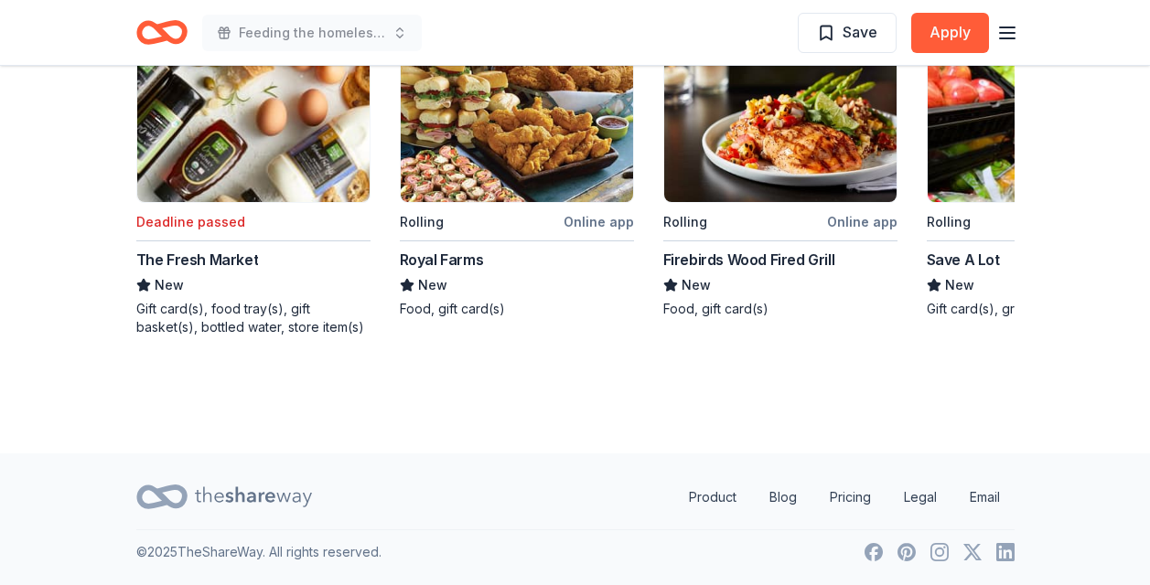
scroll to position [1627, 0]
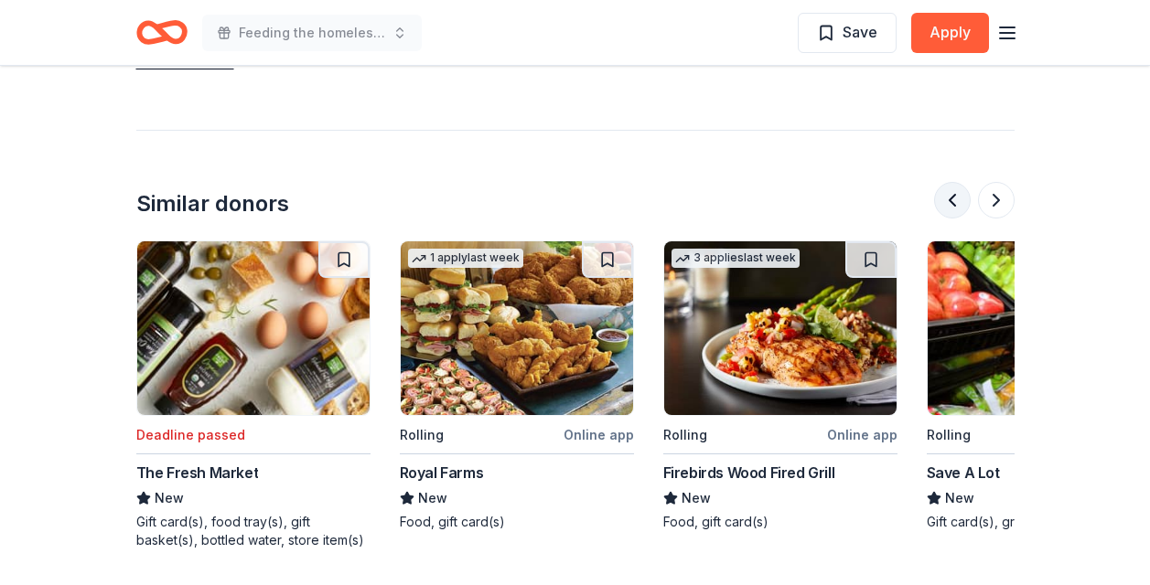
click at [944, 191] on button at bounding box center [952, 200] width 37 height 37
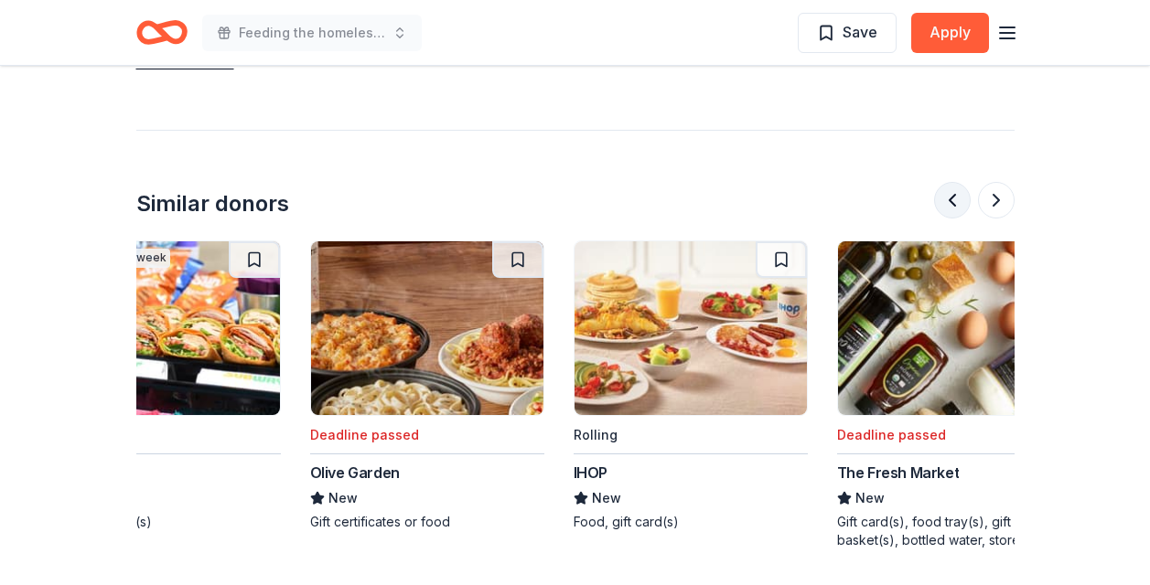
scroll to position [0, 263]
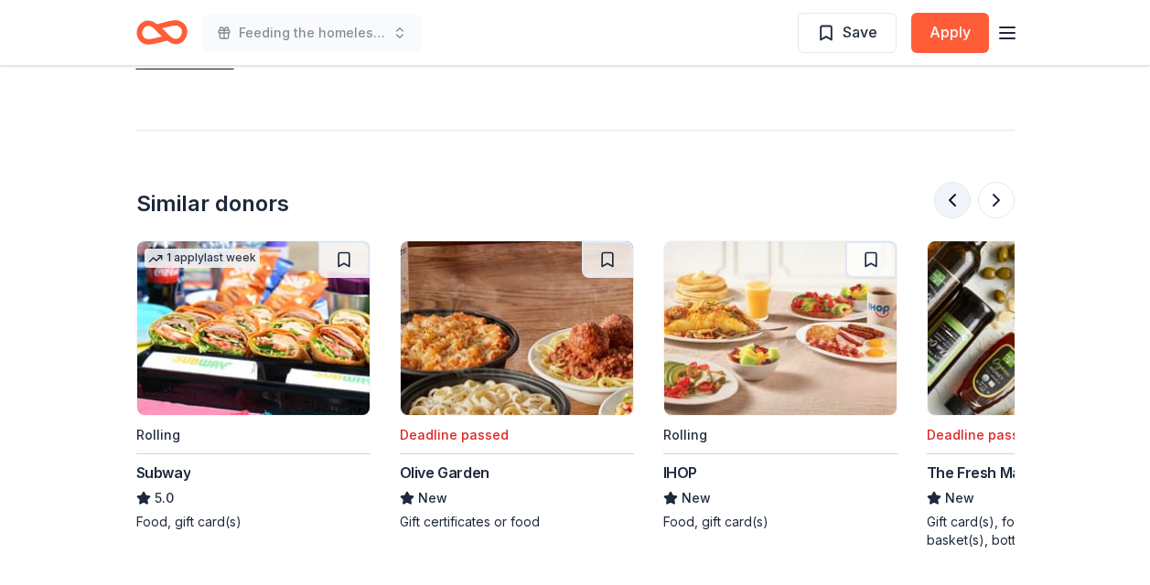
click at [944, 191] on button at bounding box center [952, 200] width 37 height 37
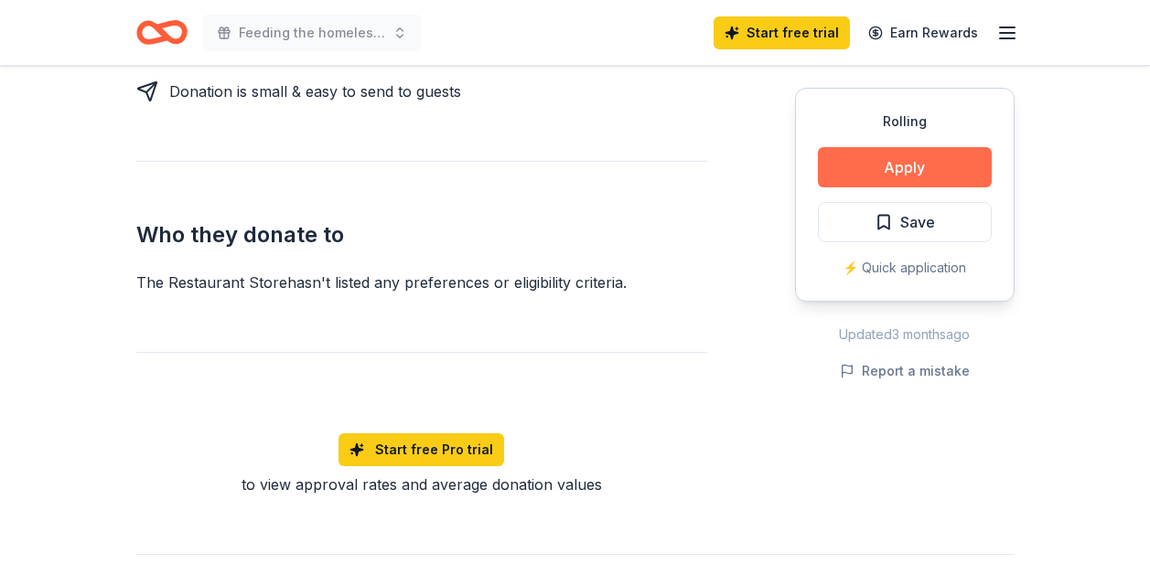
scroll to position [772, 0]
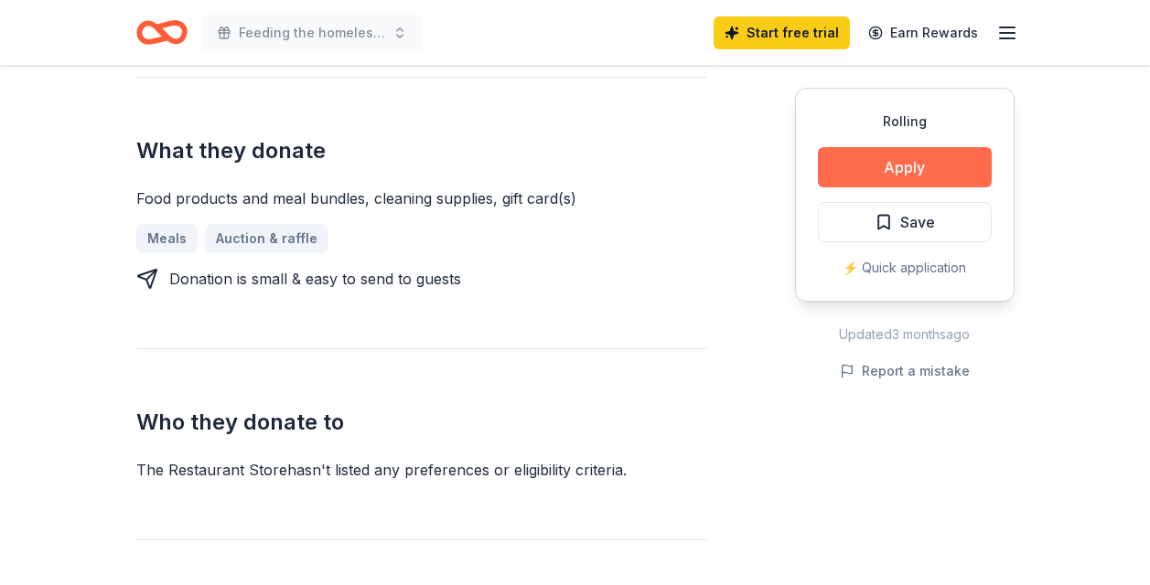
click at [869, 167] on button "Apply" at bounding box center [905, 167] width 174 height 40
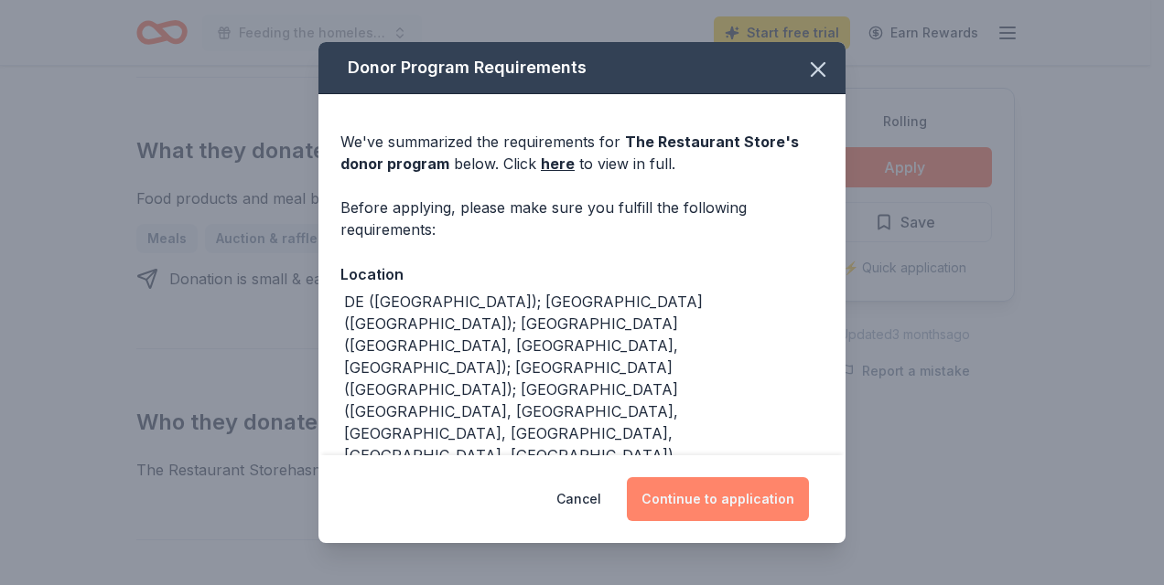
click at [705, 499] on button "Continue to application" at bounding box center [718, 500] width 182 height 44
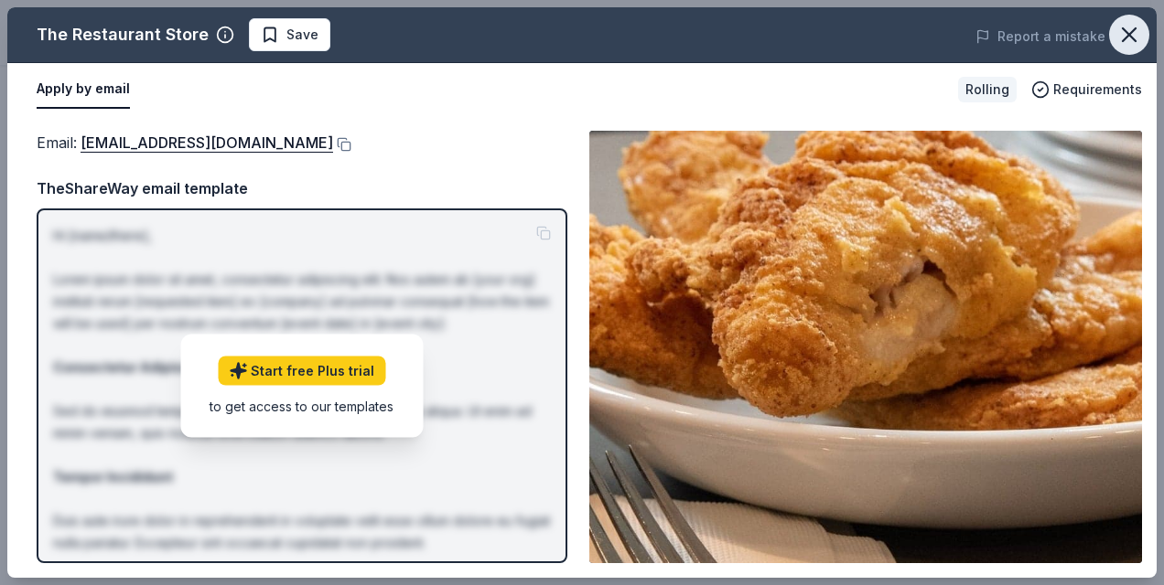
click at [1137, 37] on icon "button" at bounding box center [1129, 35] width 26 height 26
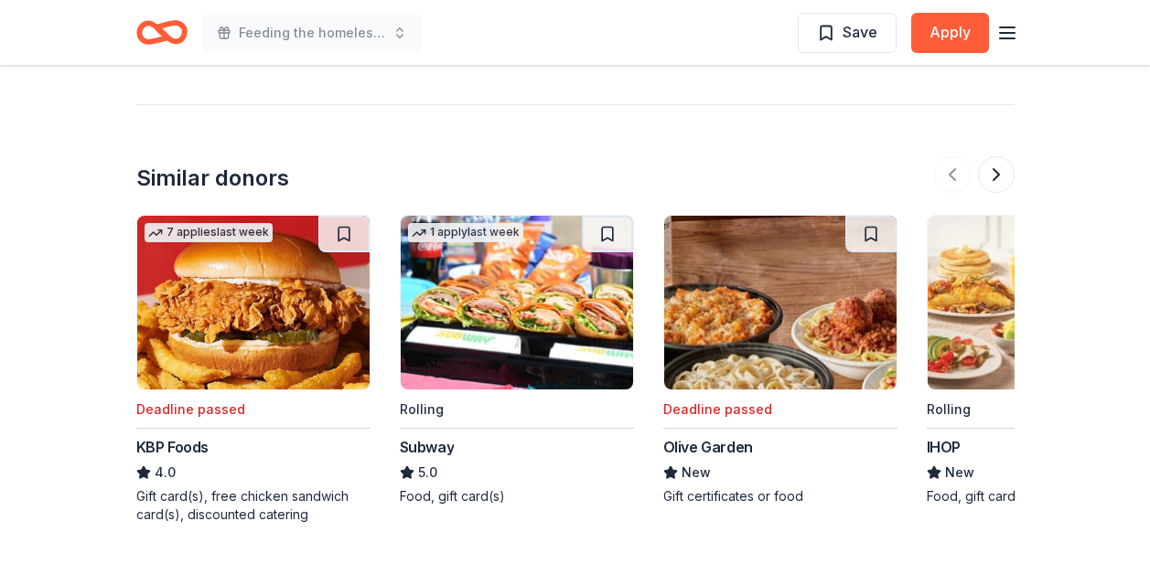
scroll to position [1627, 0]
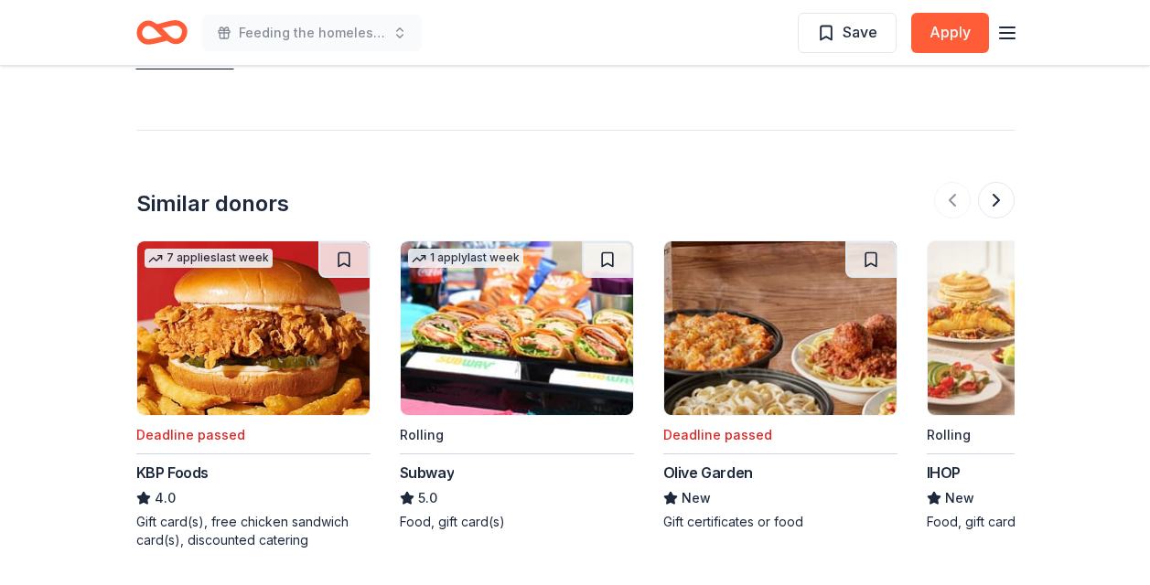
click at [949, 196] on div at bounding box center [974, 200] width 81 height 37
click at [958, 203] on div at bounding box center [974, 200] width 81 height 37
click at [998, 202] on button at bounding box center [996, 200] width 37 height 37
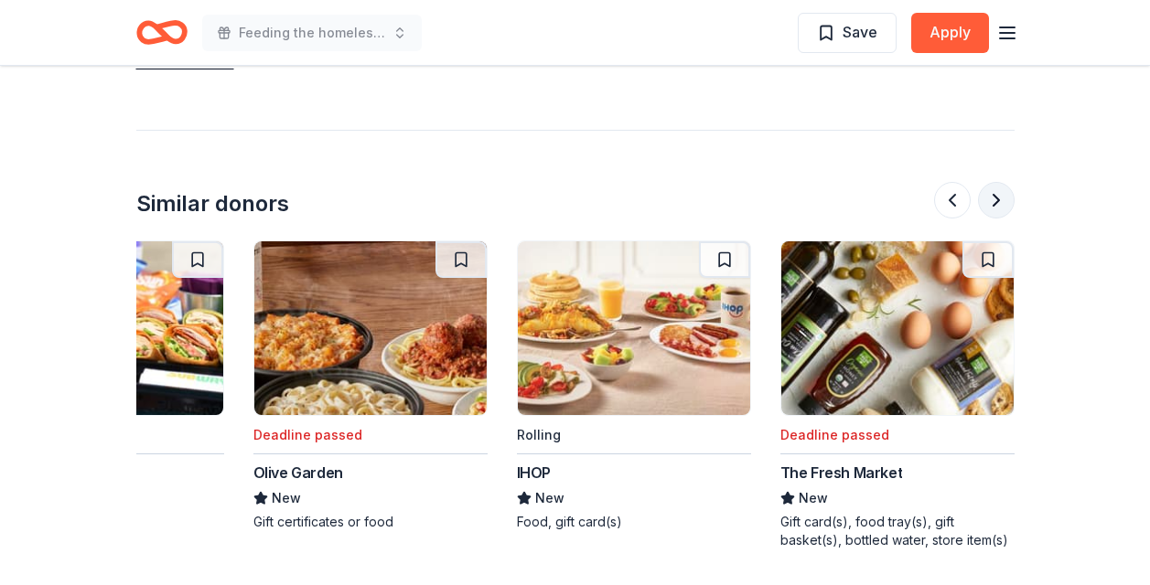
scroll to position [0, 790]
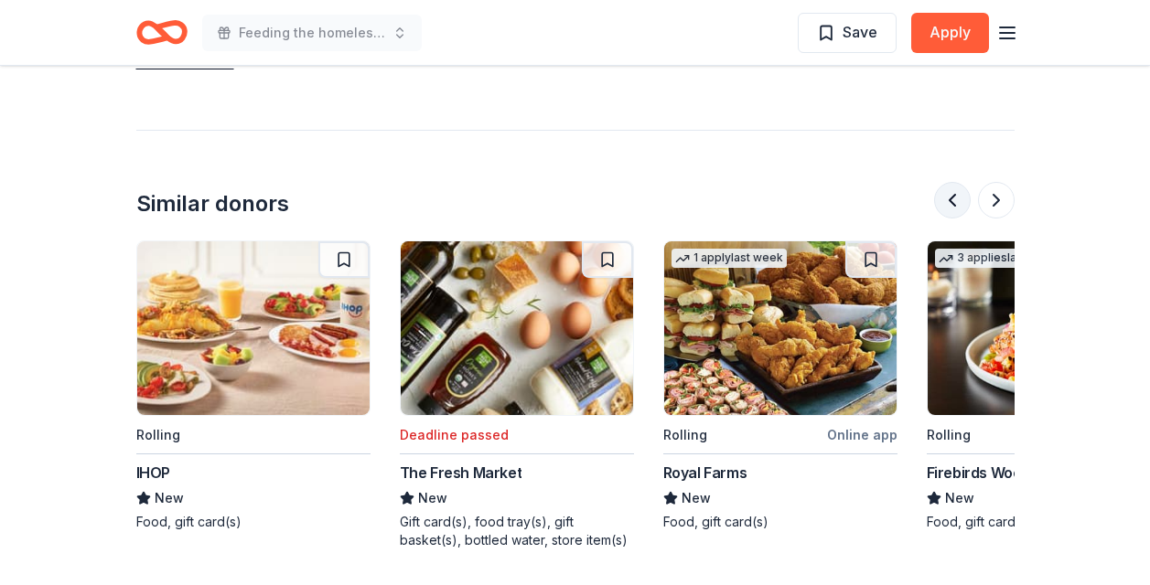
click at [949, 205] on button at bounding box center [952, 200] width 37 height 37
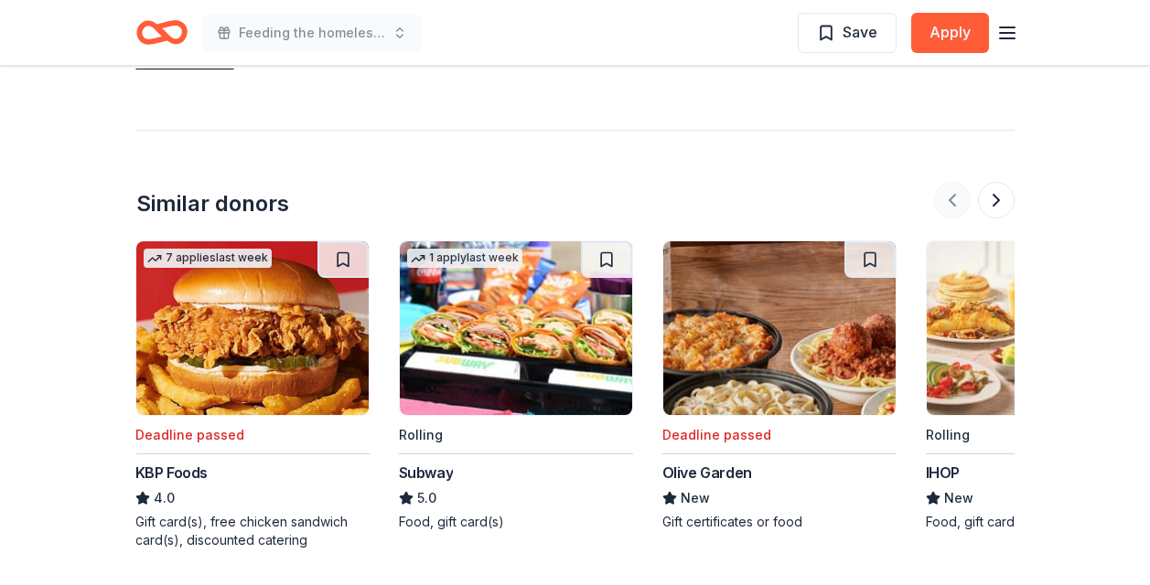
scroll to position [0, 0]
click at [304, 317] on img at bounding box center [253, 329] width 232 height 174
click at [989, 188] on button at bounding box center [996, 200] width 37 height 37
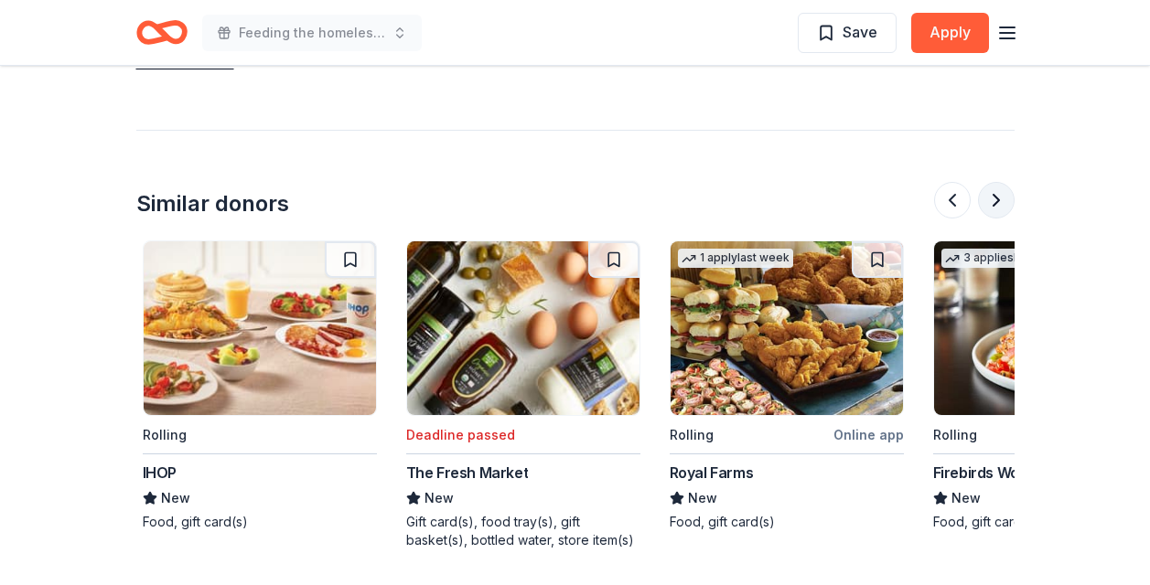
scroll to position [0, 790]
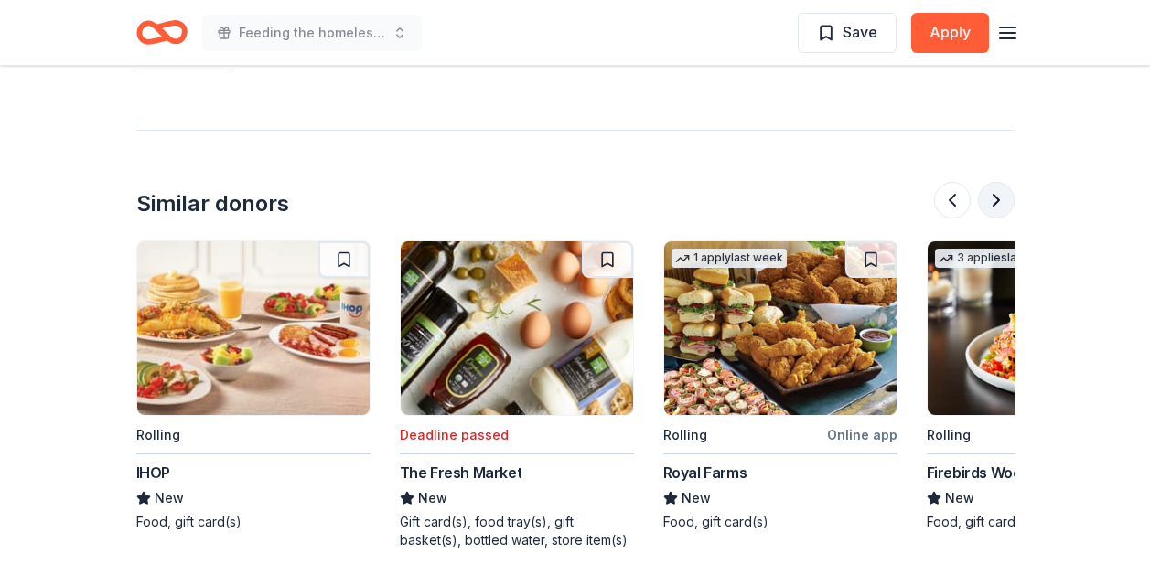
click at [989, 188] on button at bounding box center [996, 200] width 37 height 37
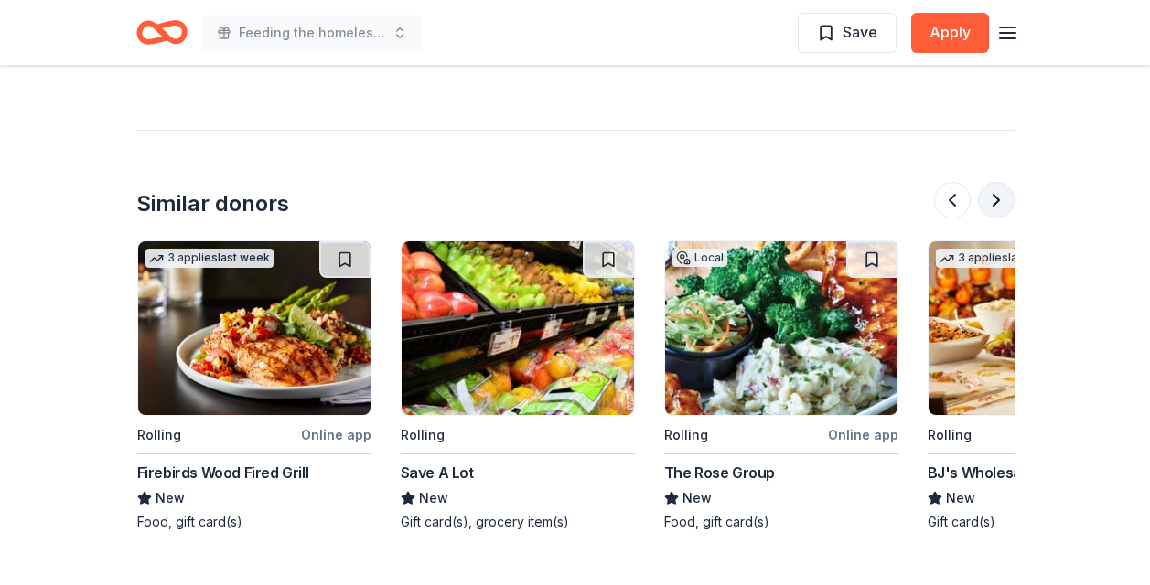
scroll to position [0, 1581]
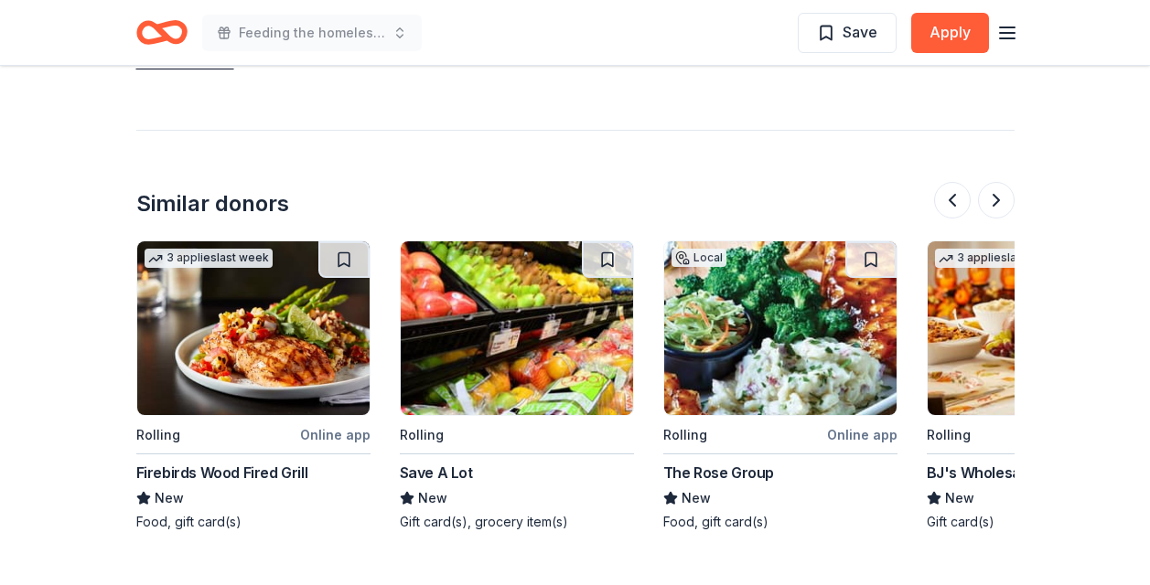
click at [284, 344] on img at bounding box center [253, 329] width 232 height 174
click at [220, 476] on div "Firebirds Wood Fired Grill" at bounding box center [222, 473] width 172 height 22
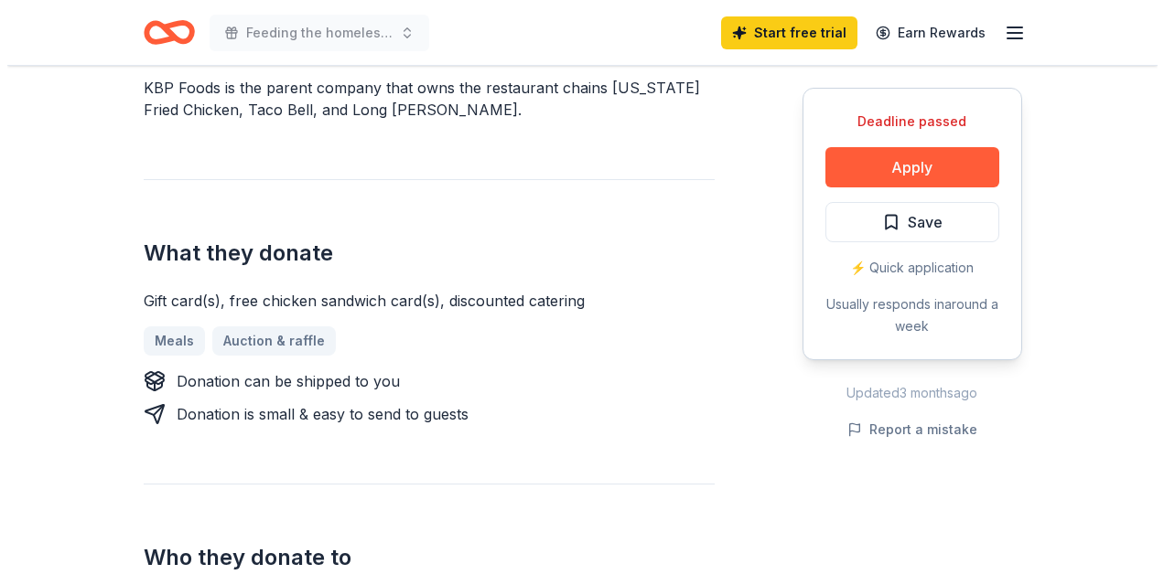
scroll to position [640, 0]
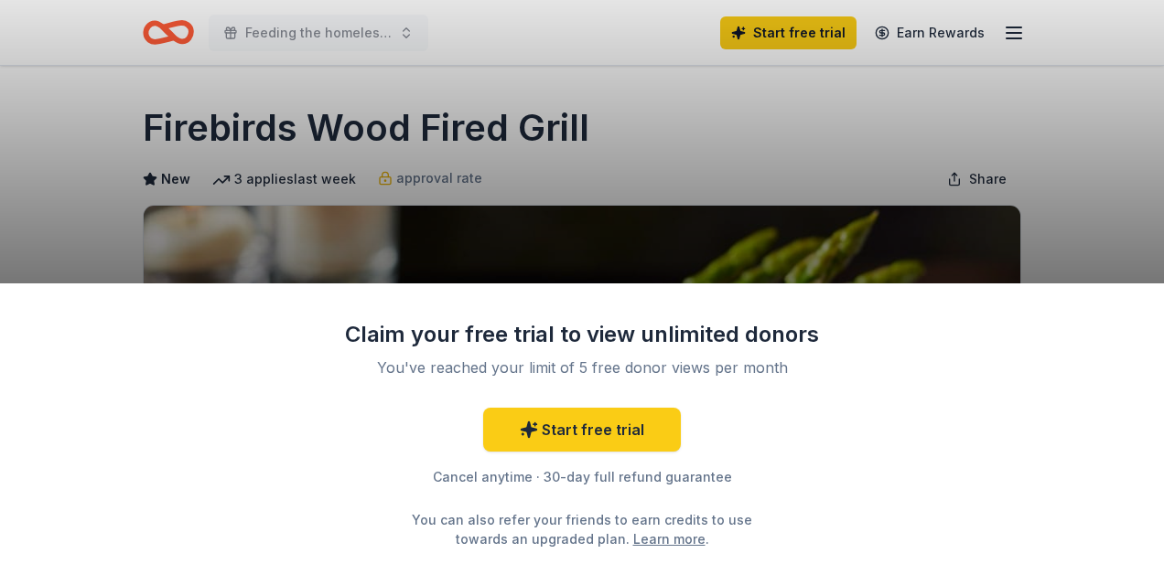
drag, startPoint x: 581, startPoint y: 131, endPoint x: 465, endPoint y: 138, distance: 116.4
click at [465, 138] on div "Claim your free trial to view unlimited donors You've reached your limit of 5 f…" at bounding box center [582, 292] width 1164 height 585
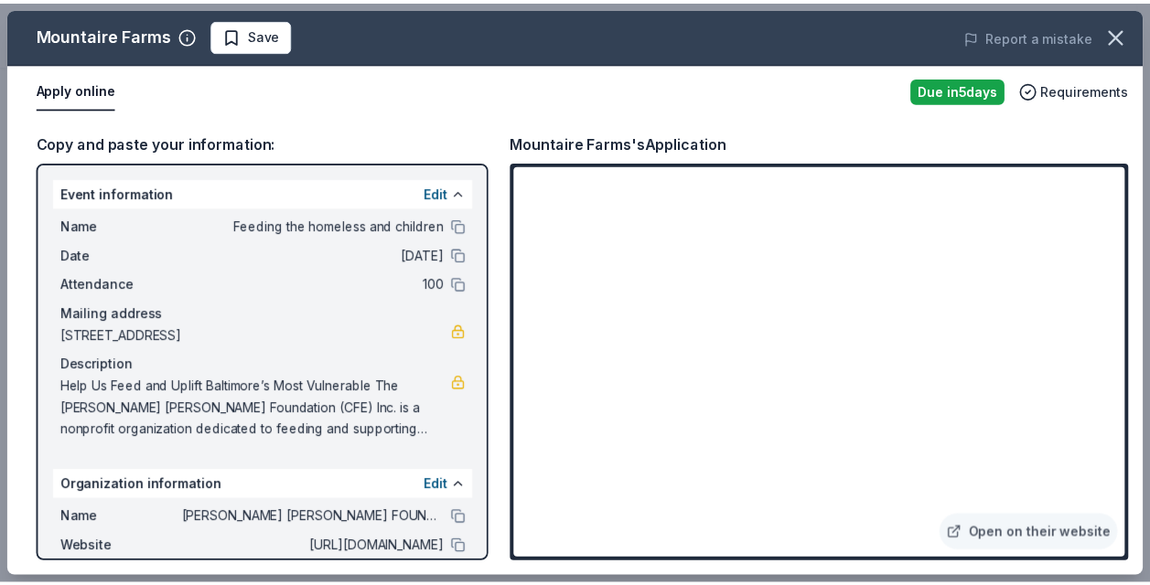
scroll to position [1068, 0]
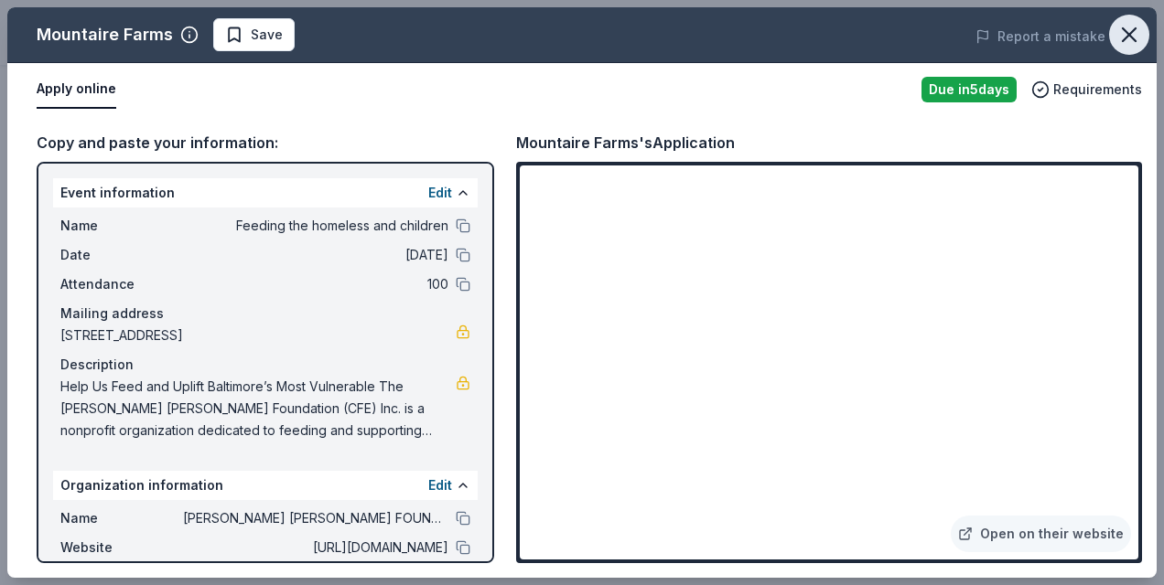
click at [1129, 38] on icon "button" at bounding box center [1129, 35] width 26 height 26
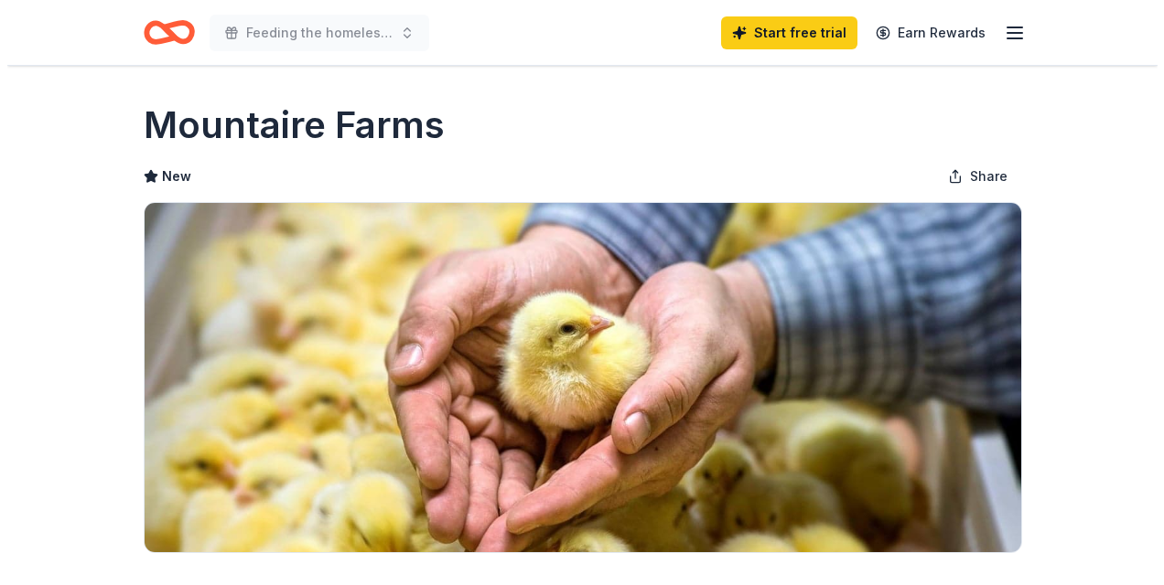
scroll to position [0, 0]
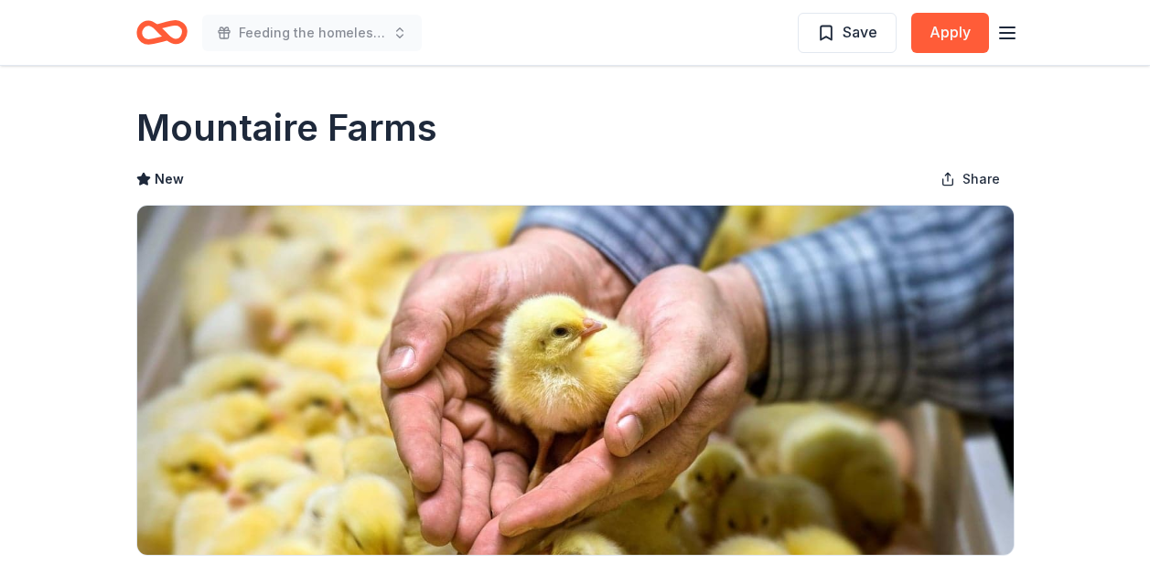
click at [1006, 31] on icon "button" at bounding box center [1007, 33] width 22 height 22
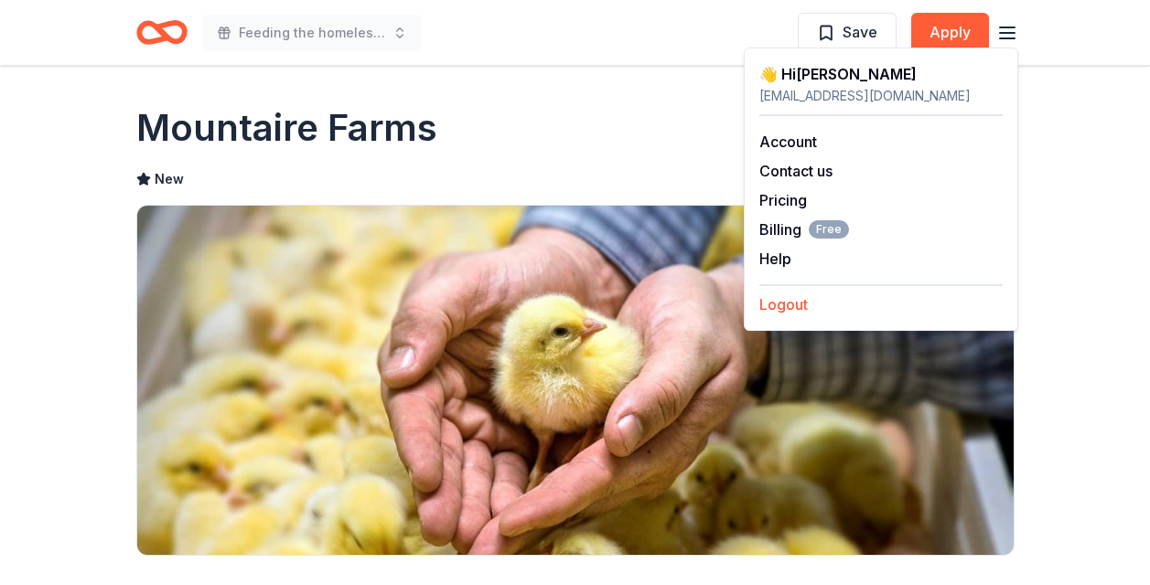
click at [779, 308] on button "Logout" at bounding box center [783, 305] width 48 height 22
